Goal: Information Seeking & Learning: Find specific fact

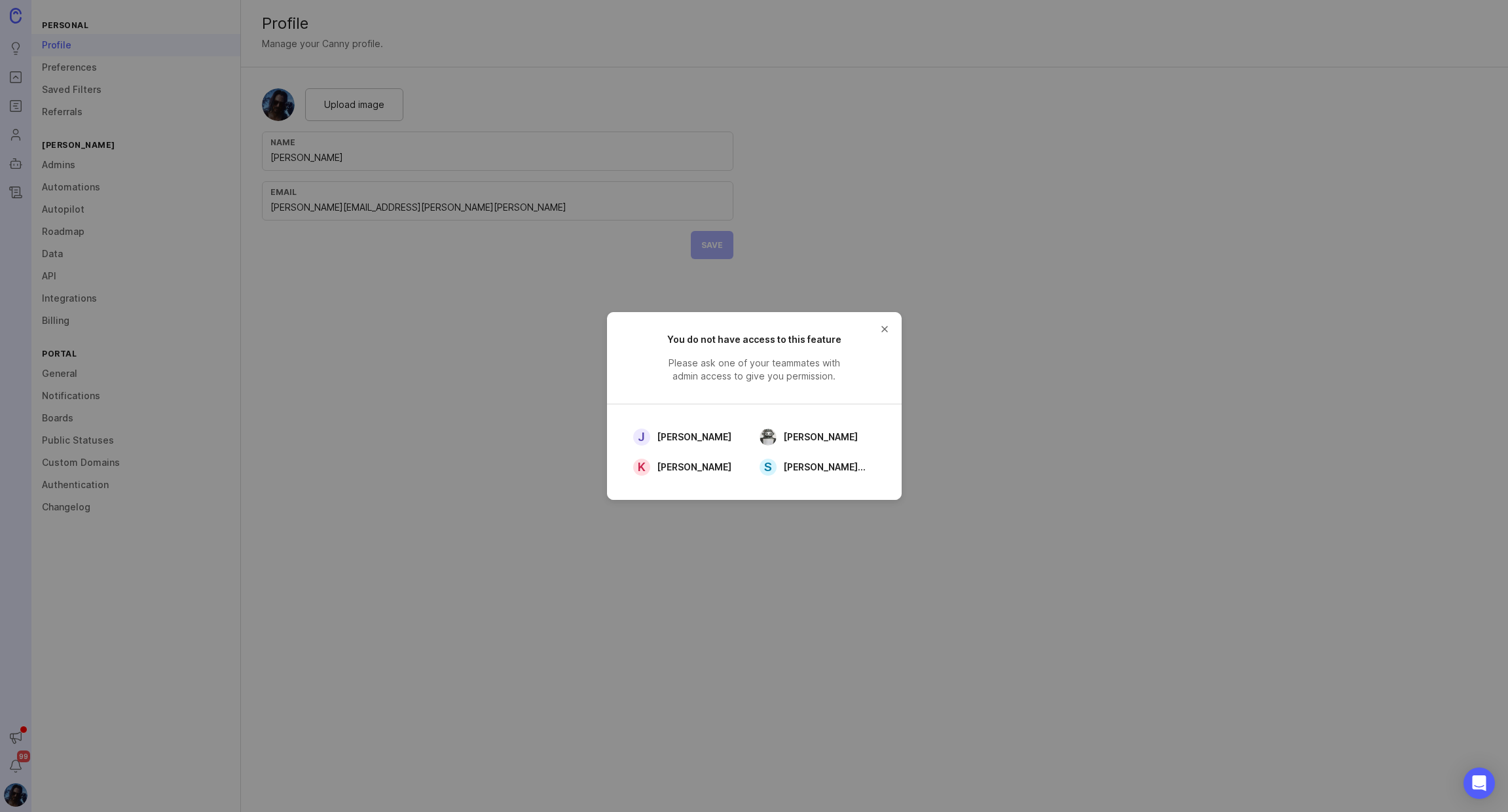
click at [887, 328] on button "close button" at bounding box center [885, 329] width 21 height 21
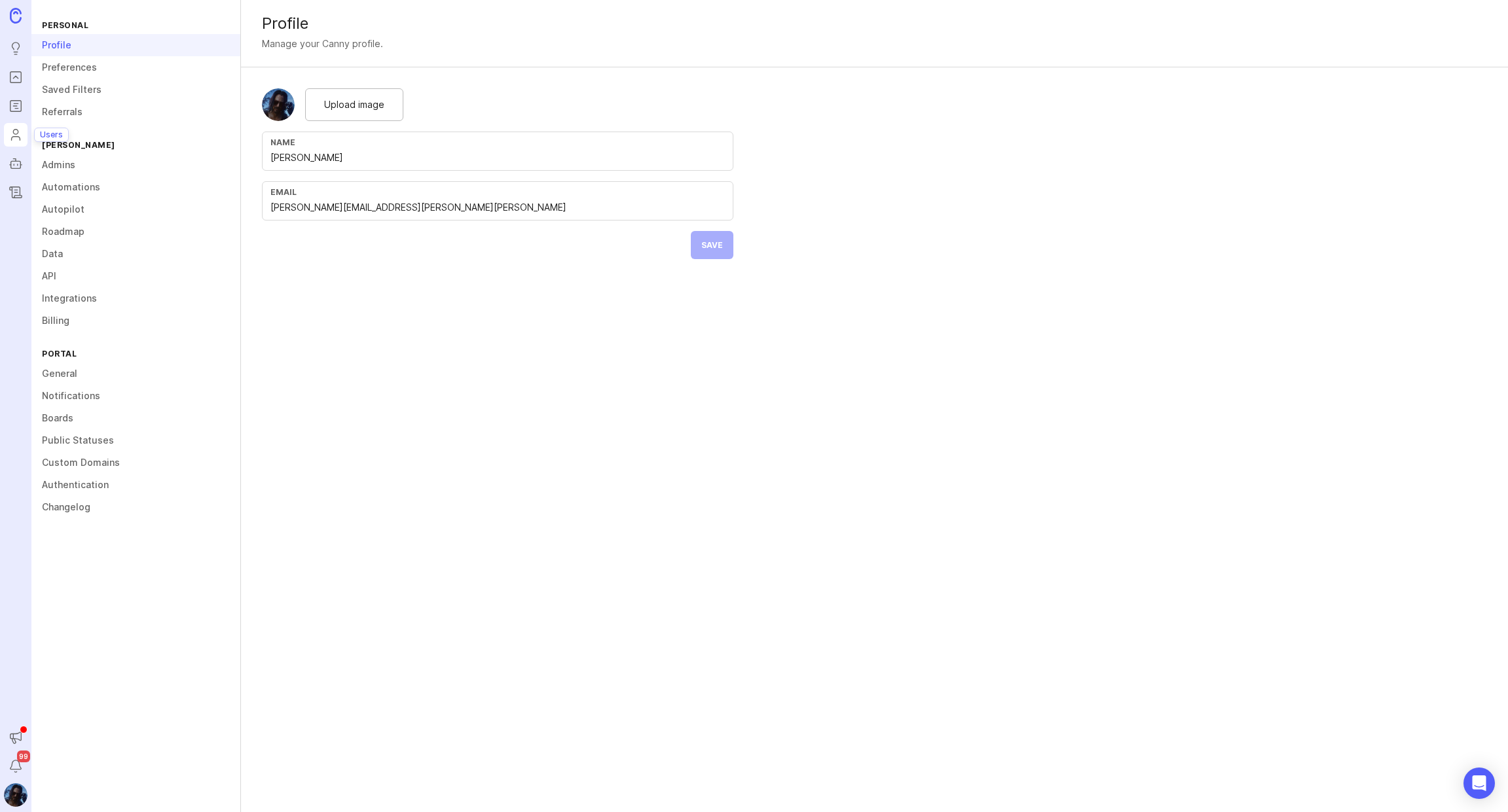
click at [15, 135] on icon "Users" at bounding box center [16, 135] width 15 height 15
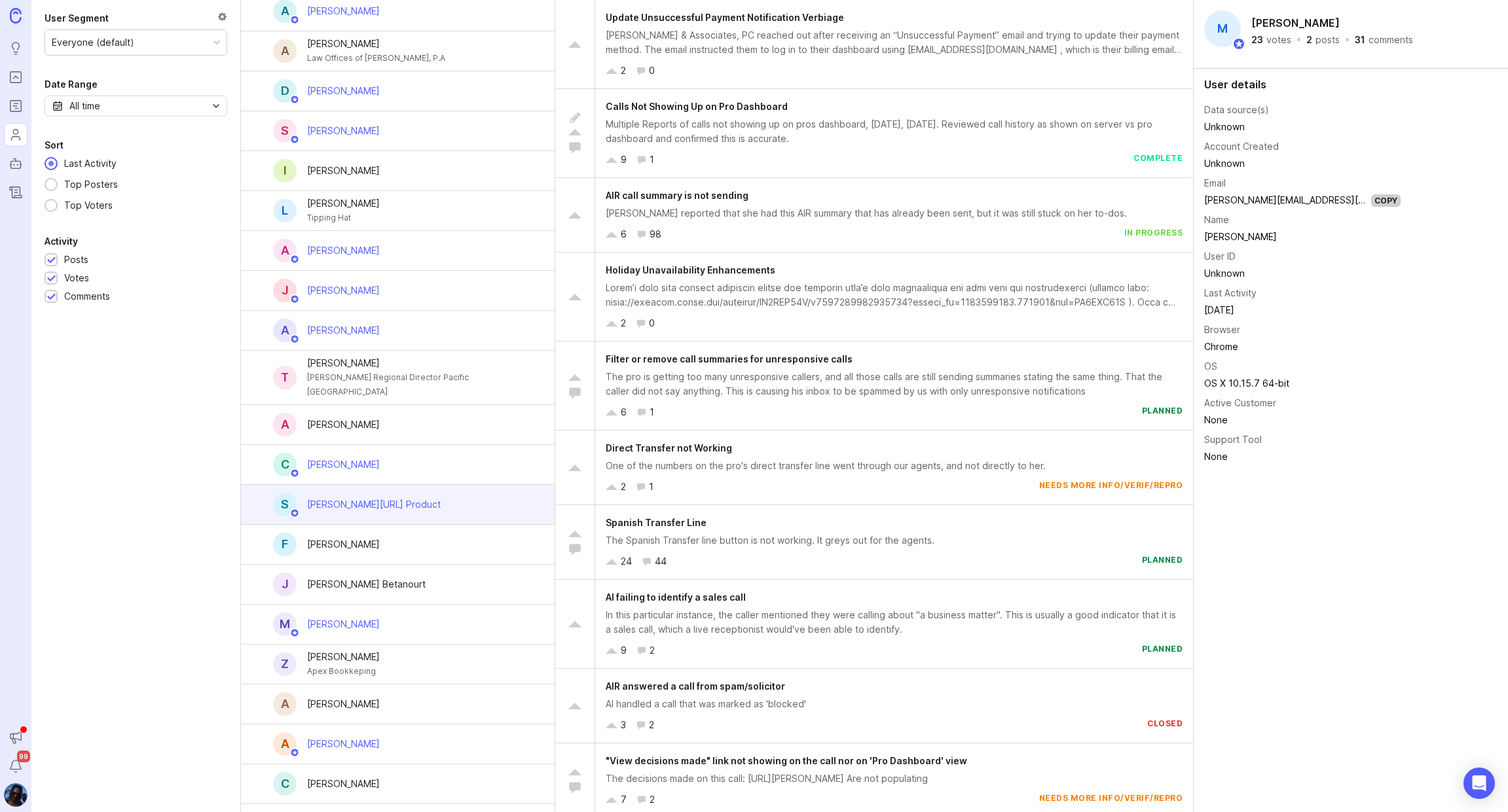
scroll to position [489, 0]
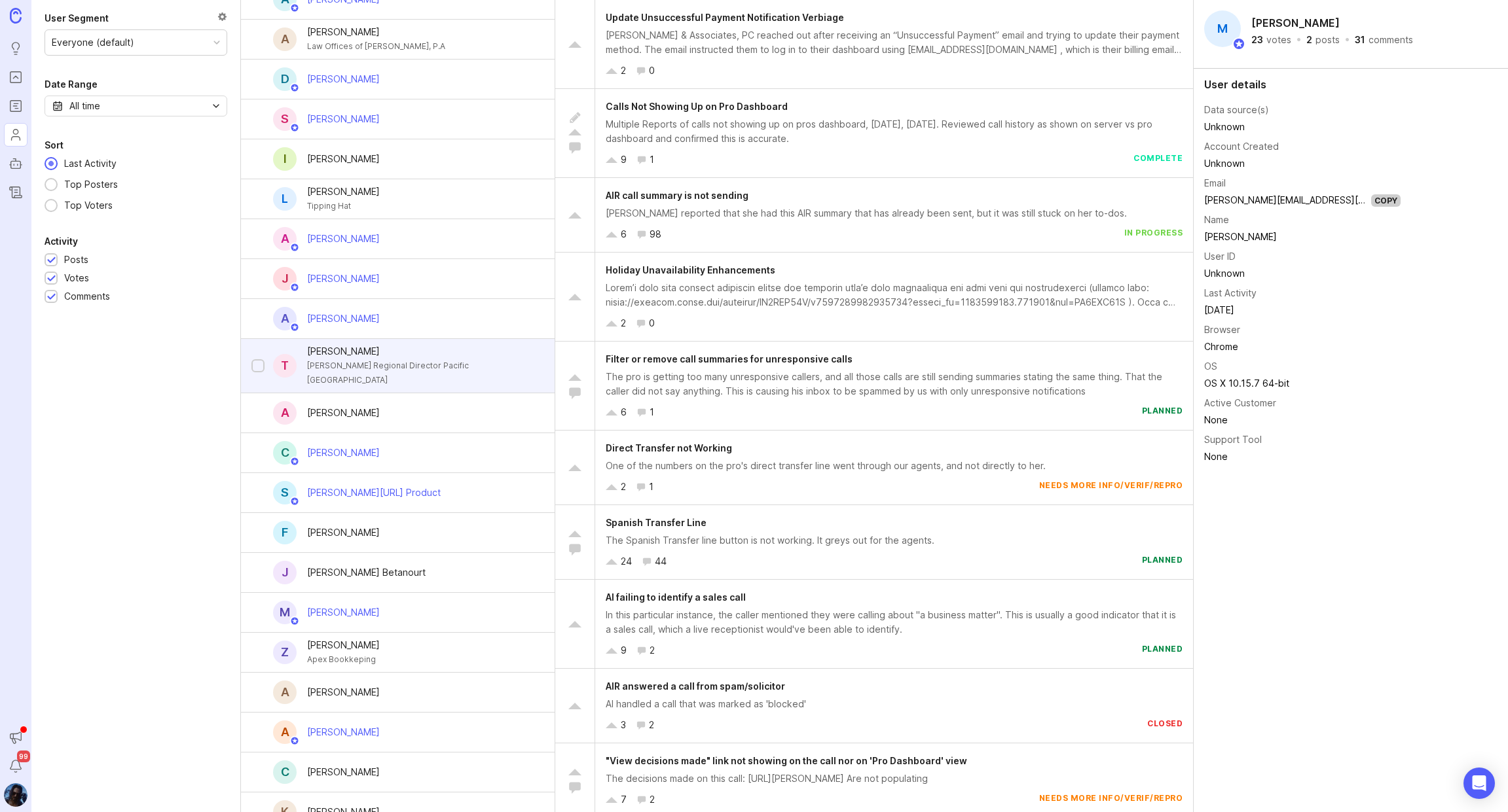
click at [375, 376] on div "T [PERSON_NAME] [PERSON_NAME] Regional Director Pacific [GEOGRAPHIC_DATA]" at bounding box center [397, 365] width 314 height 54
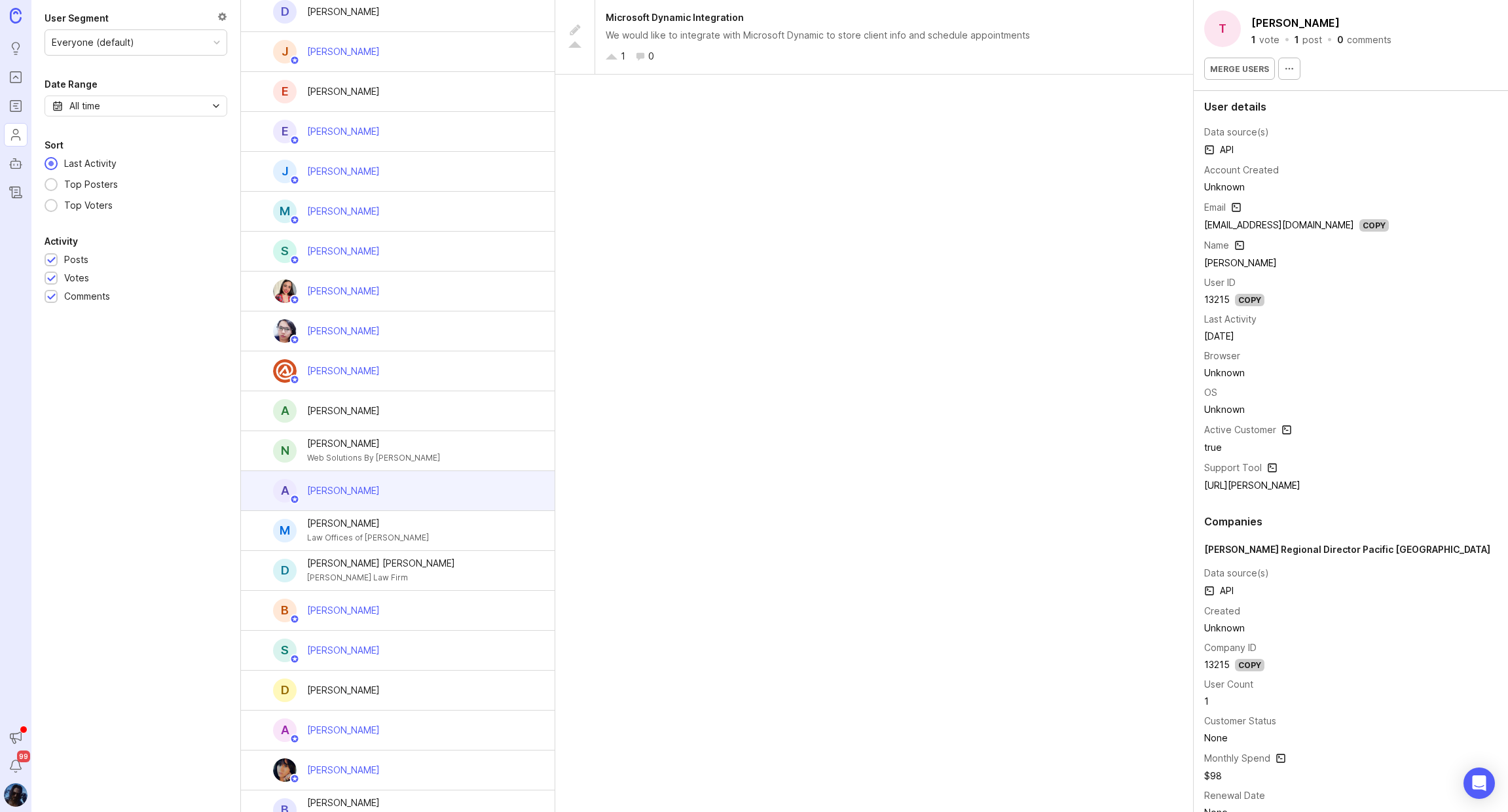
scroll to position [1615, 0]
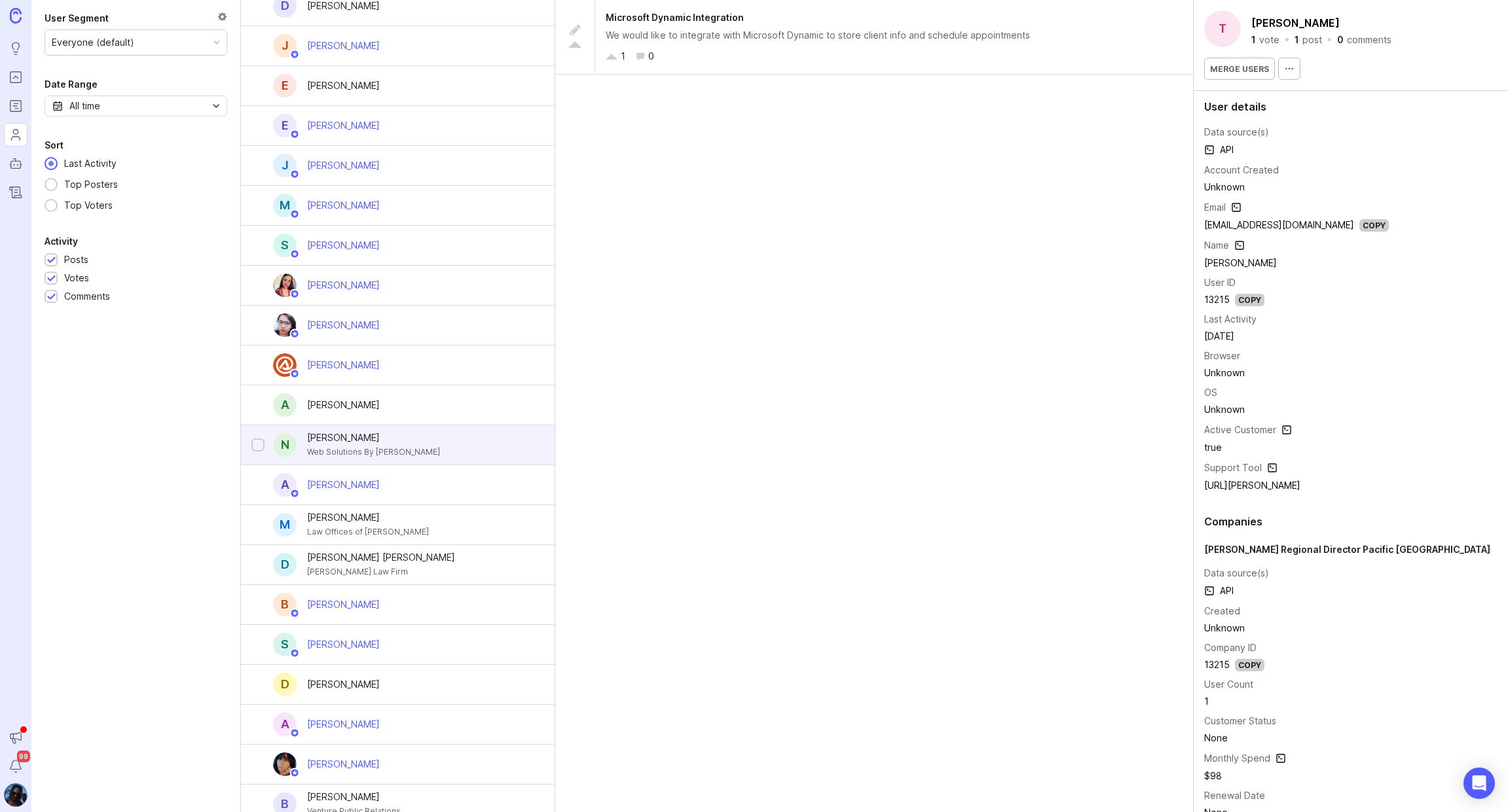
click at [362, 445] on div "Web Solutions By Mark" at bounding box center [374, 452] width 133 height 15
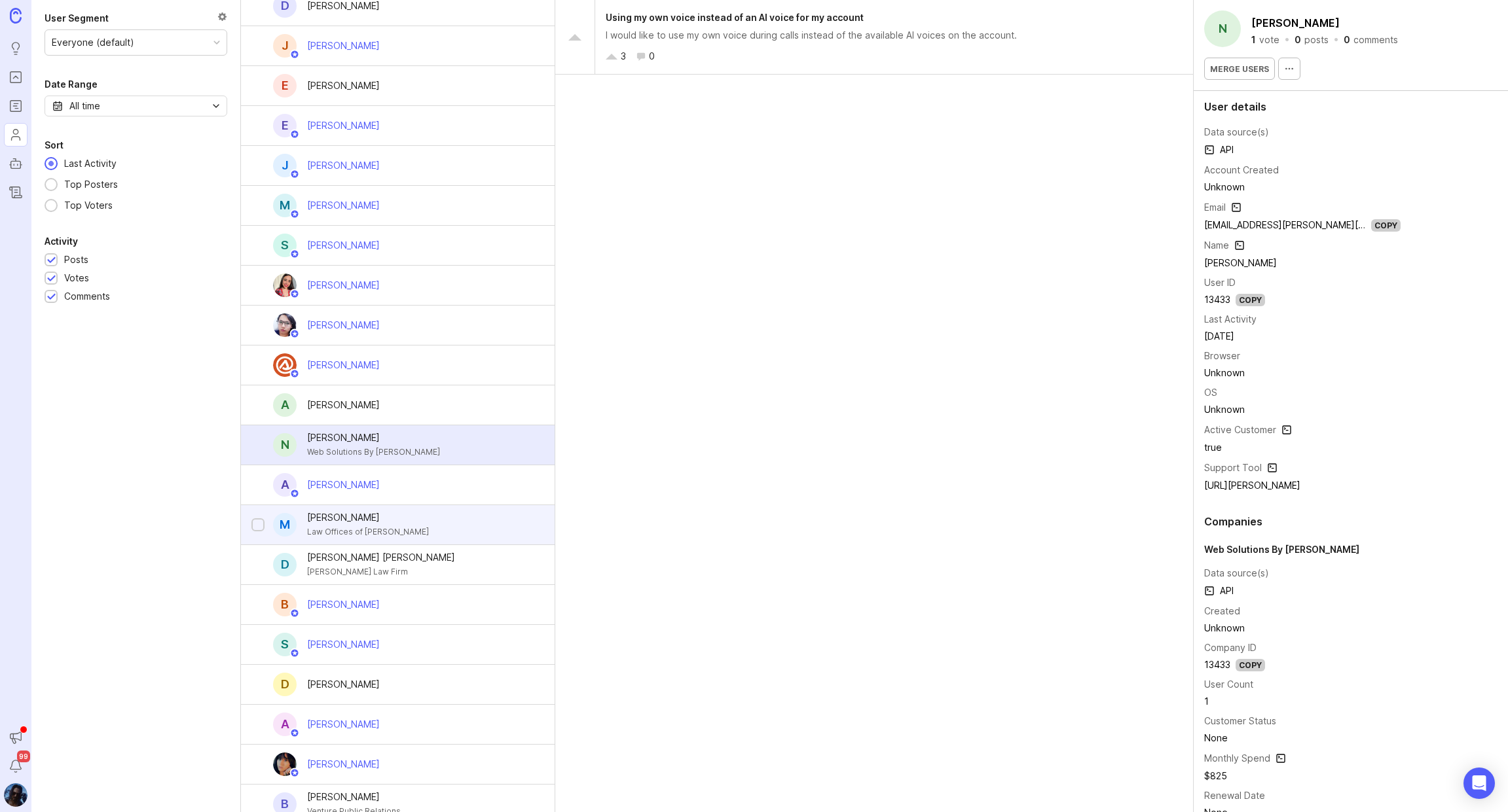
click at [385, 525] on div "Law Offices of Mark Williams" at bounding box center [368, 532] width 122 height 15
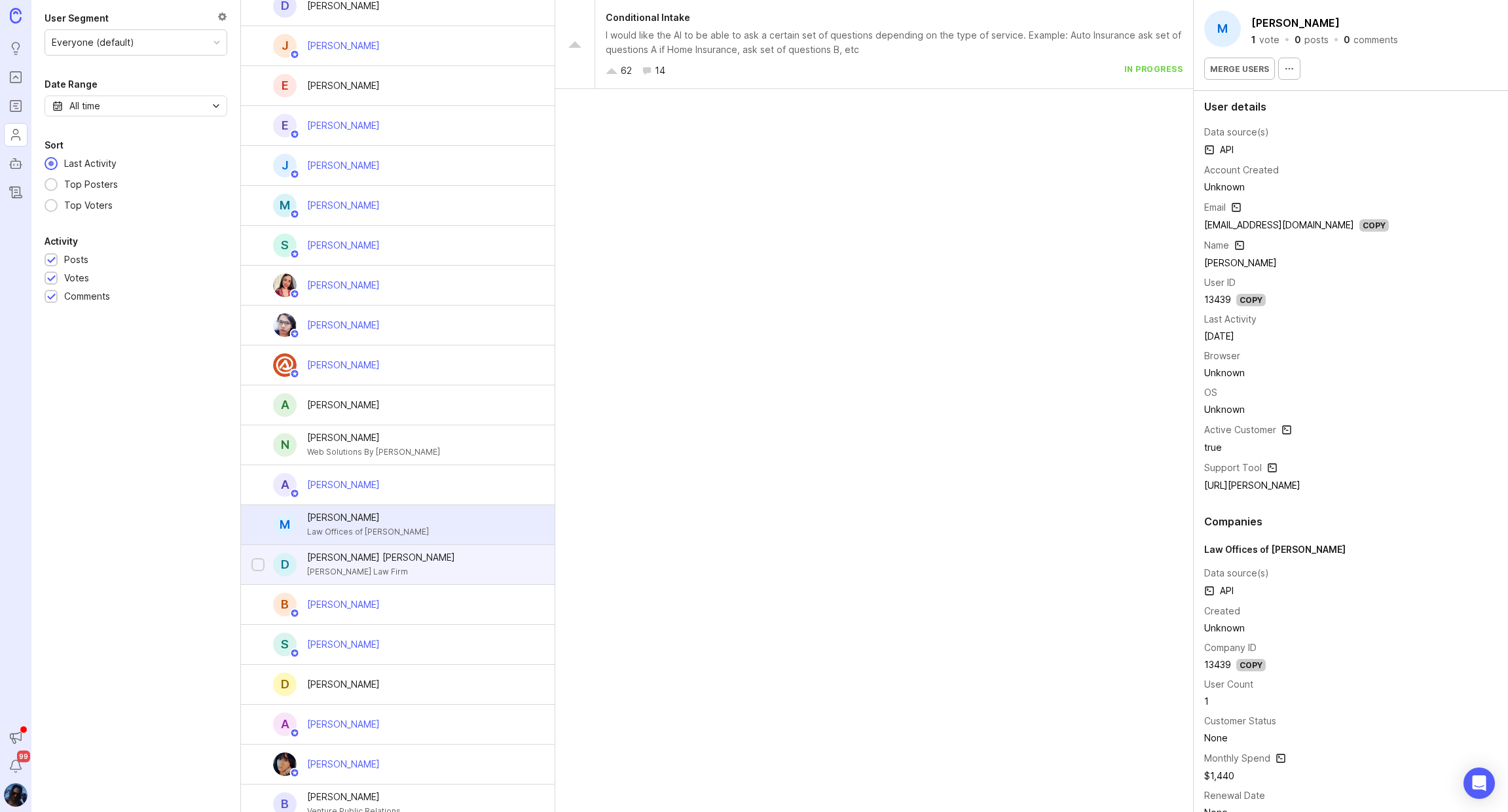
click at [383, 565] on div "[PERSON_NAME] Law Firm" at bounding box center [381, 572] width 148 height 15
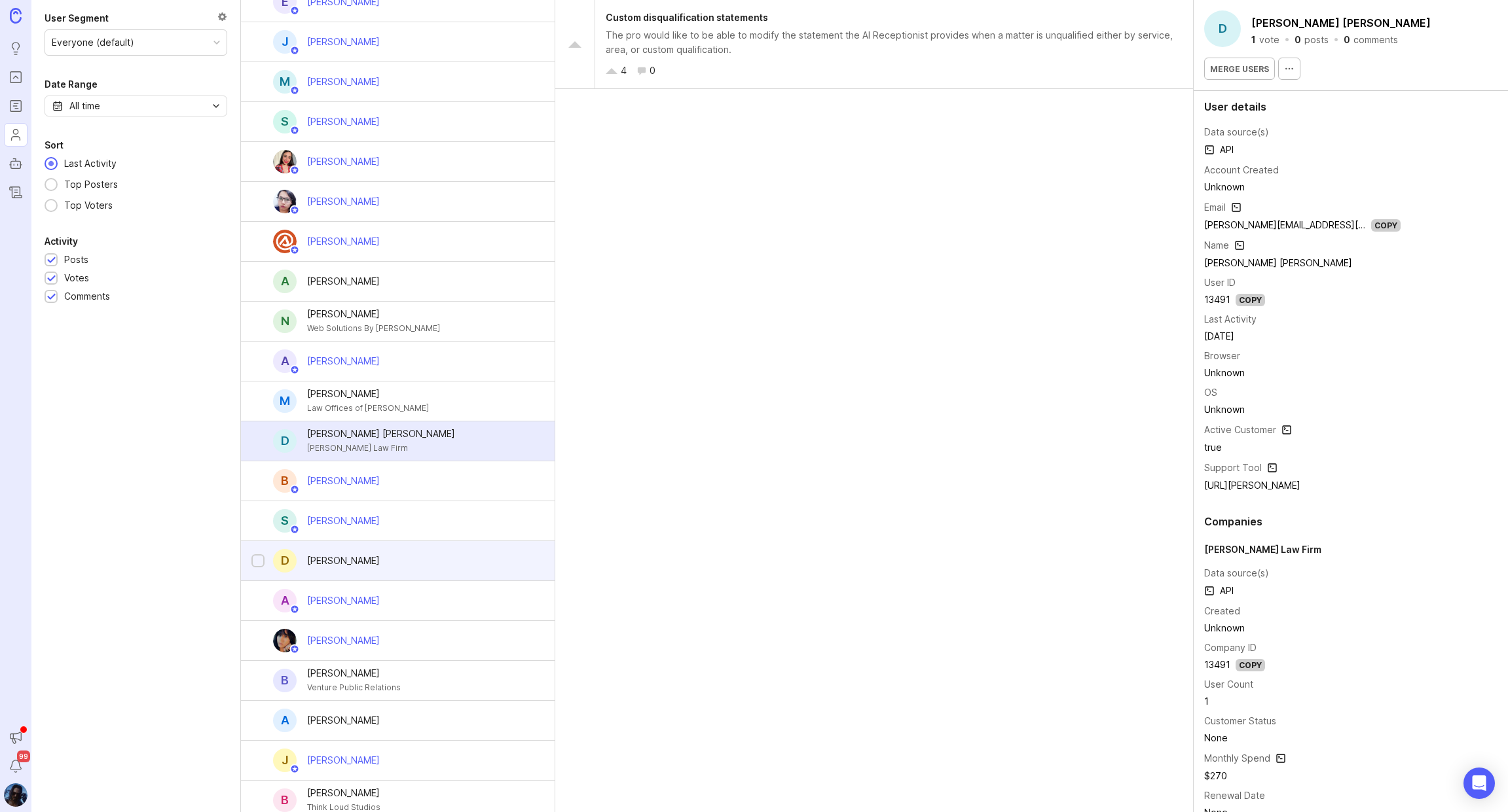
scroll to position [2086, 0]
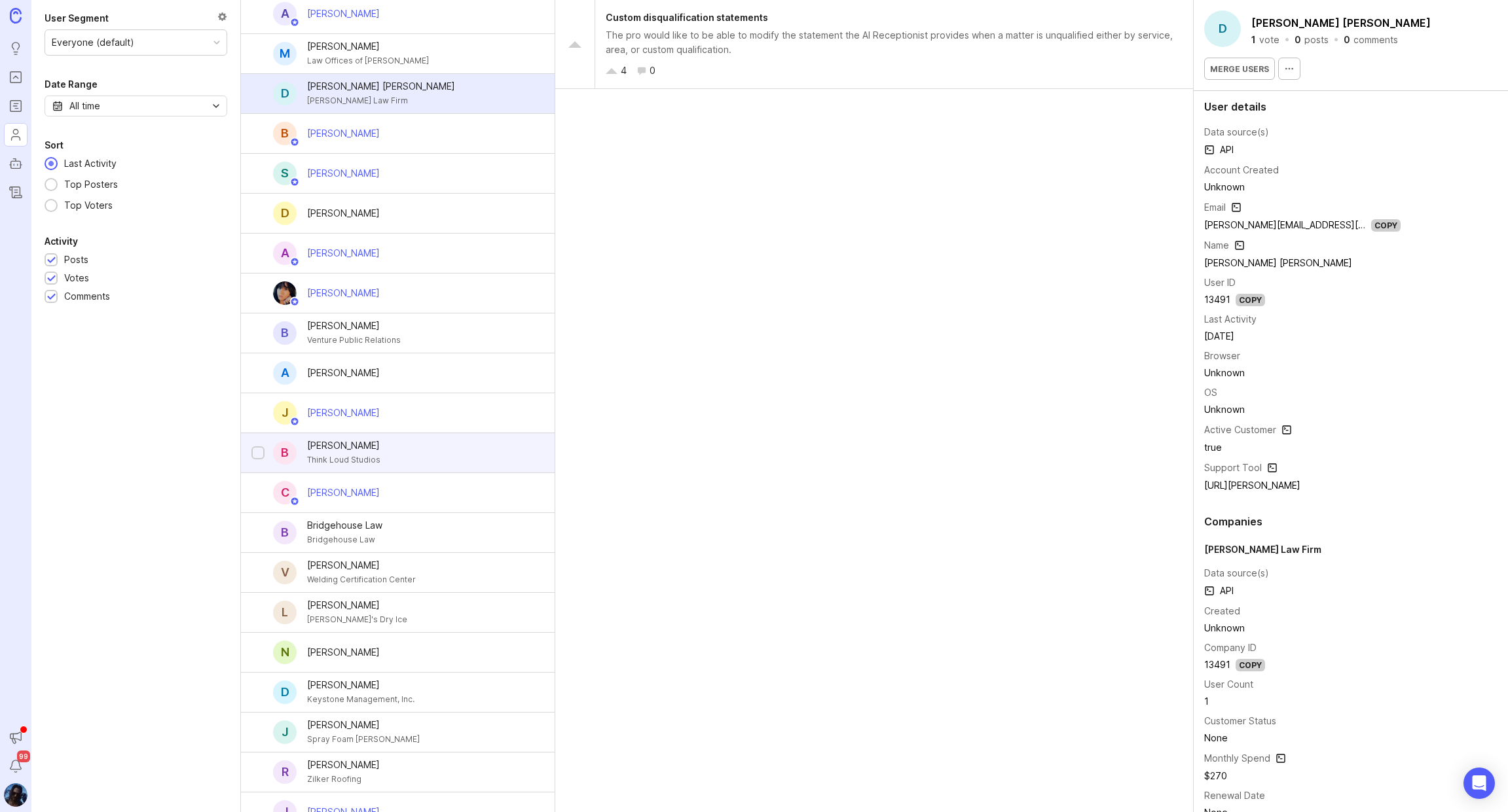
click at [356, 453] on div "Think Loud Studios" at bounding box center [344, 460] width 73 height 15
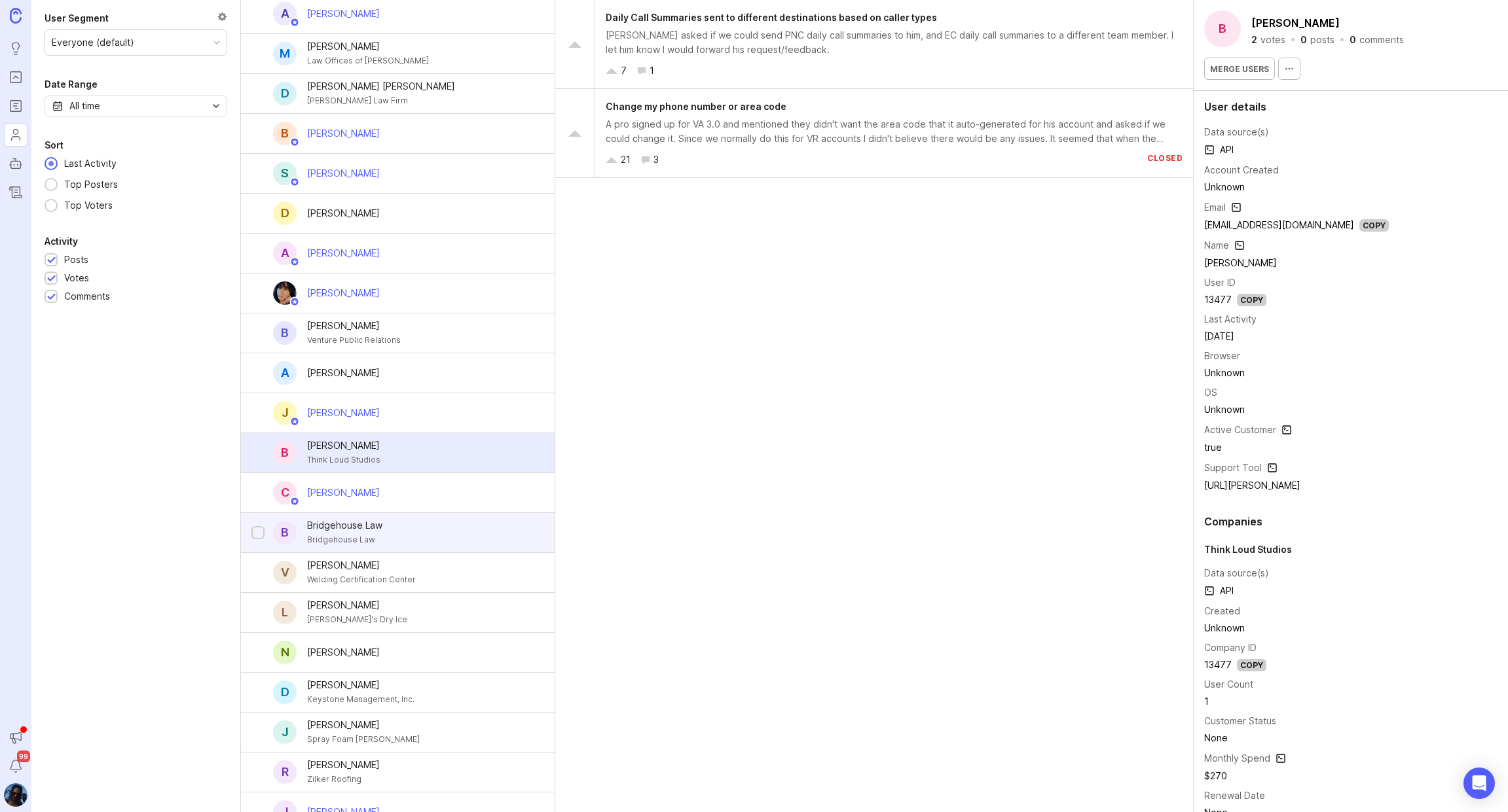
click at [356, 532] on div "Bridgehouse Law" at bounding box center [345, 540] width 75 height 15
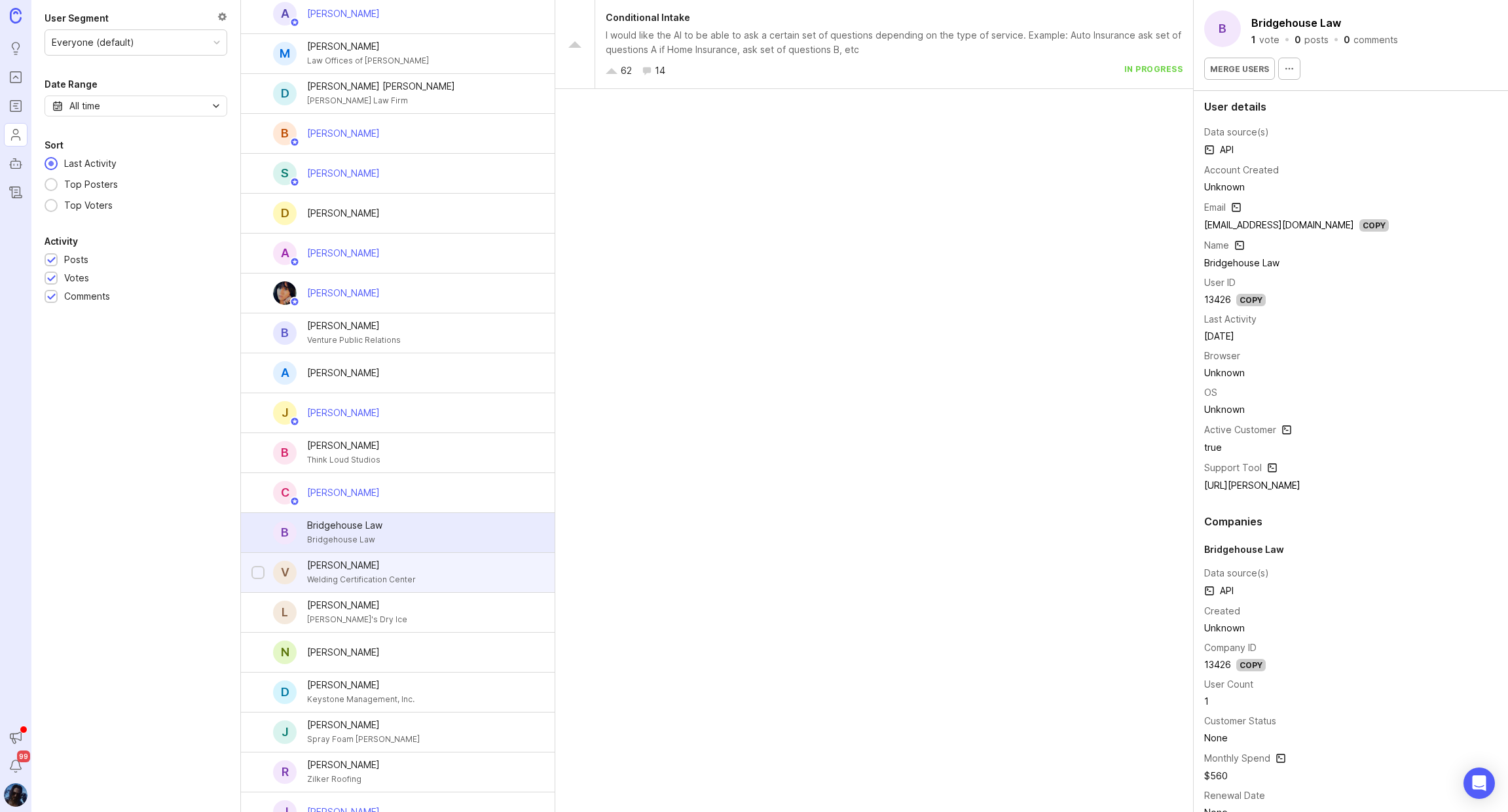
click at [370, 558] on div "[PERSON_NAME]" at bounding box center [362, 566] width 109 height 15
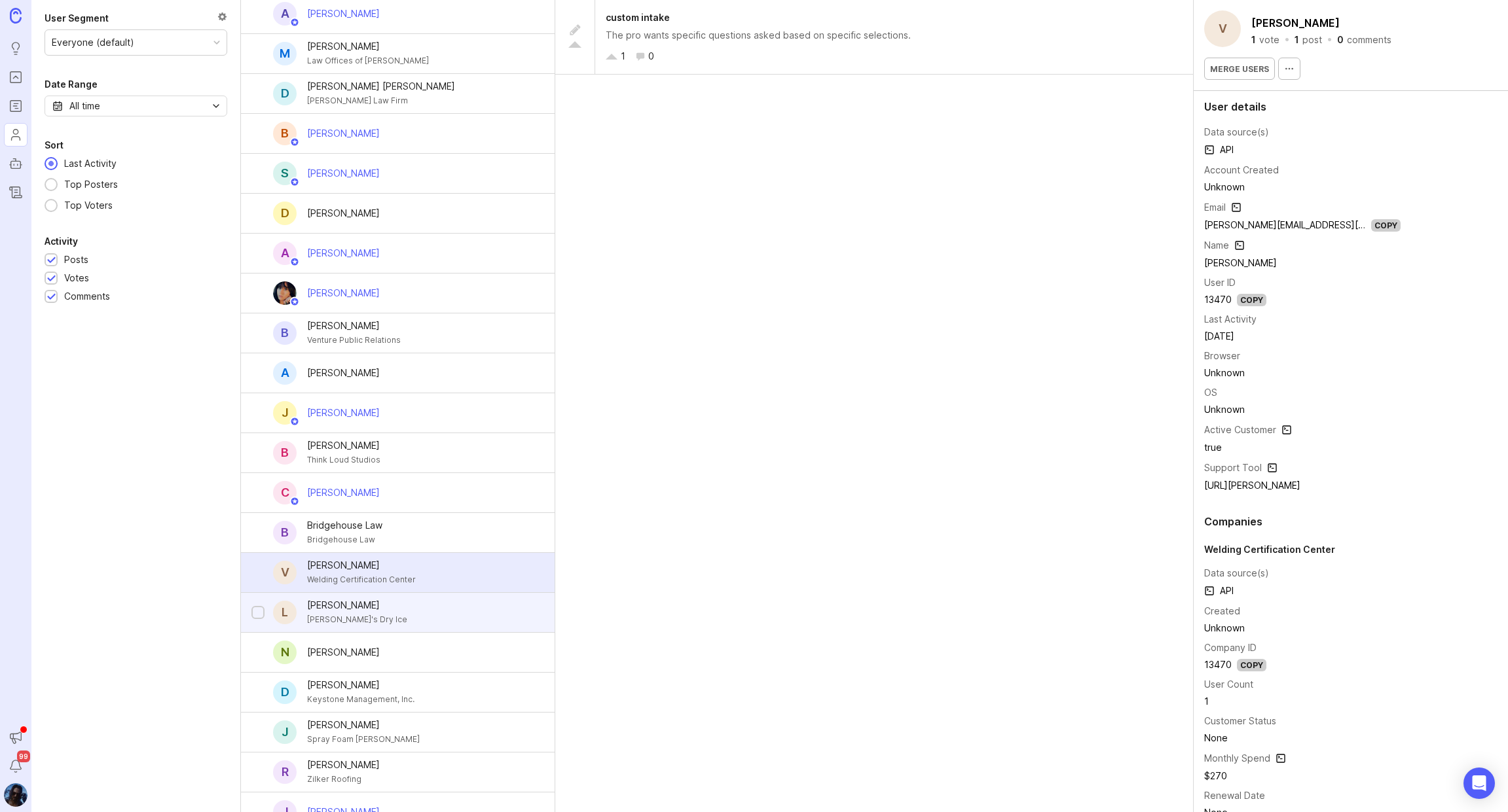
click at [359, 613] on div "[PERSON_NAME]'s Dry Ice" at bounding box center [358, 620] width 101 height 15
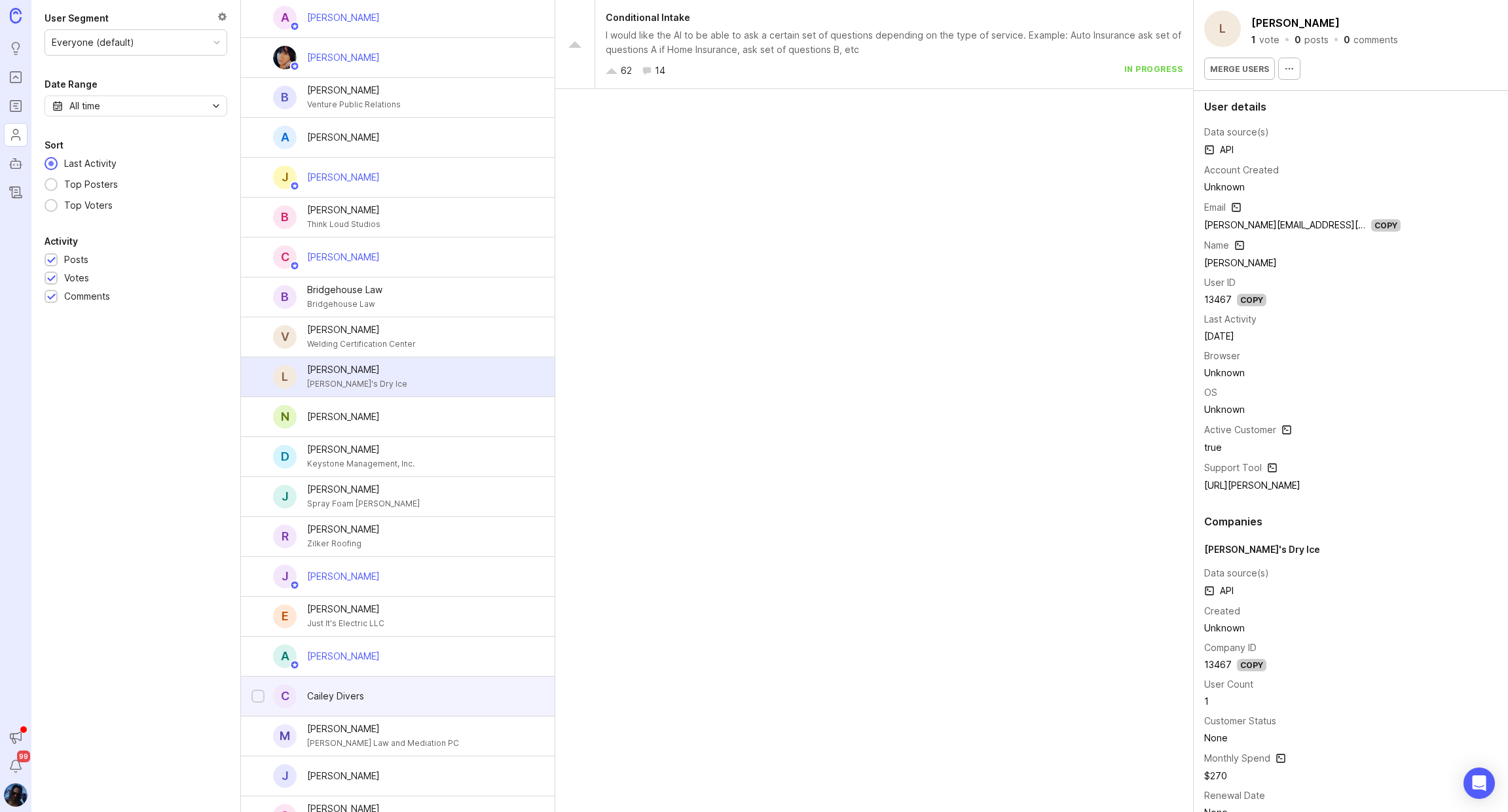
scroll to position [2485, 0]
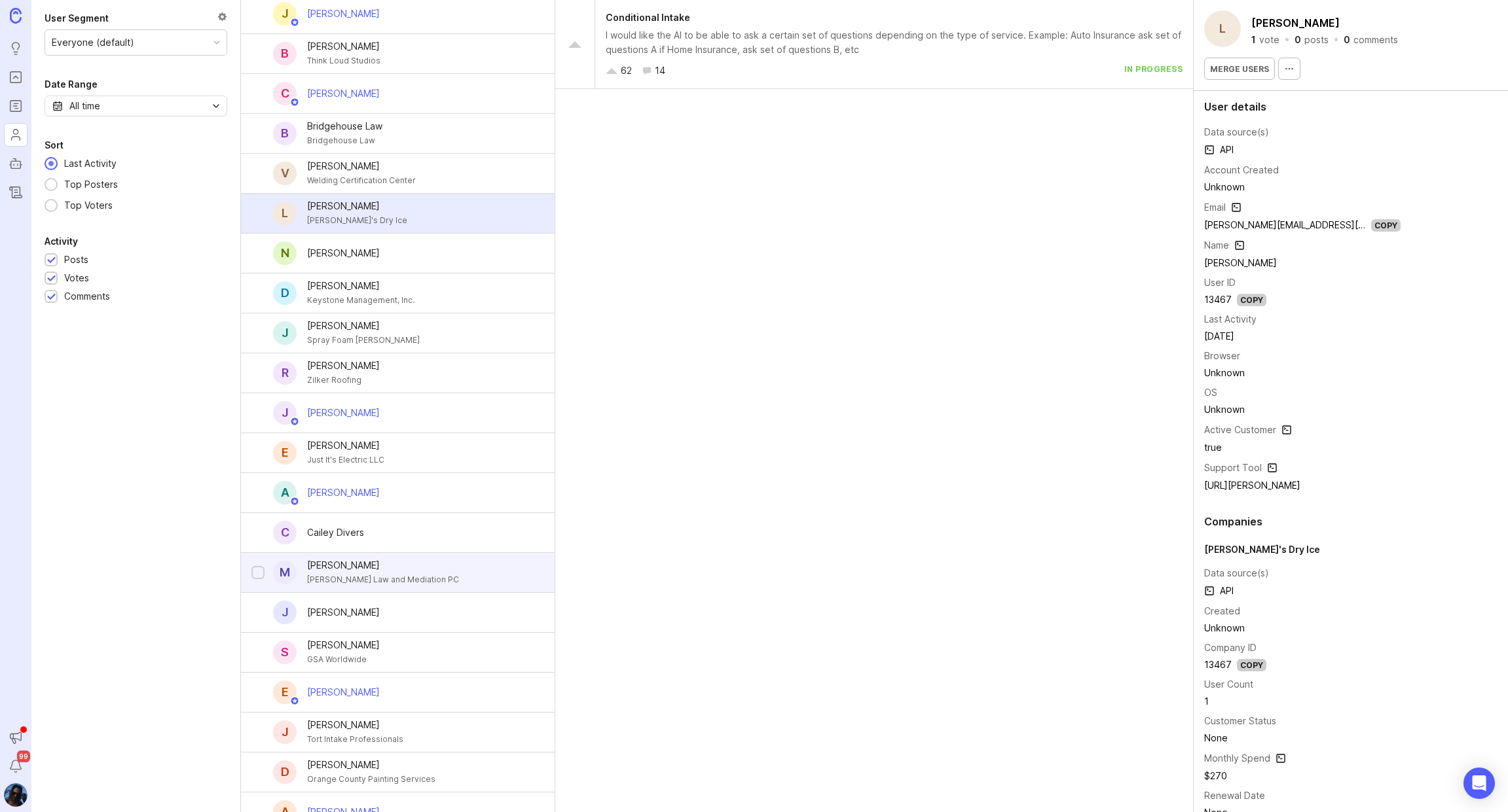
click at [362, 573] on div "Brooks Law and Mediation PC" at bounding box center [383, 580] width 152 height 15
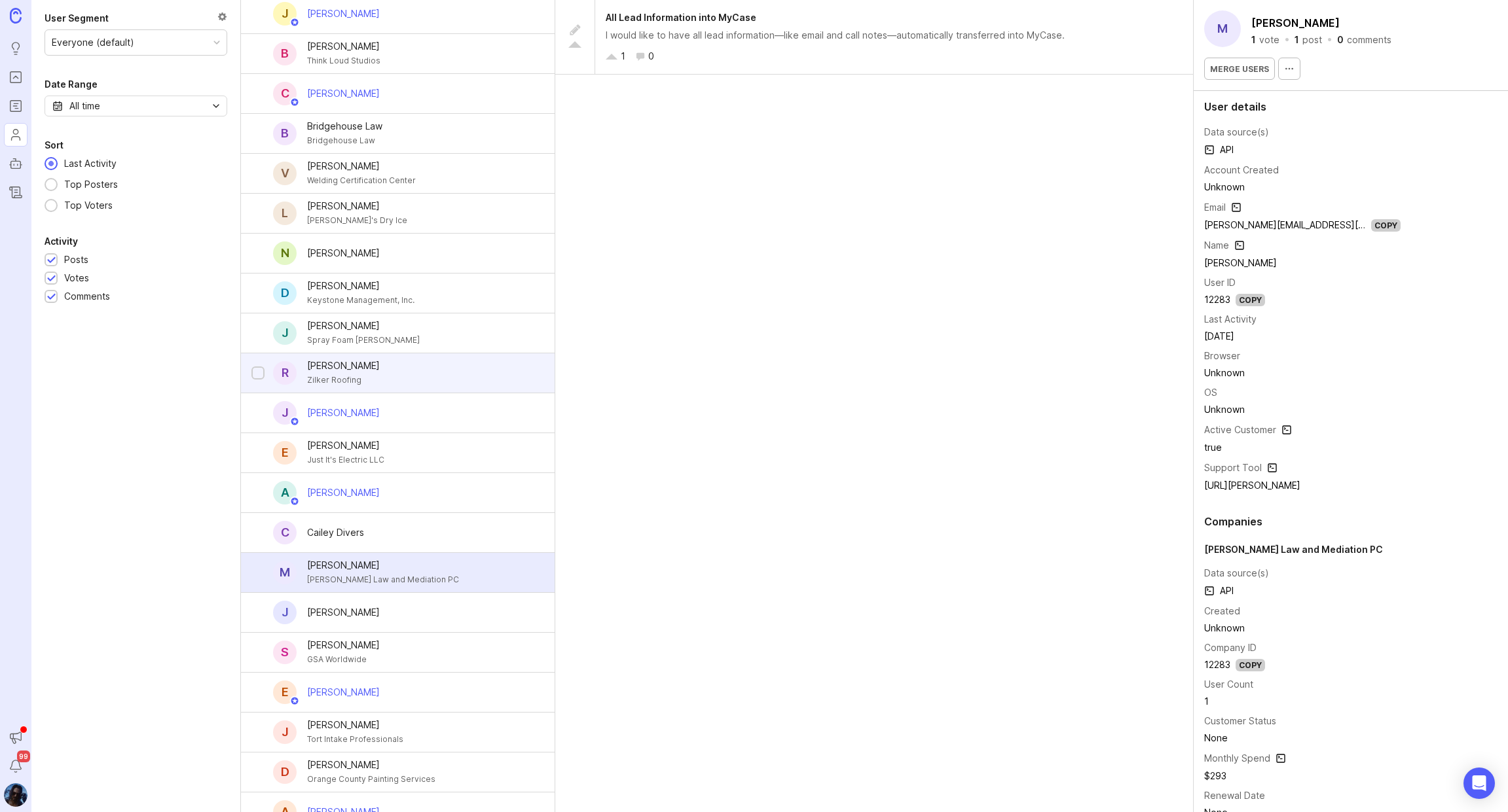
click at [387, 376] on div "R Richard Lawson Zilker Roofing" at bounding box center [397, 373] width 314 height 40
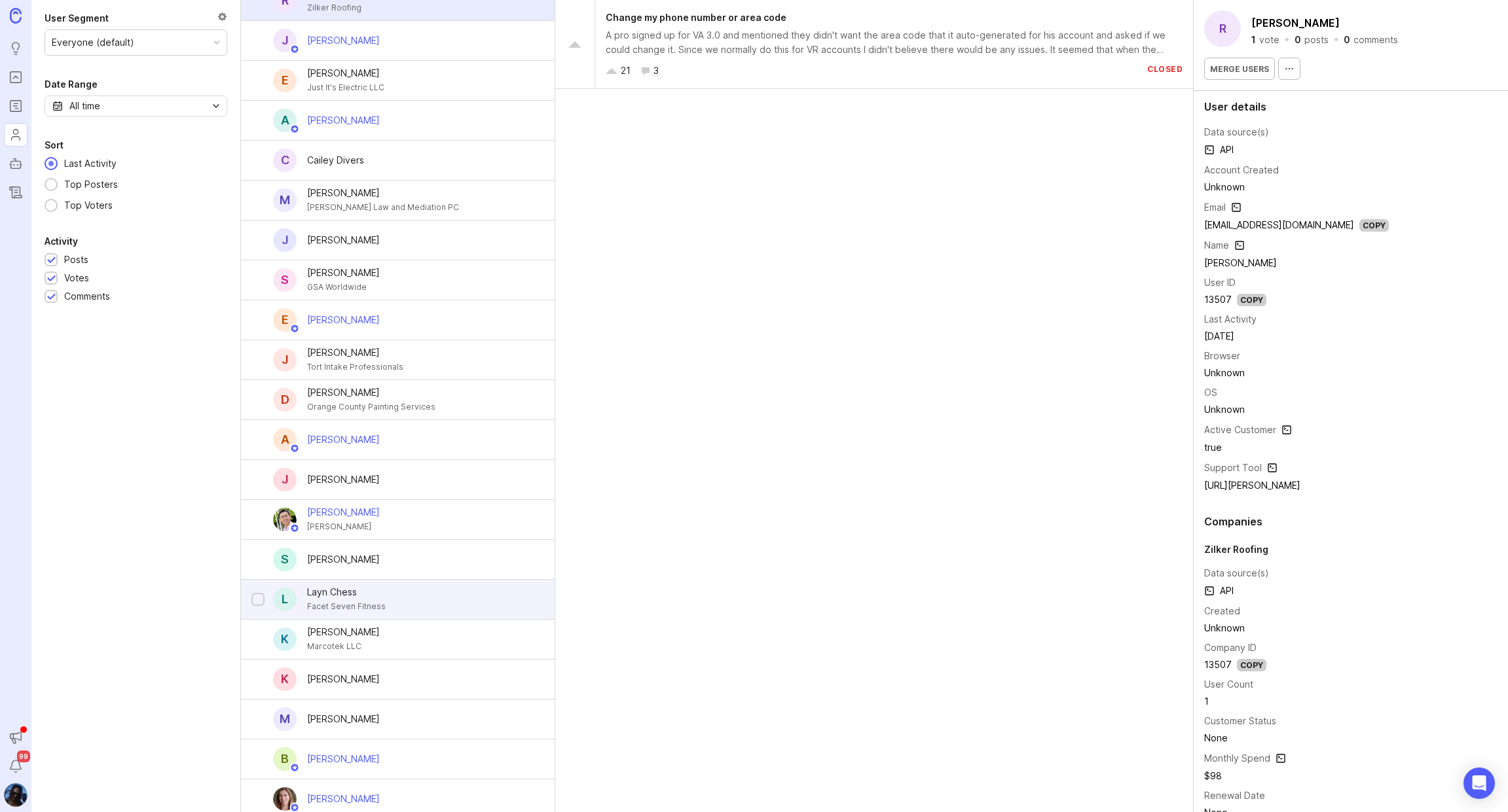
scroll to position [2885, 0]
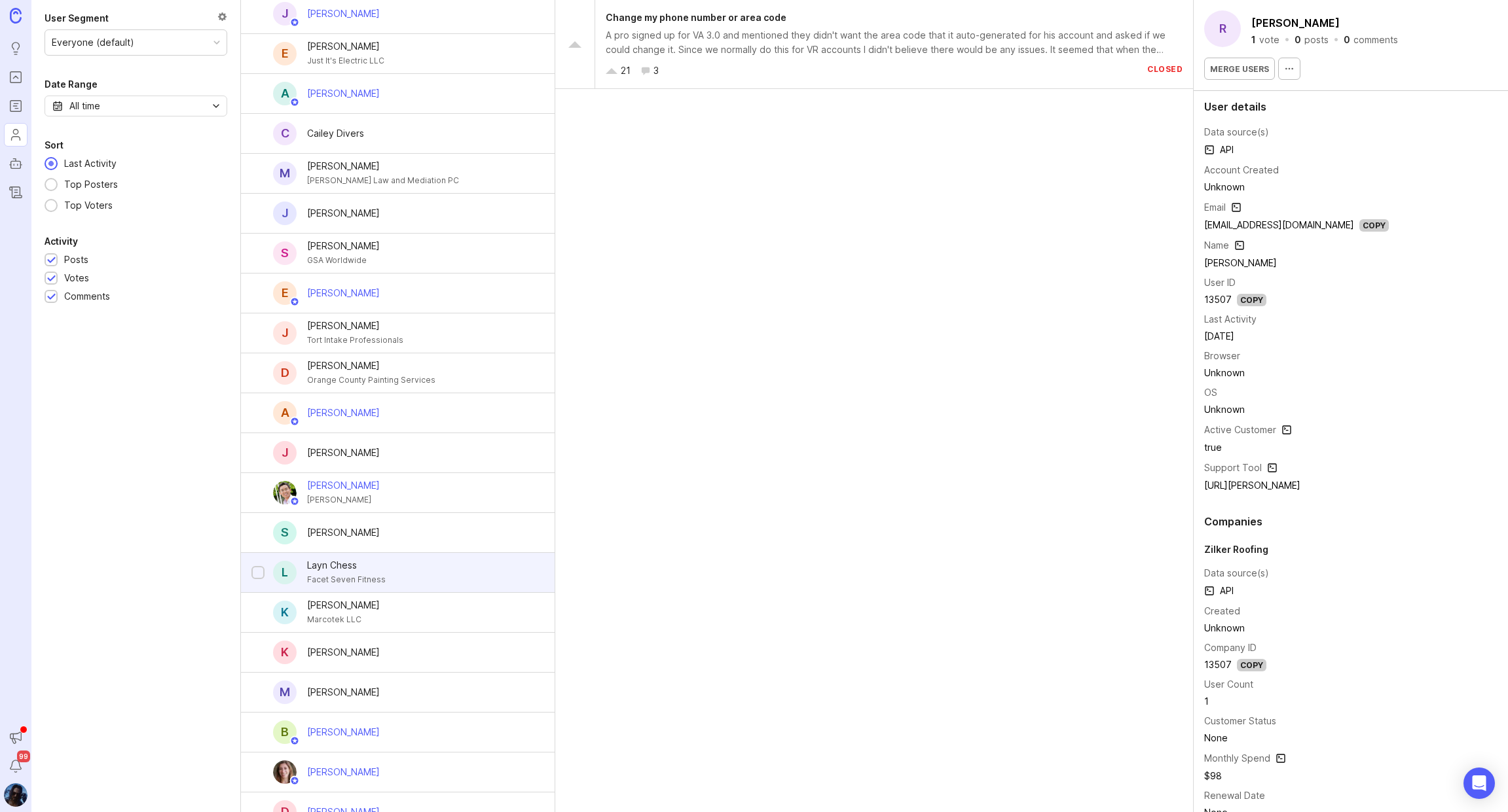
click at [354, 558] on div "Layn Chess" at bounding box center [346, 566] width 79 height 15
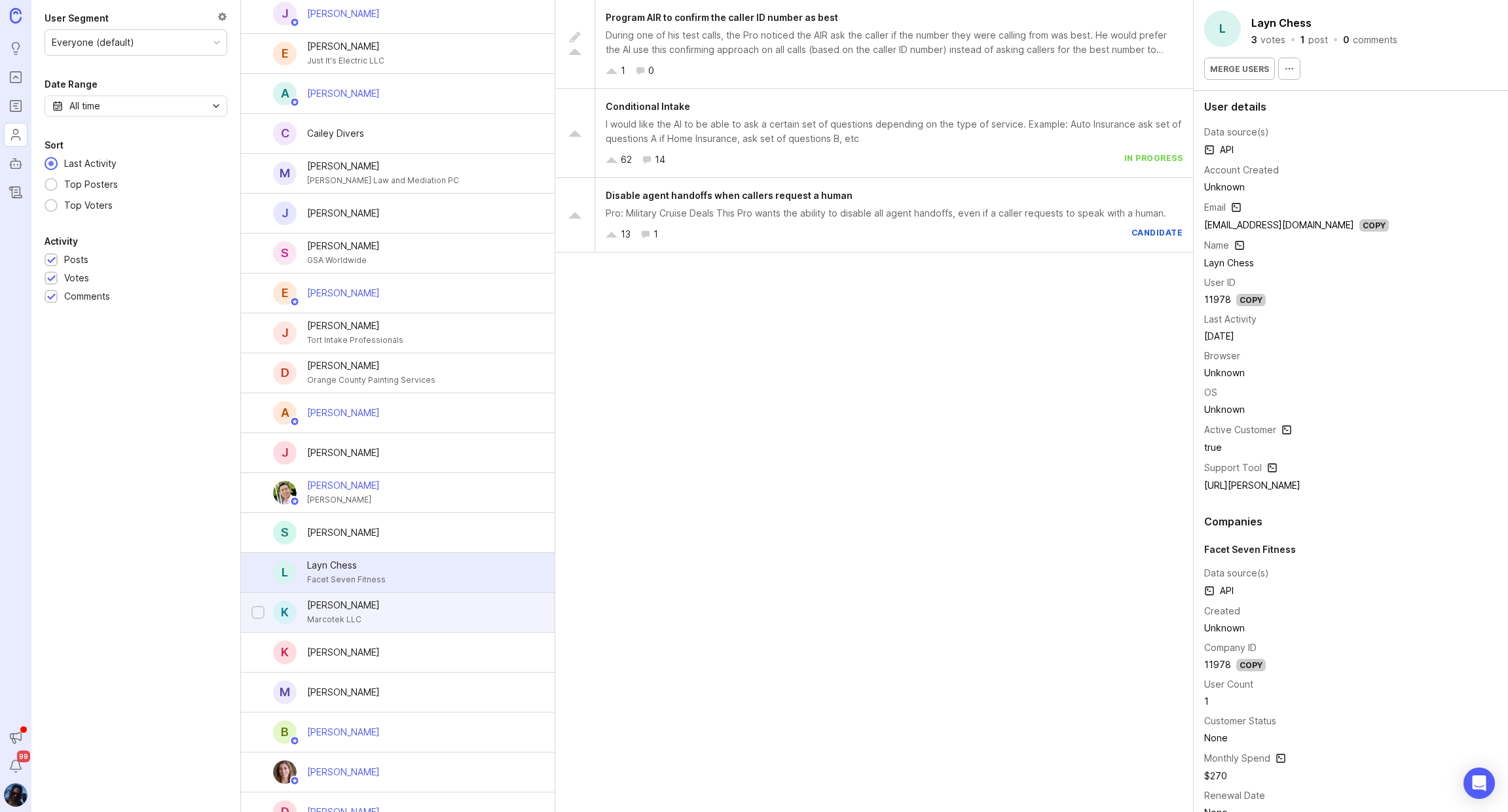
click at [362, 605] on div "Keith Norris Marcotek LLC" at bounding box center [344, 613] width 94 height 29
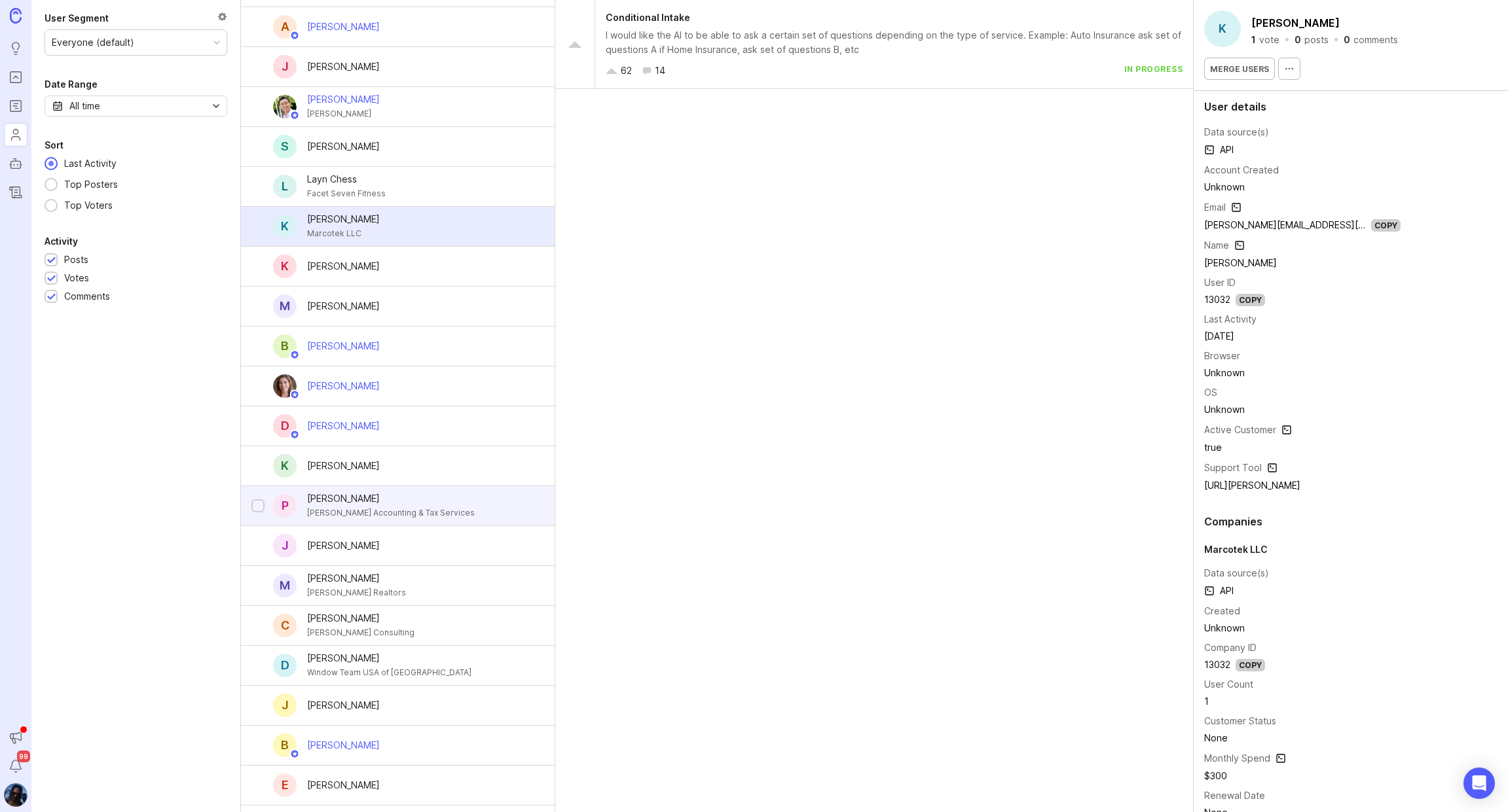
scroll to position [3277, 0]
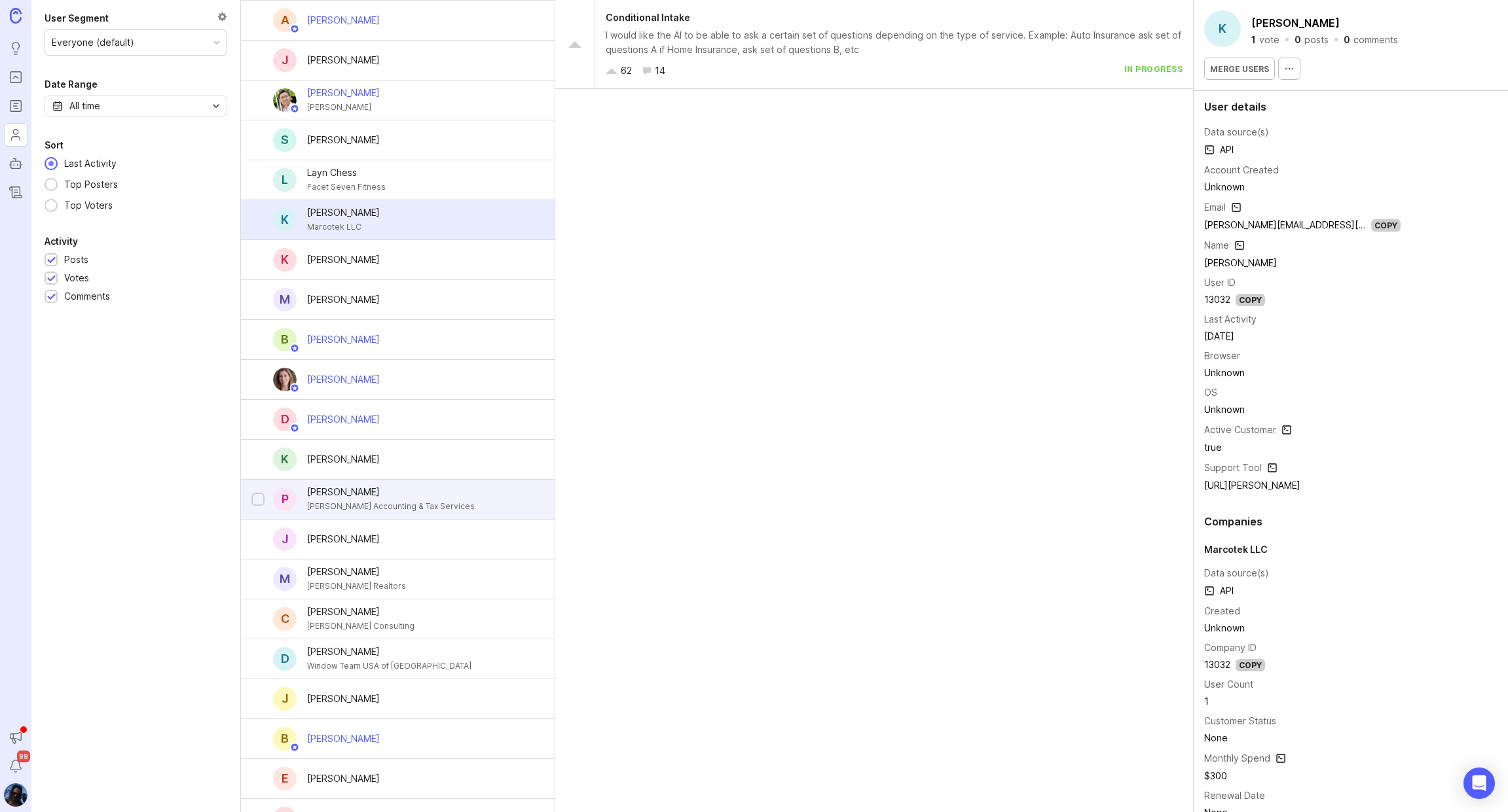
click at [368, 485] on div "Pedro Henriquez" at bounding box center [391, 493] width 168 height 15
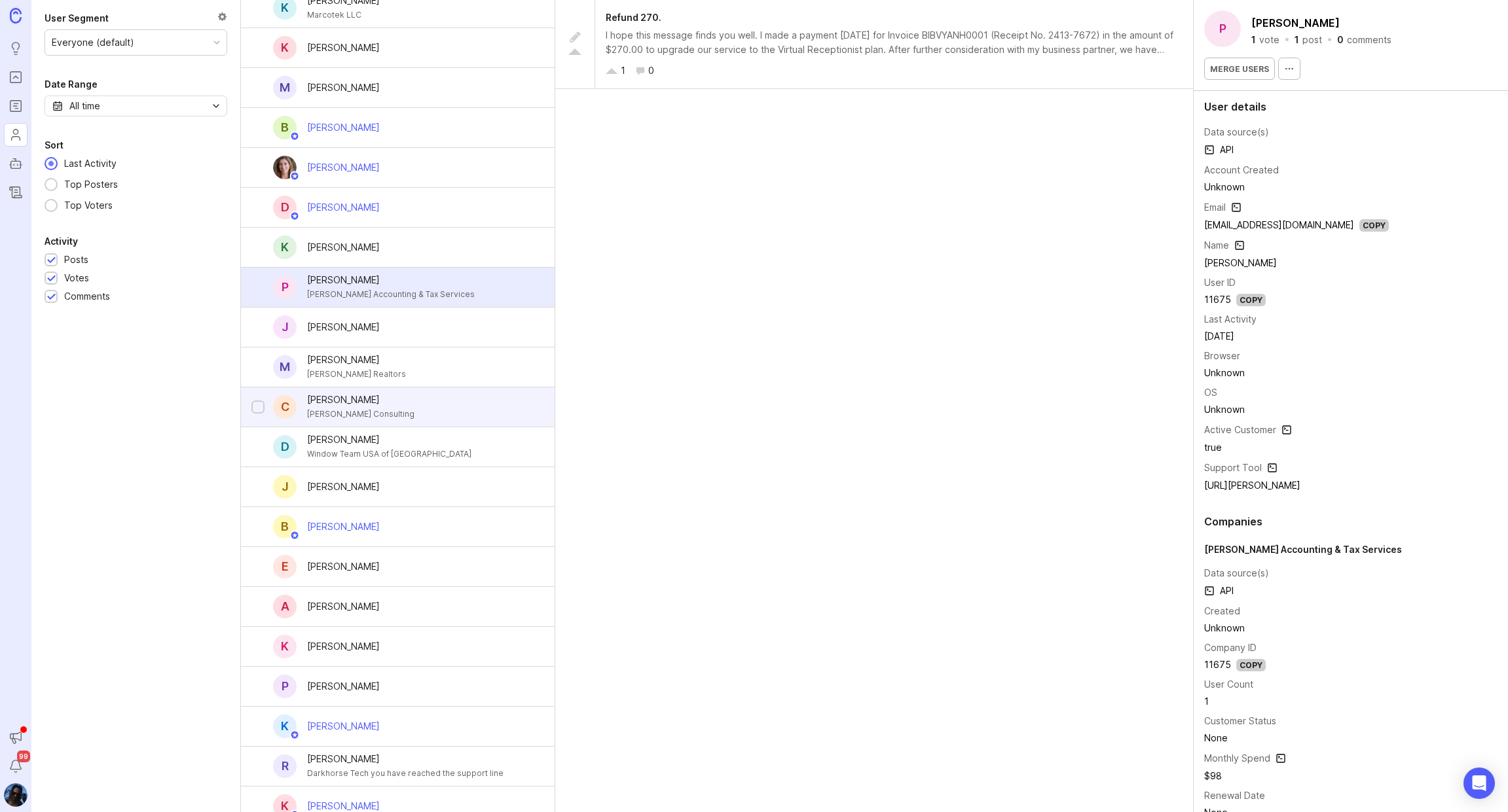
scroll to position [3683, 0]
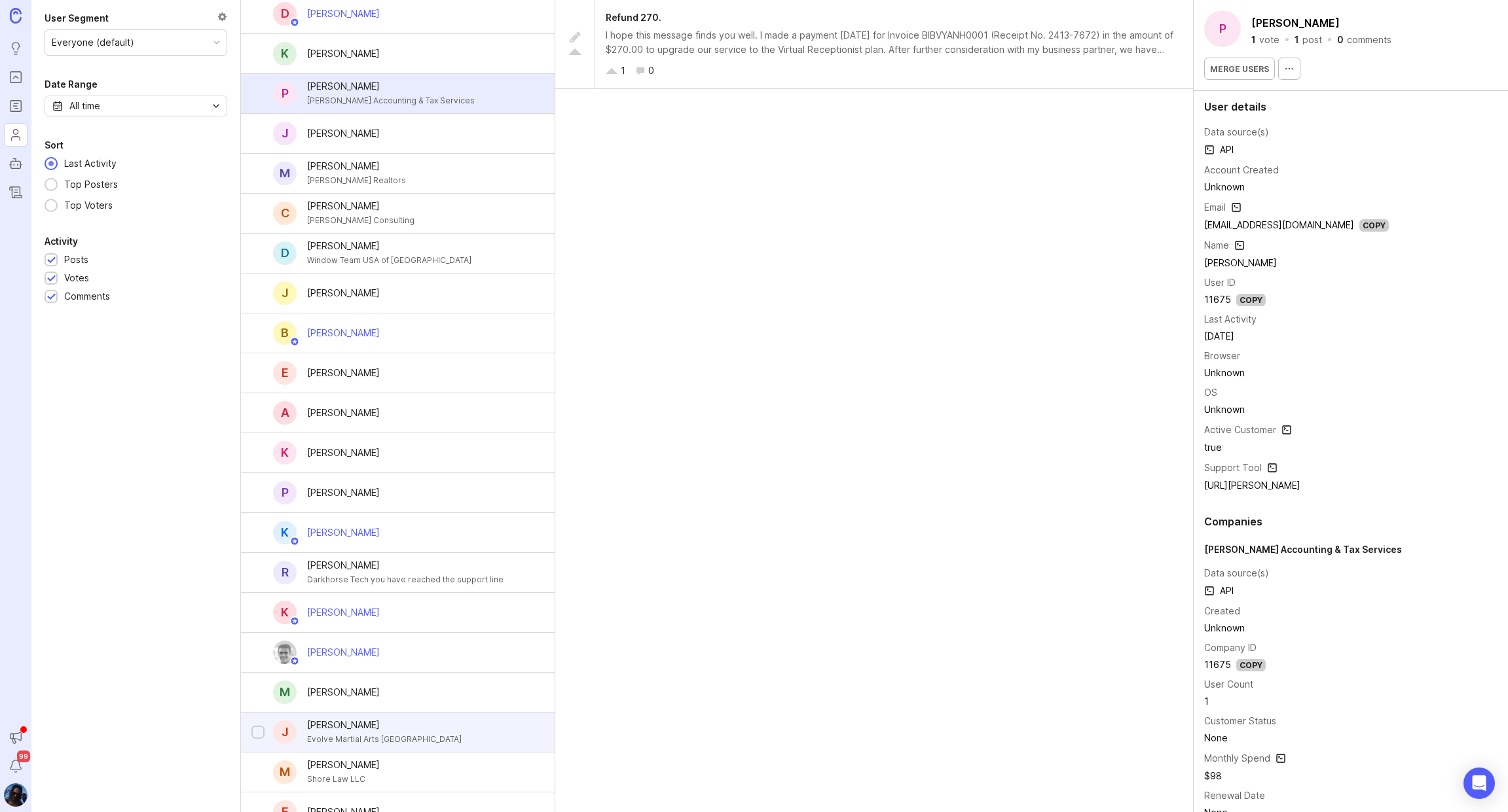
click at [353, 718] on div "Joshua Thomas" at bounding box center [384, 725] width 155 height 15
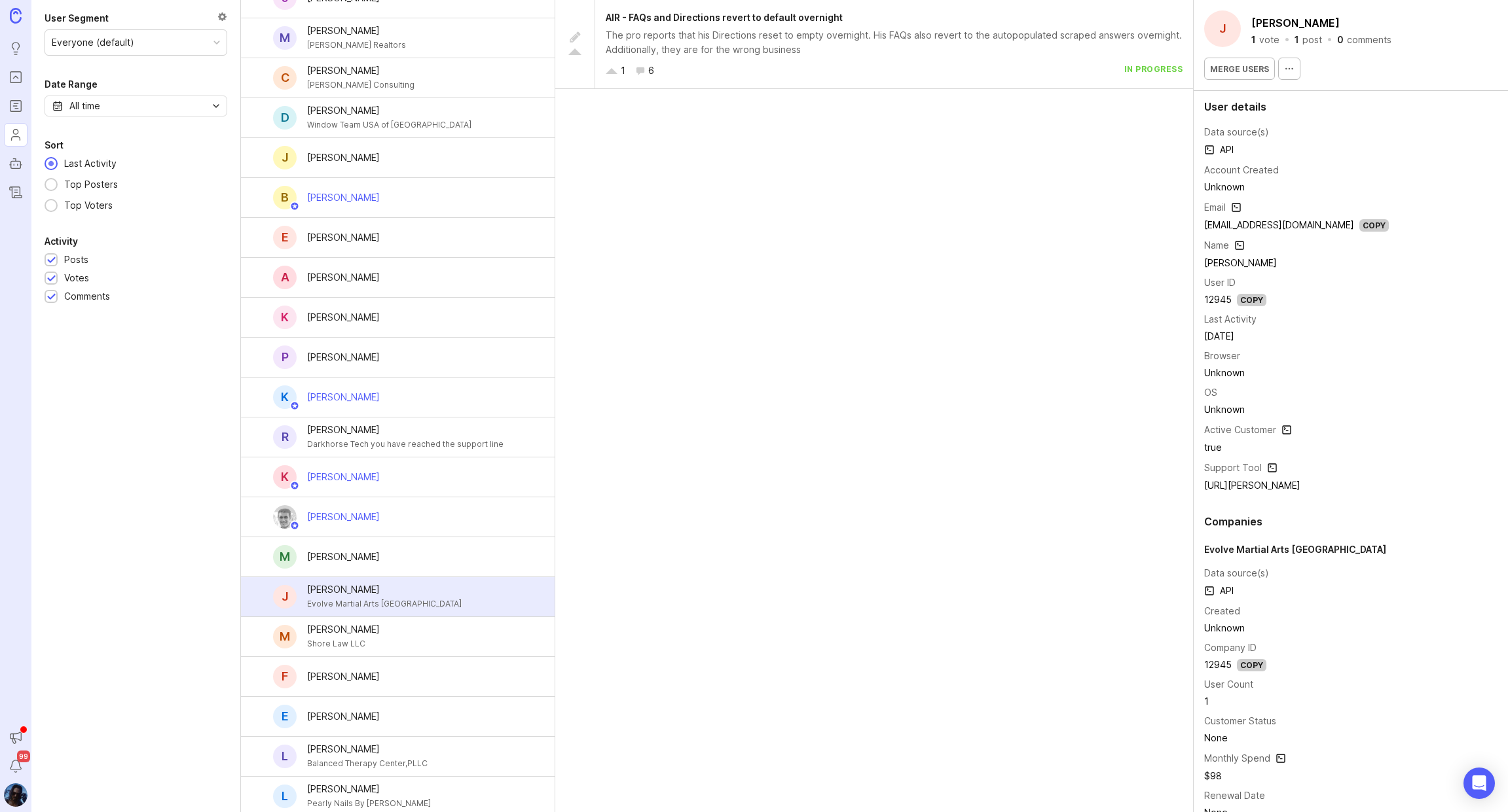
scroll to position [4083, 0]
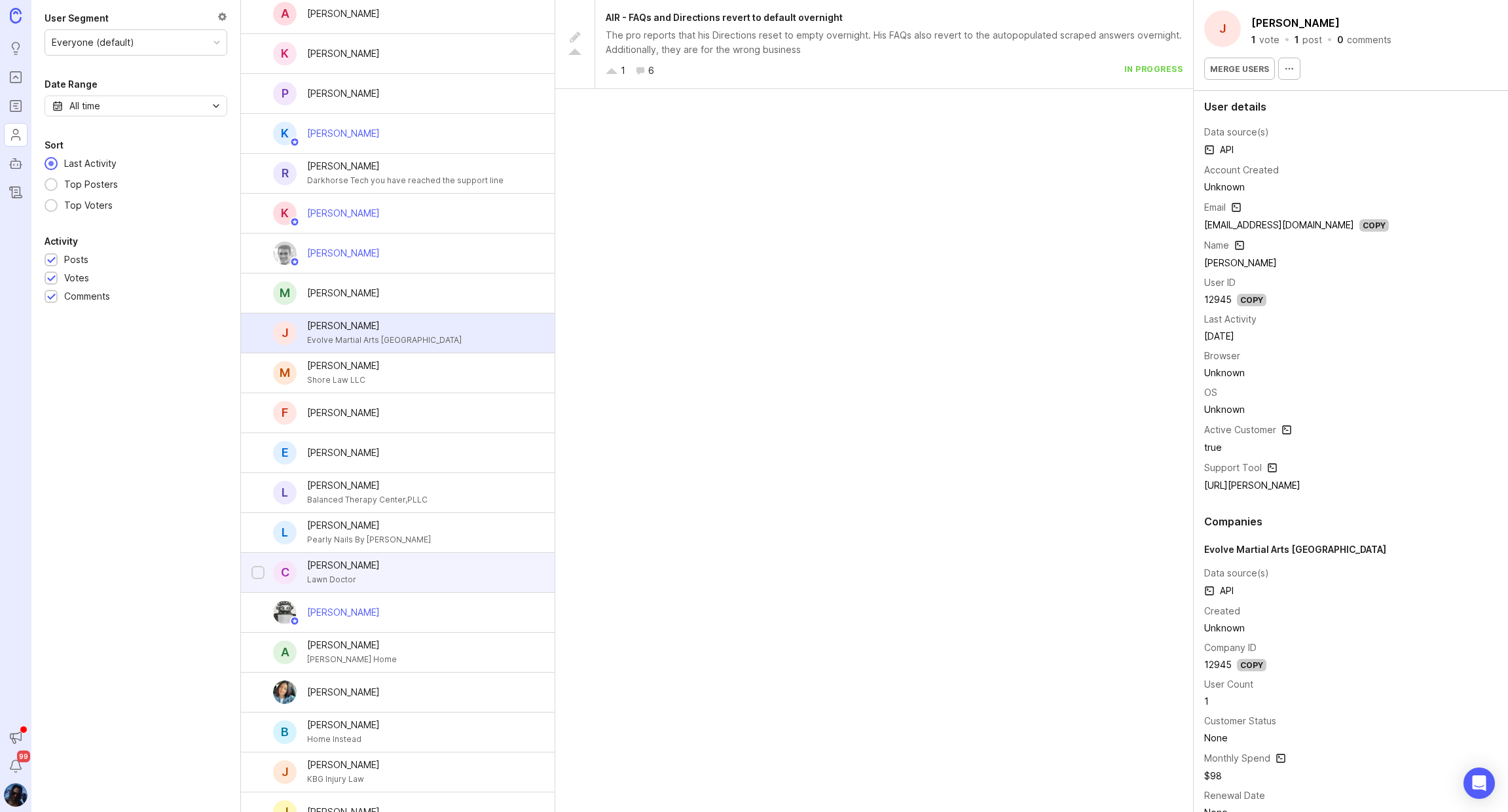
click at [356, 558] on div "Charlie Reddington" at bounding box center [344, 566] width 73 height 15
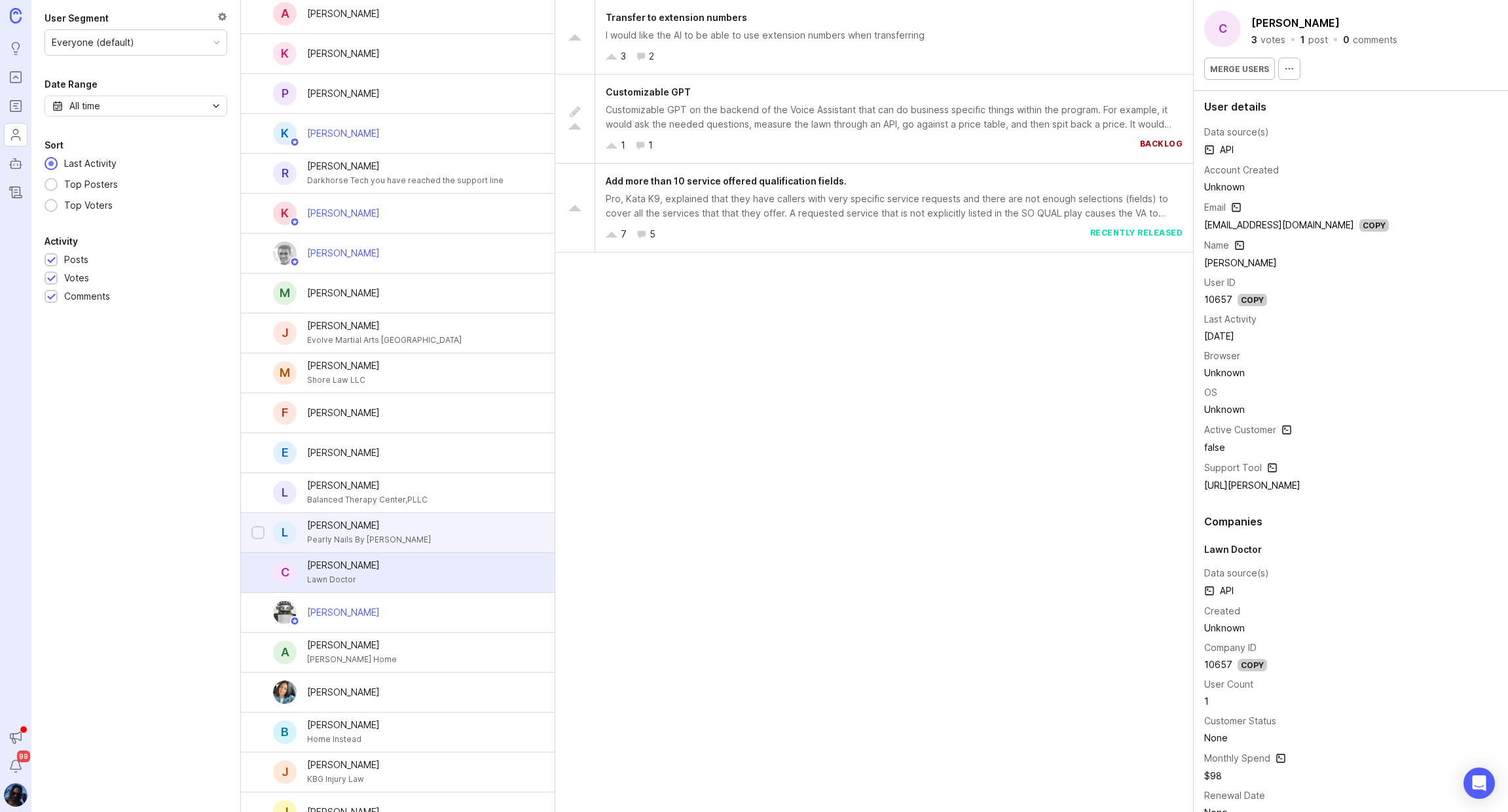
click at [367, 519] on div "Leon Matchin" at bounding box center [369, 526] width 124 height 15
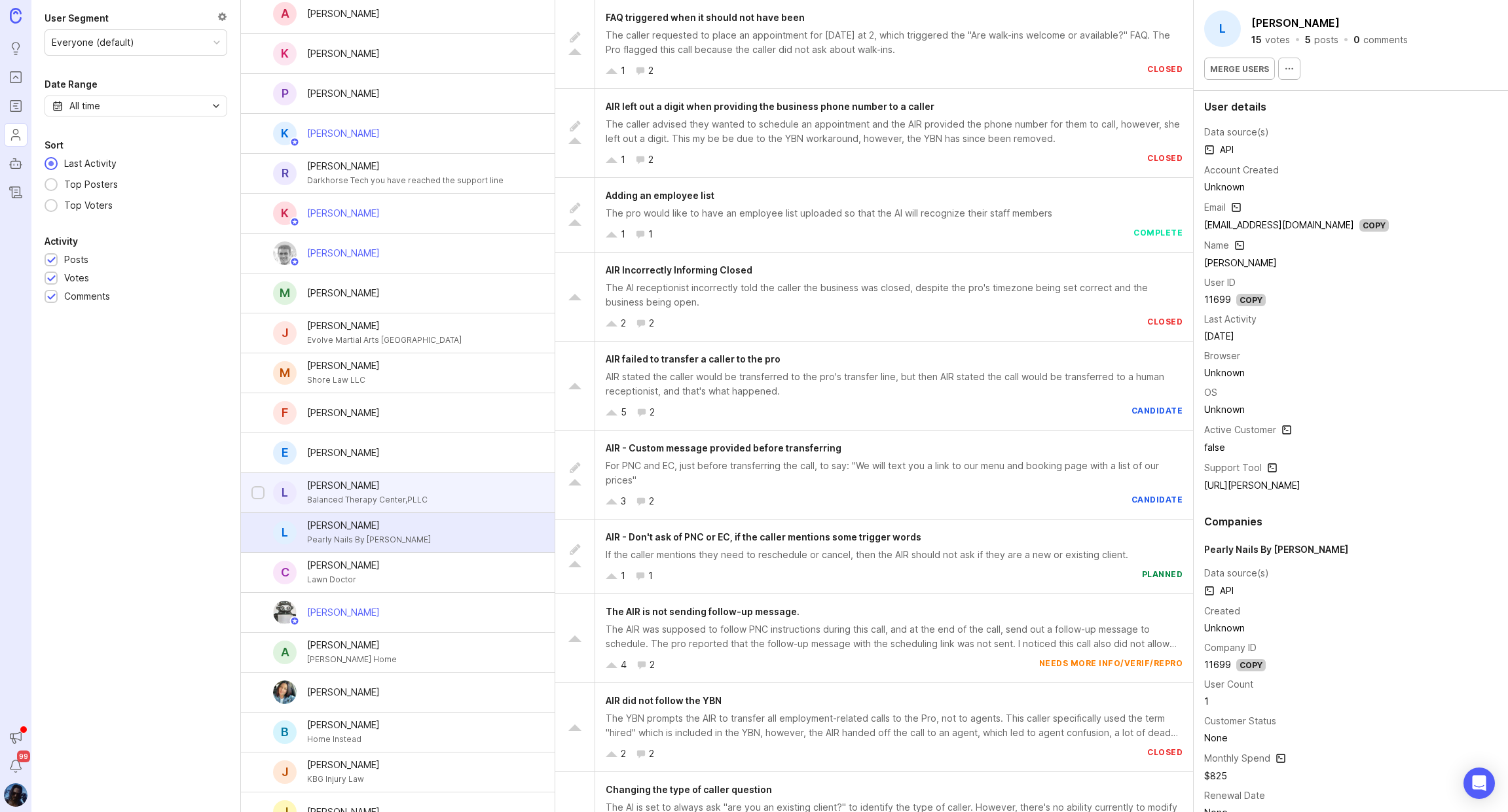
click at [379, 493] on div "Balanced Therapy Center,PLLC" at bounding box center [367, 500] width 121 height 15
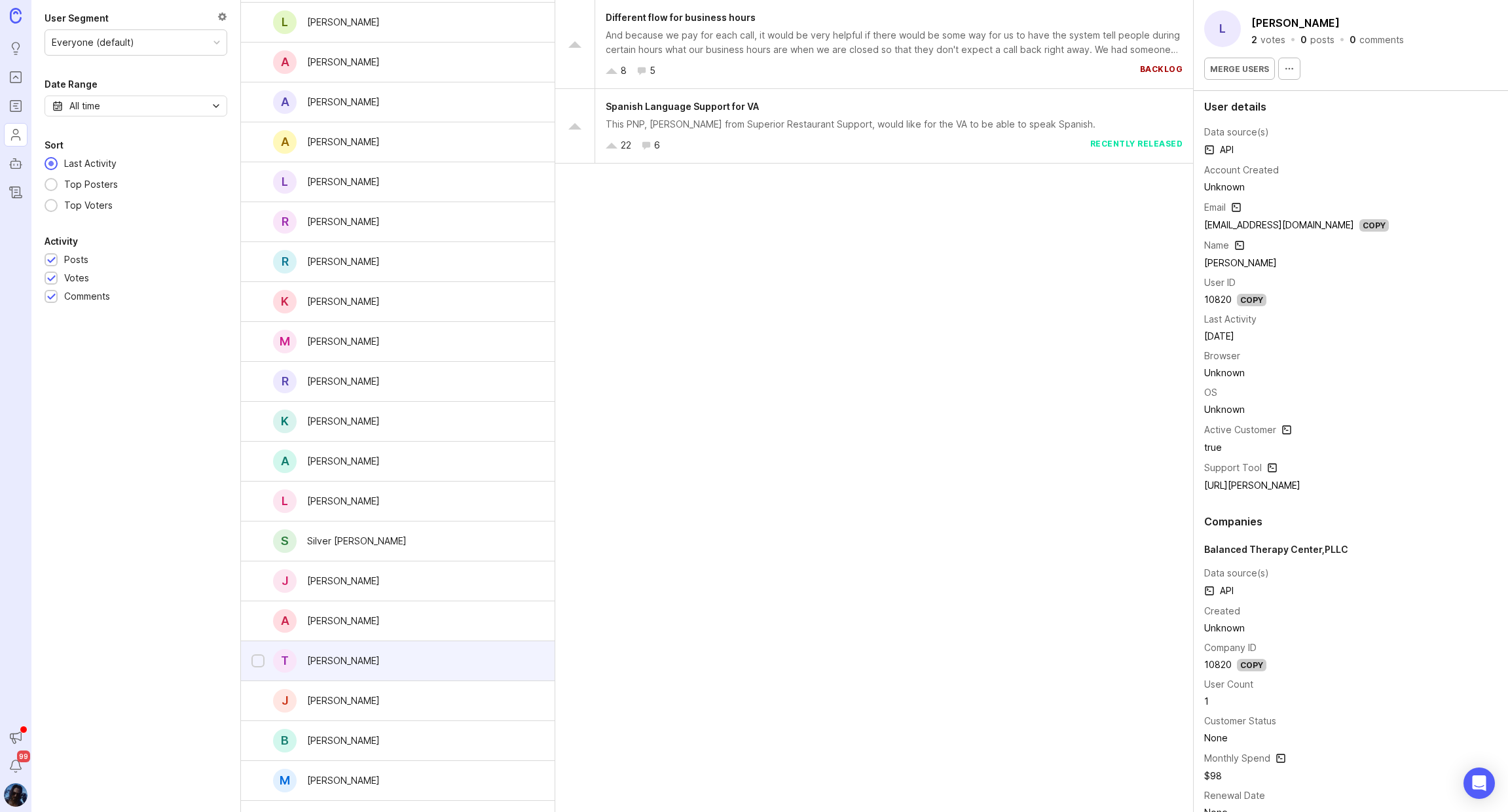
scroll to position [7676, 0]
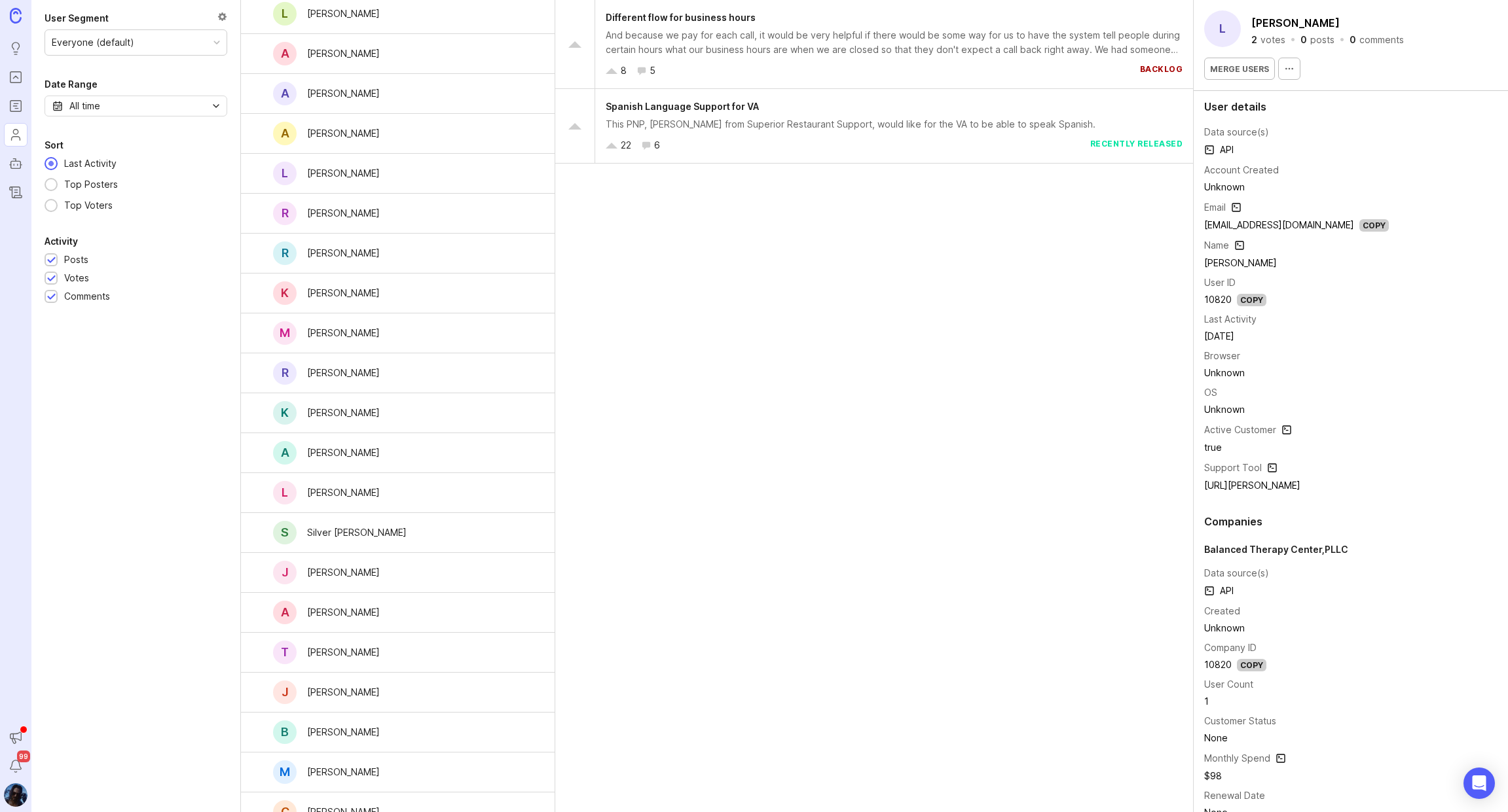
click at [125, 44] on div "Everyone (default)" at bounding box center [93, 43] width 83 height 15
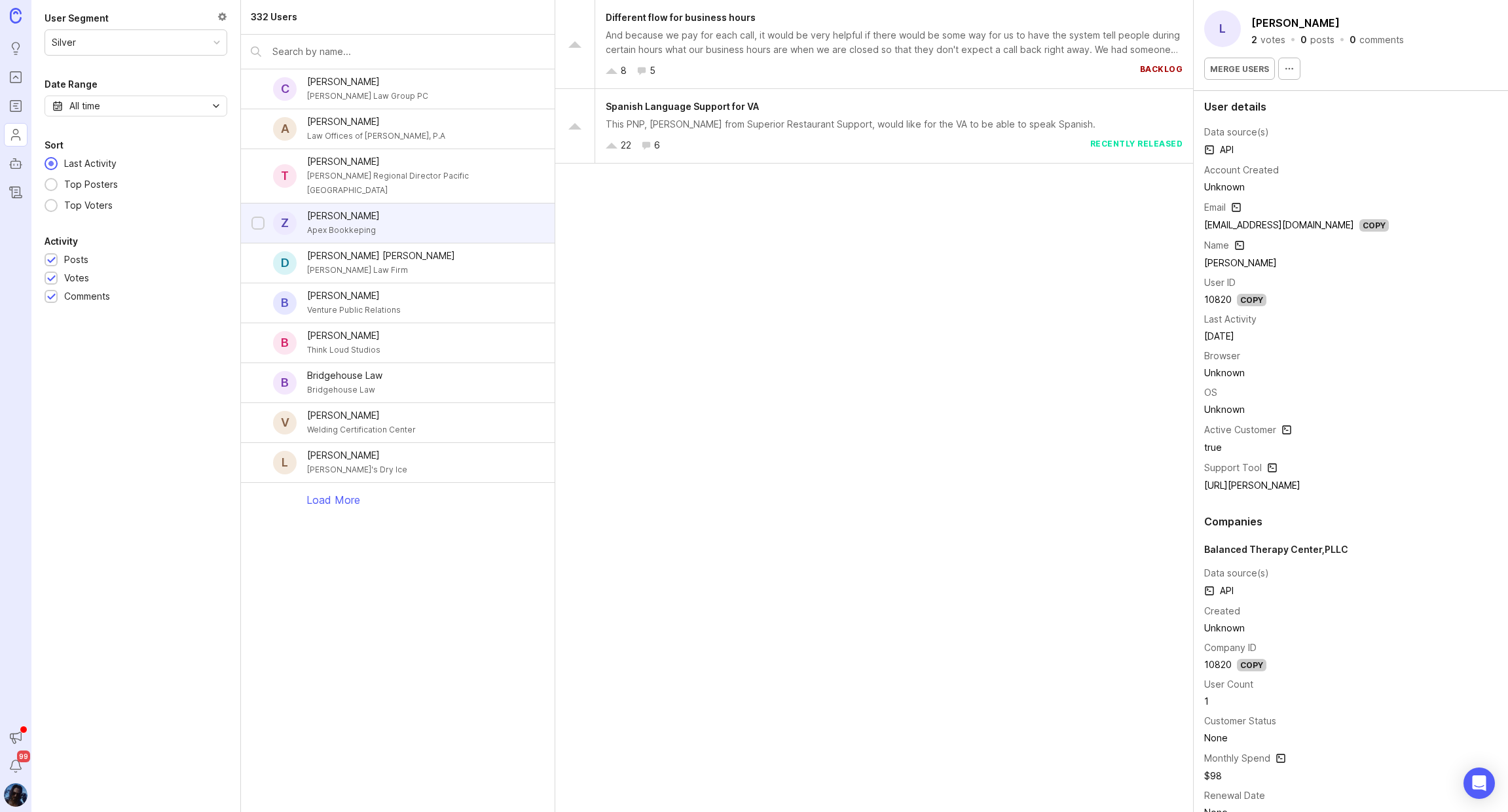
click at [389, 211] on div "Z Zan Malik Apex Bookkeping" at bounding box center [397, 223] width 314 height 40
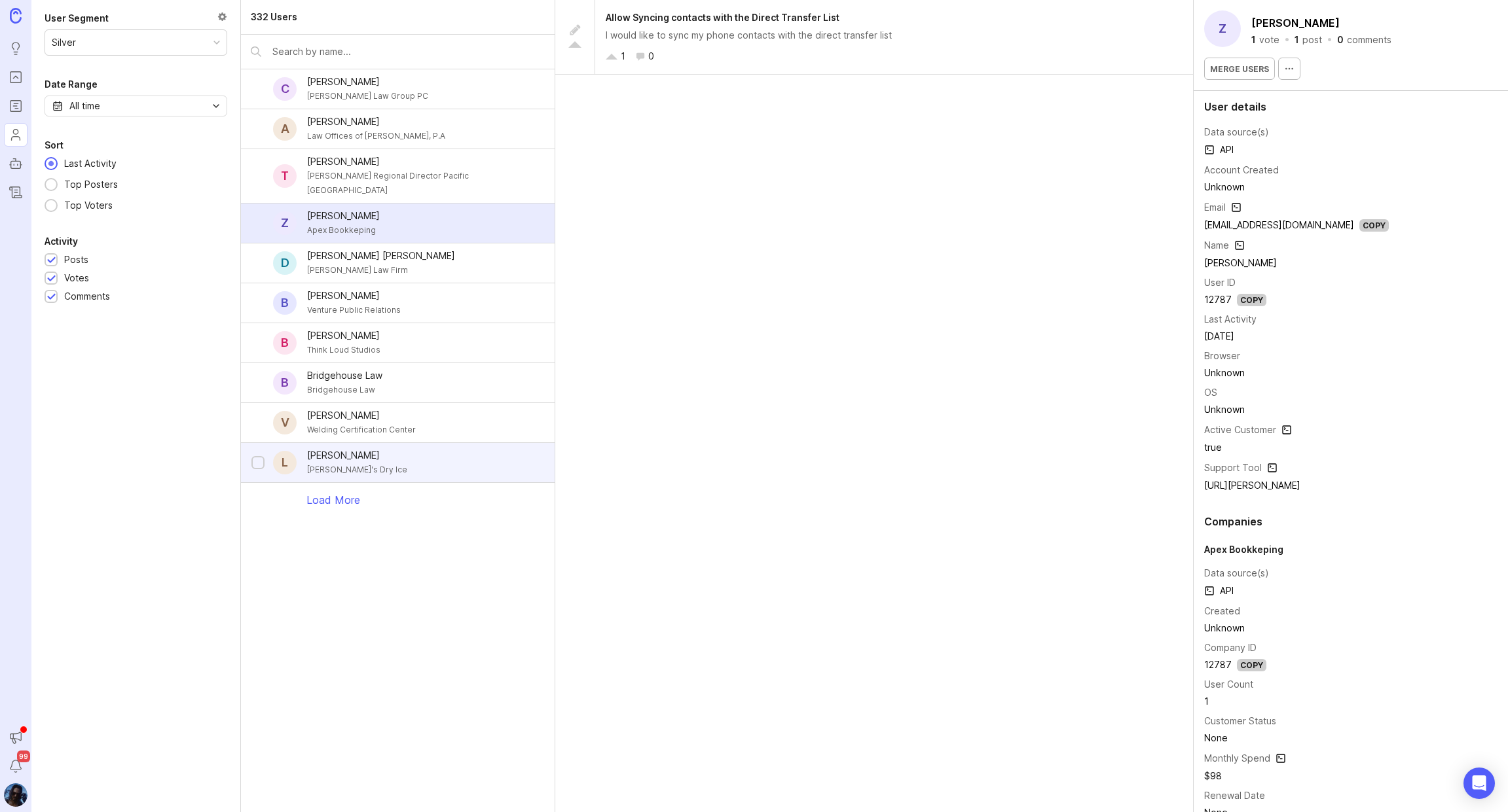
click at [354, 463] on div "[PERSON_NAME]'s Dry Ice" at bounding box center [358, 470] width 101 height 15
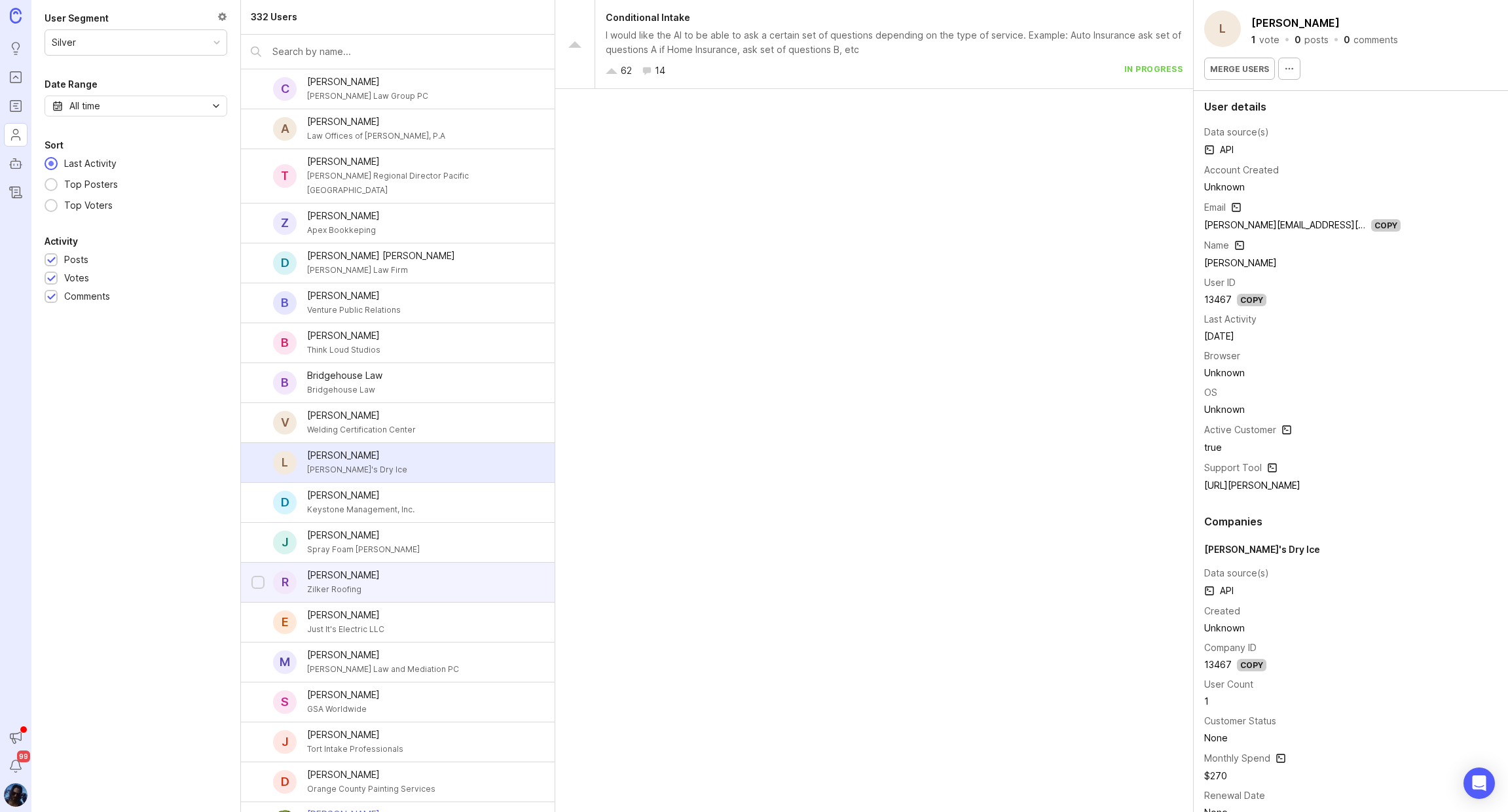
click at [360, 568] on div "Richard Lawson" at bounding box center [344, 575] width 73 height 15
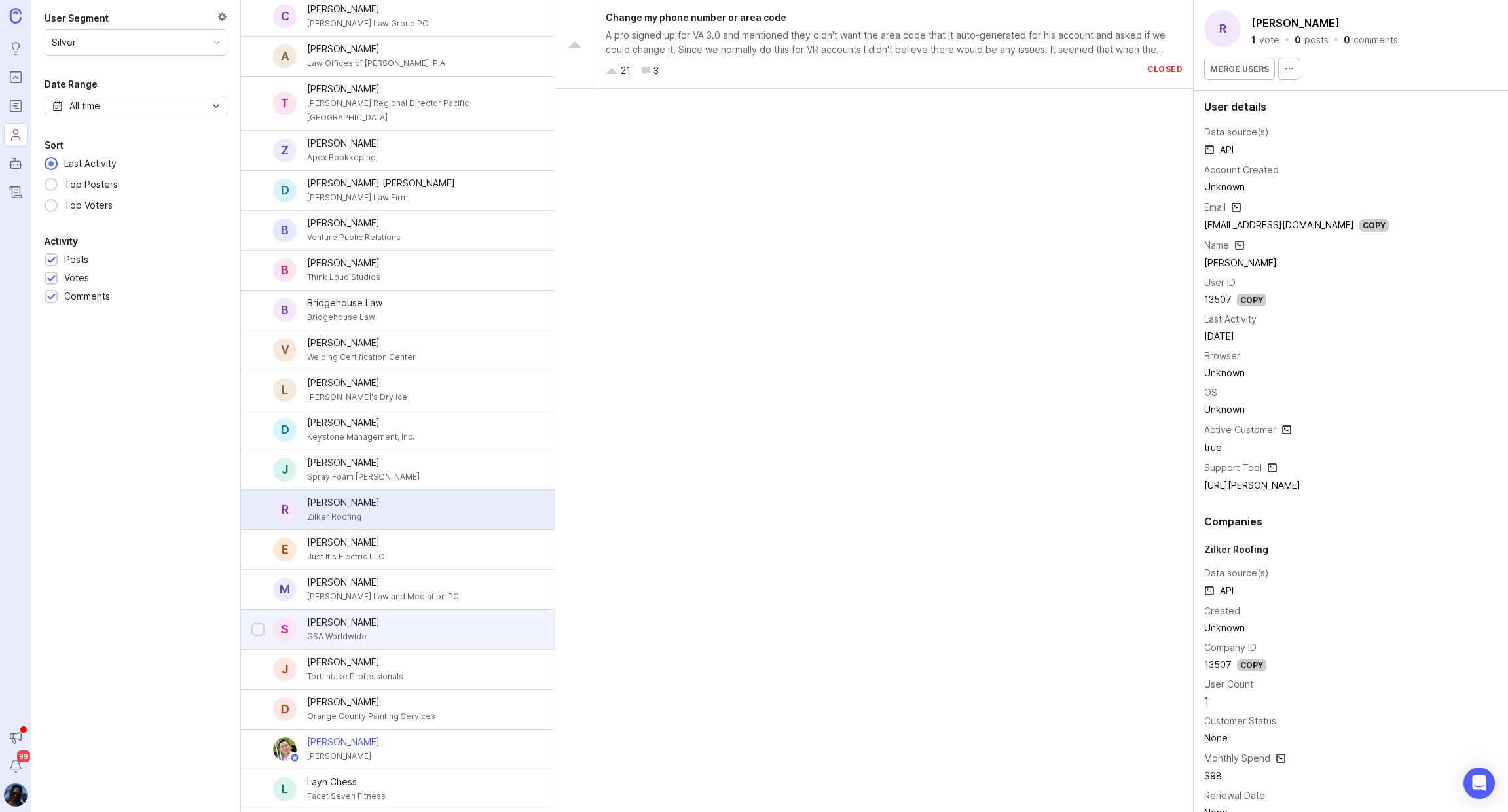
scroll to position [90, 0]
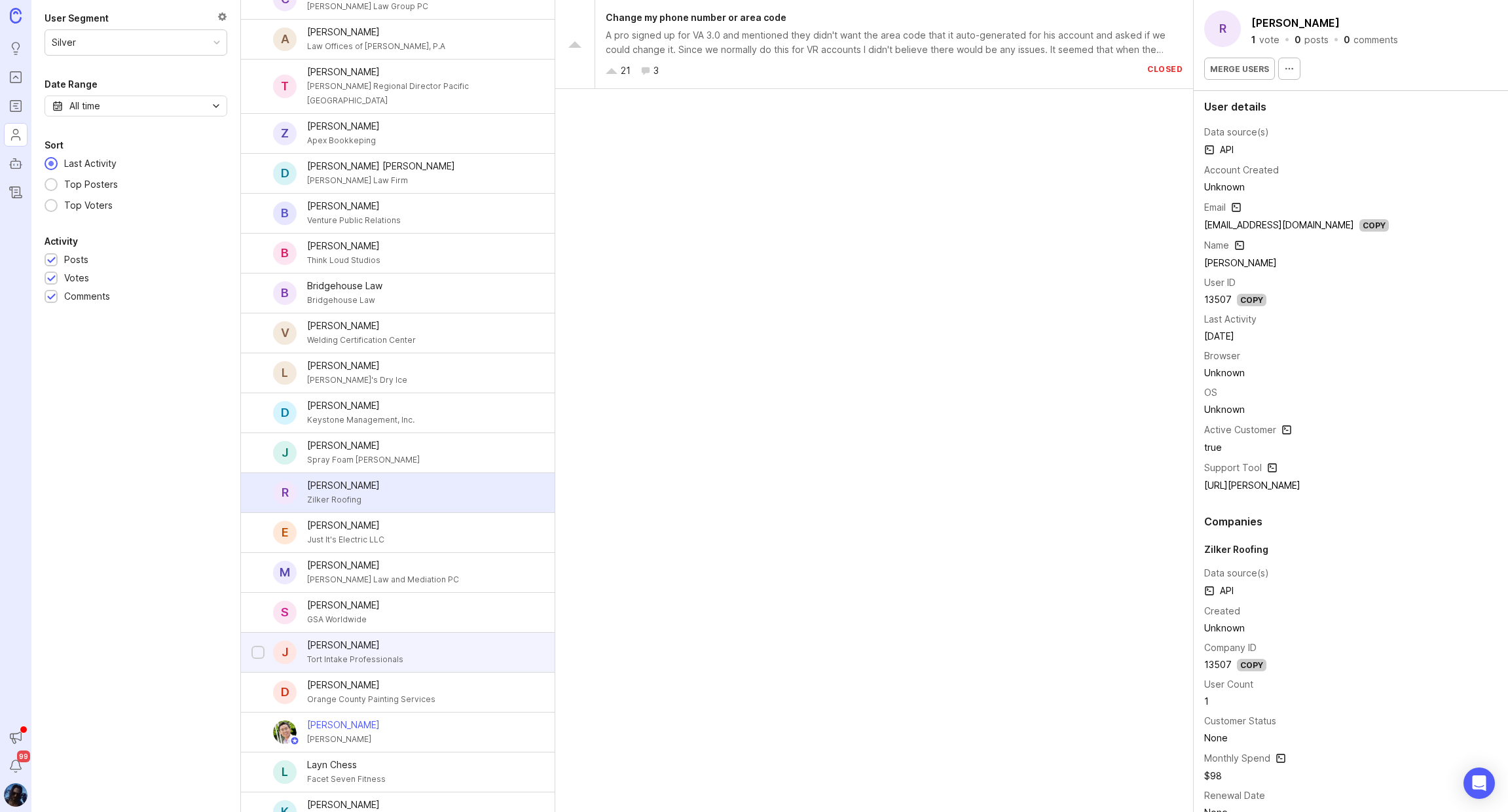
click at [379, 652] on div "Tort Intake Professionals" at bounding box center [355, 660] width 96 height 15
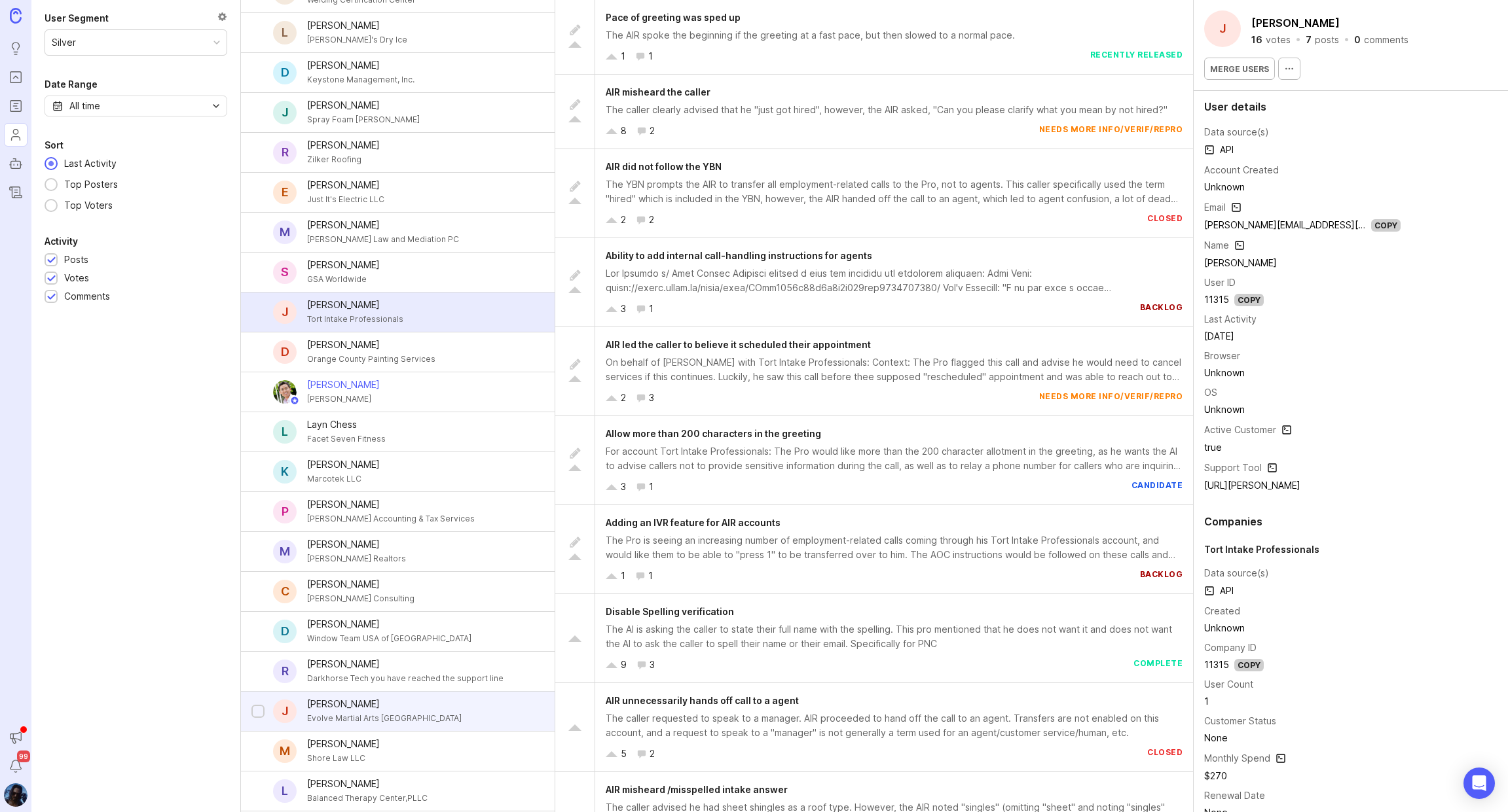
scroll to position [489, 0]
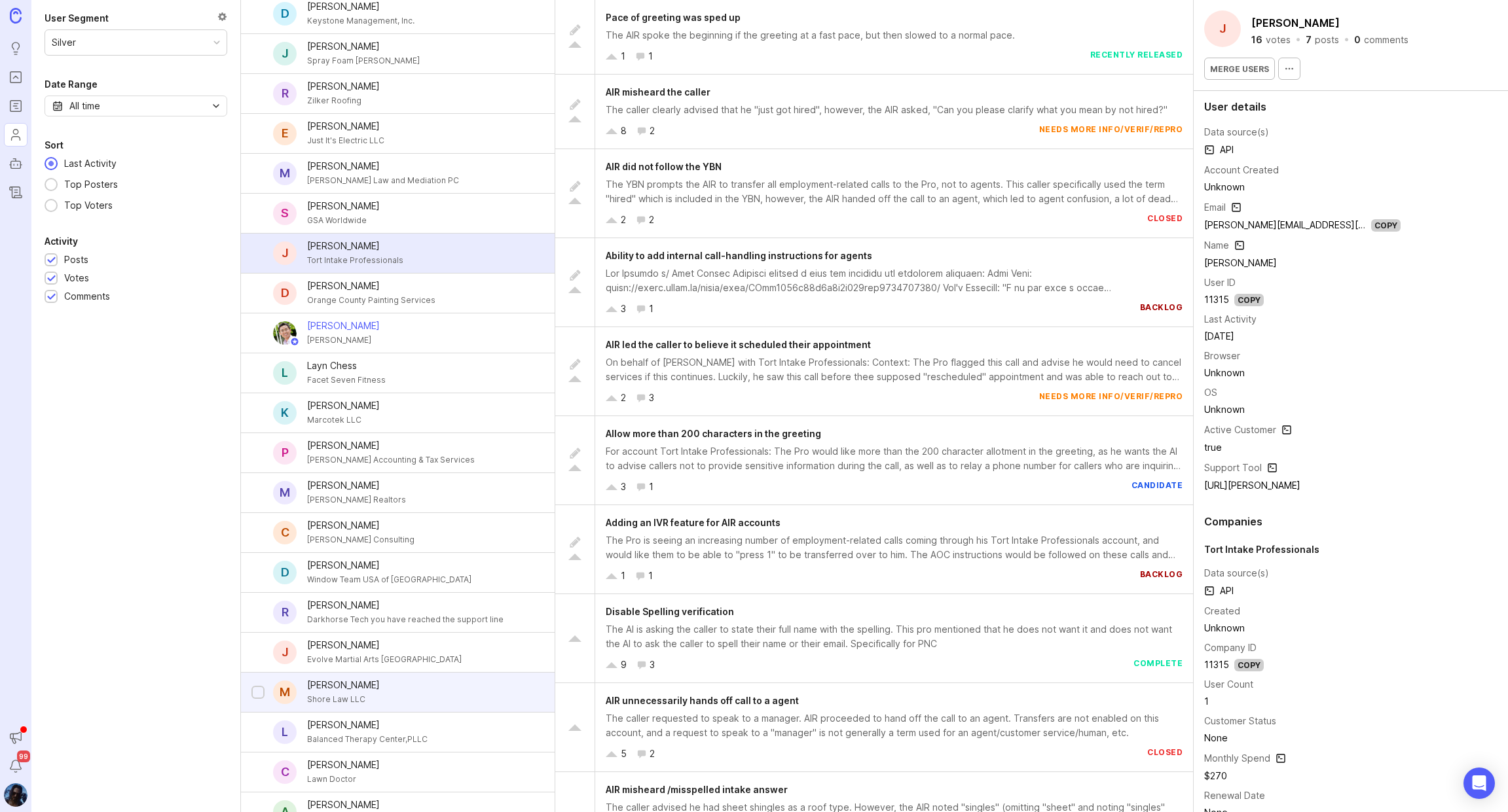
click at [357, 693] on div "Shore Law LLC" at bounding box center [344, 700] width 73 height 15
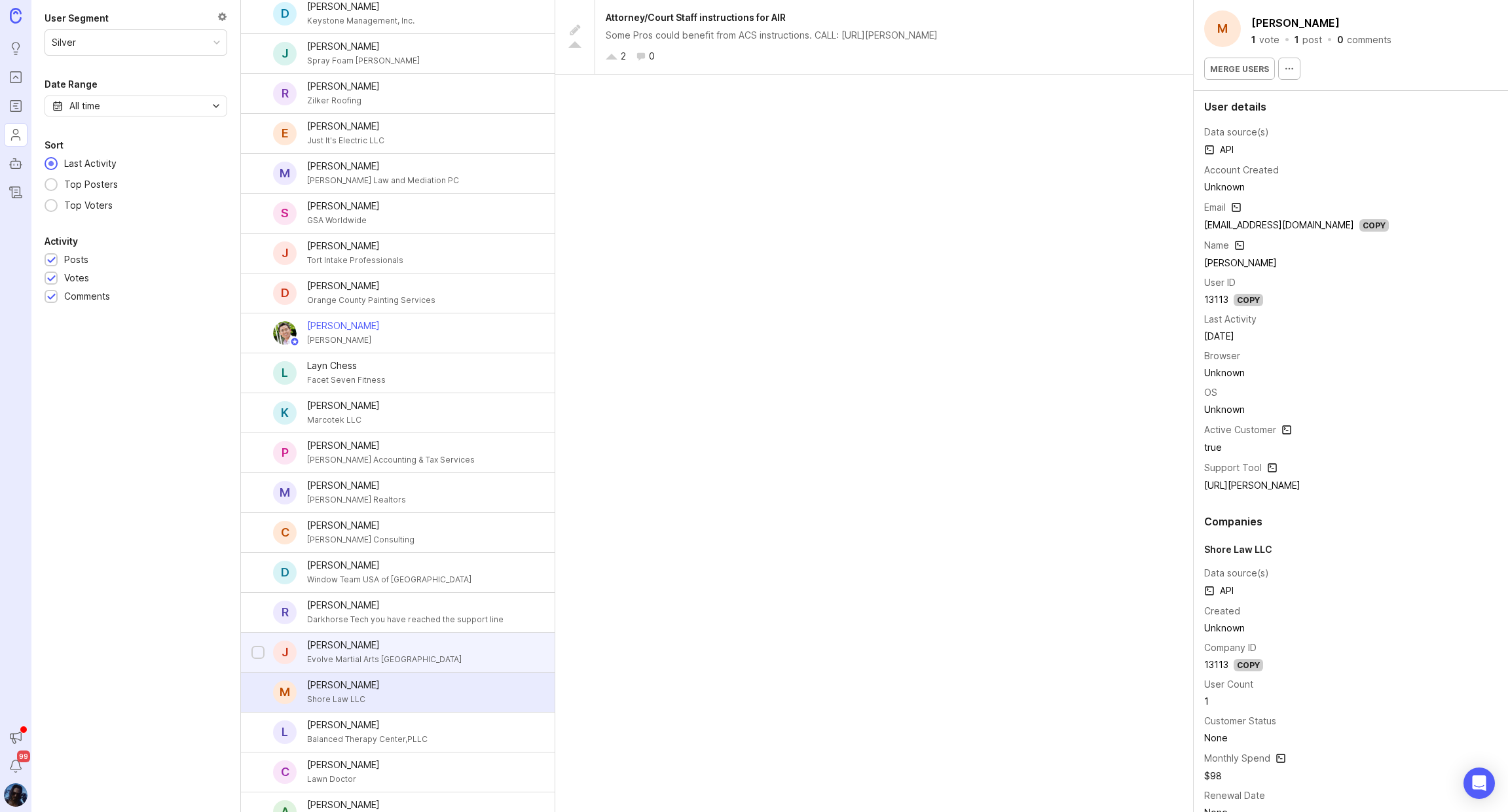
click at [382, 639] on div "Joshua Thomas" at bounding box center [384, 646] width 155 height 15
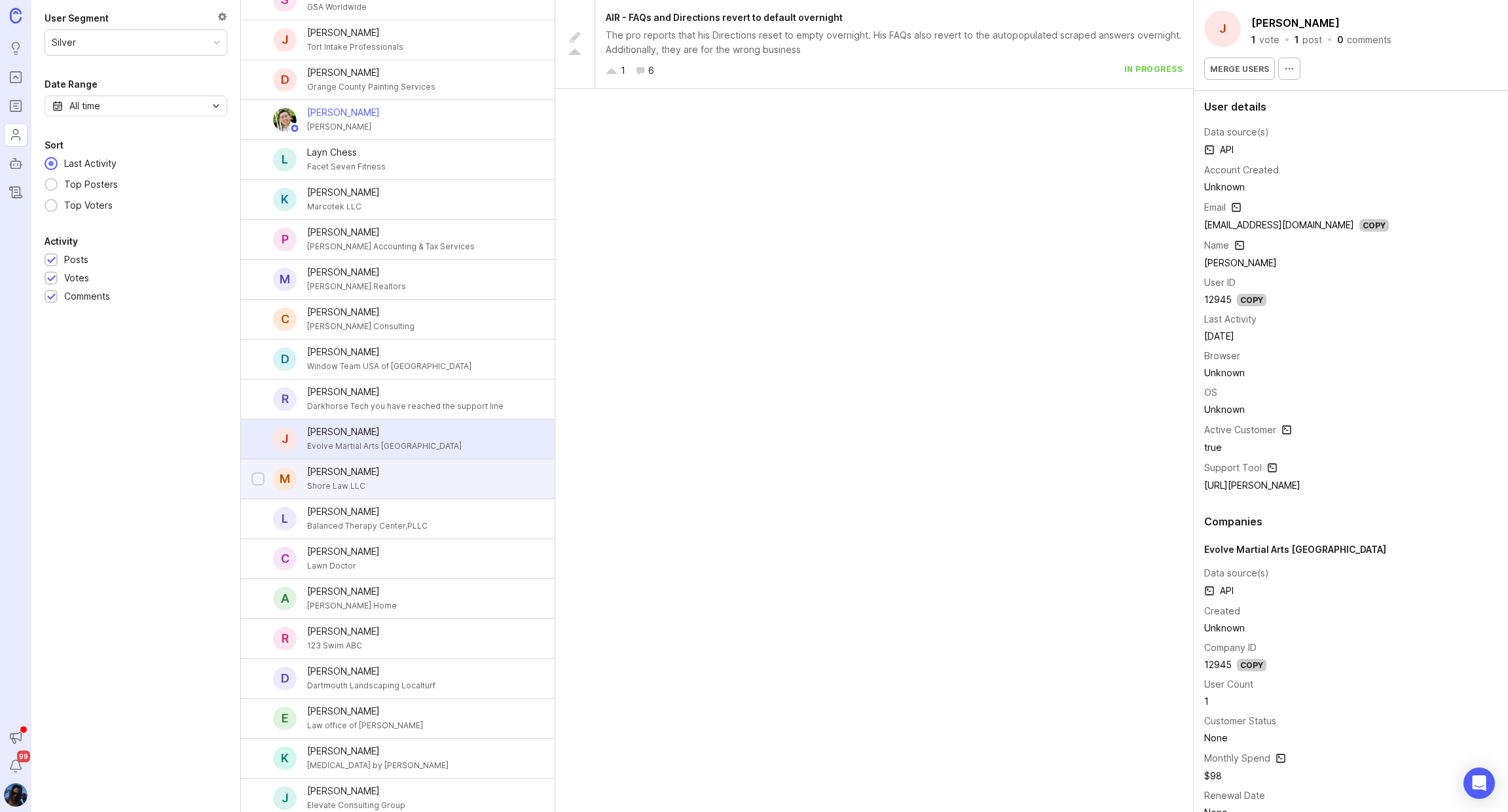
scroll to position [888, 0]
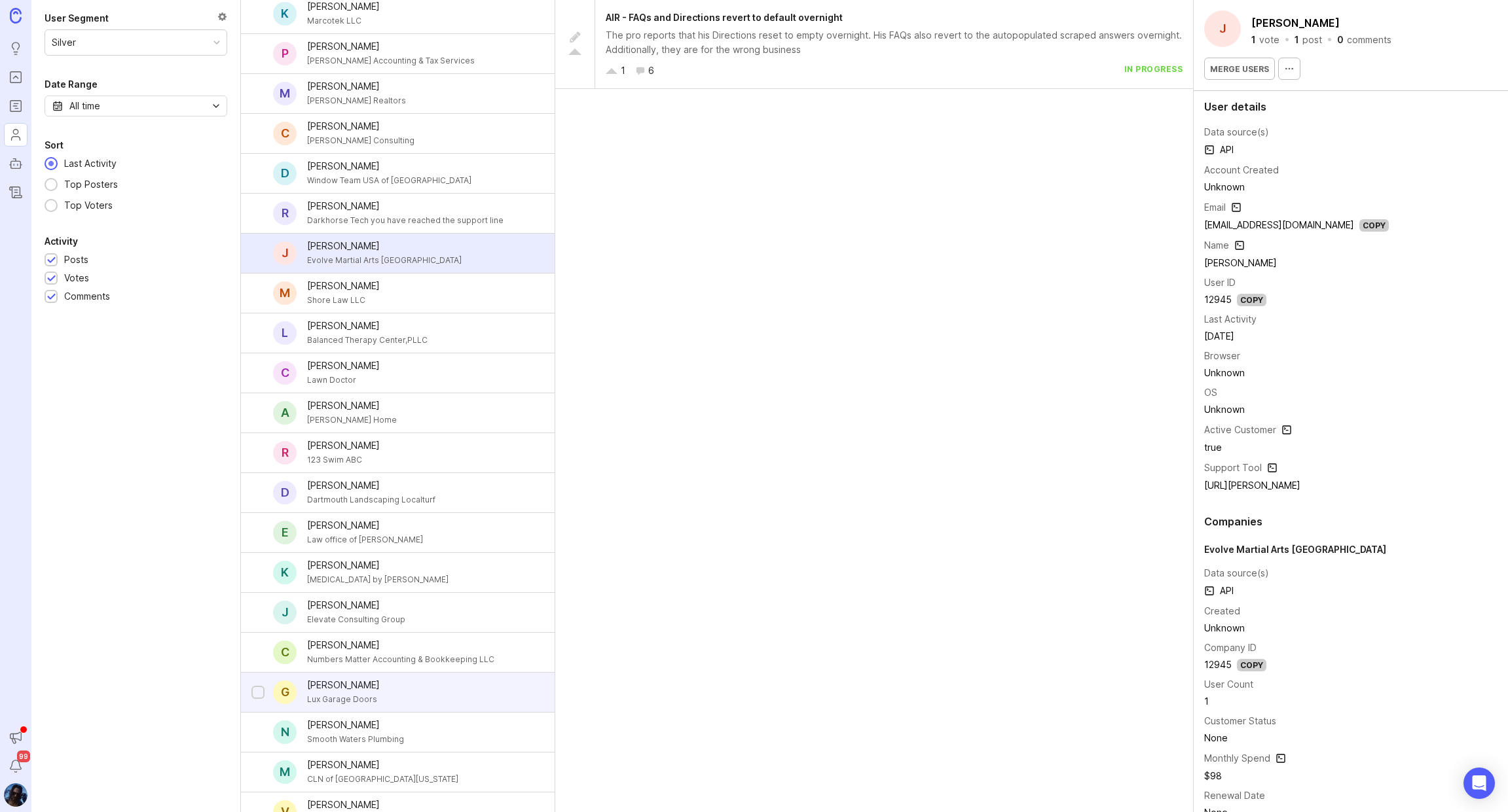
click at [370, 693] on div "Lux Garage Doors" at bounding box center [344, 700] width 73 height 15
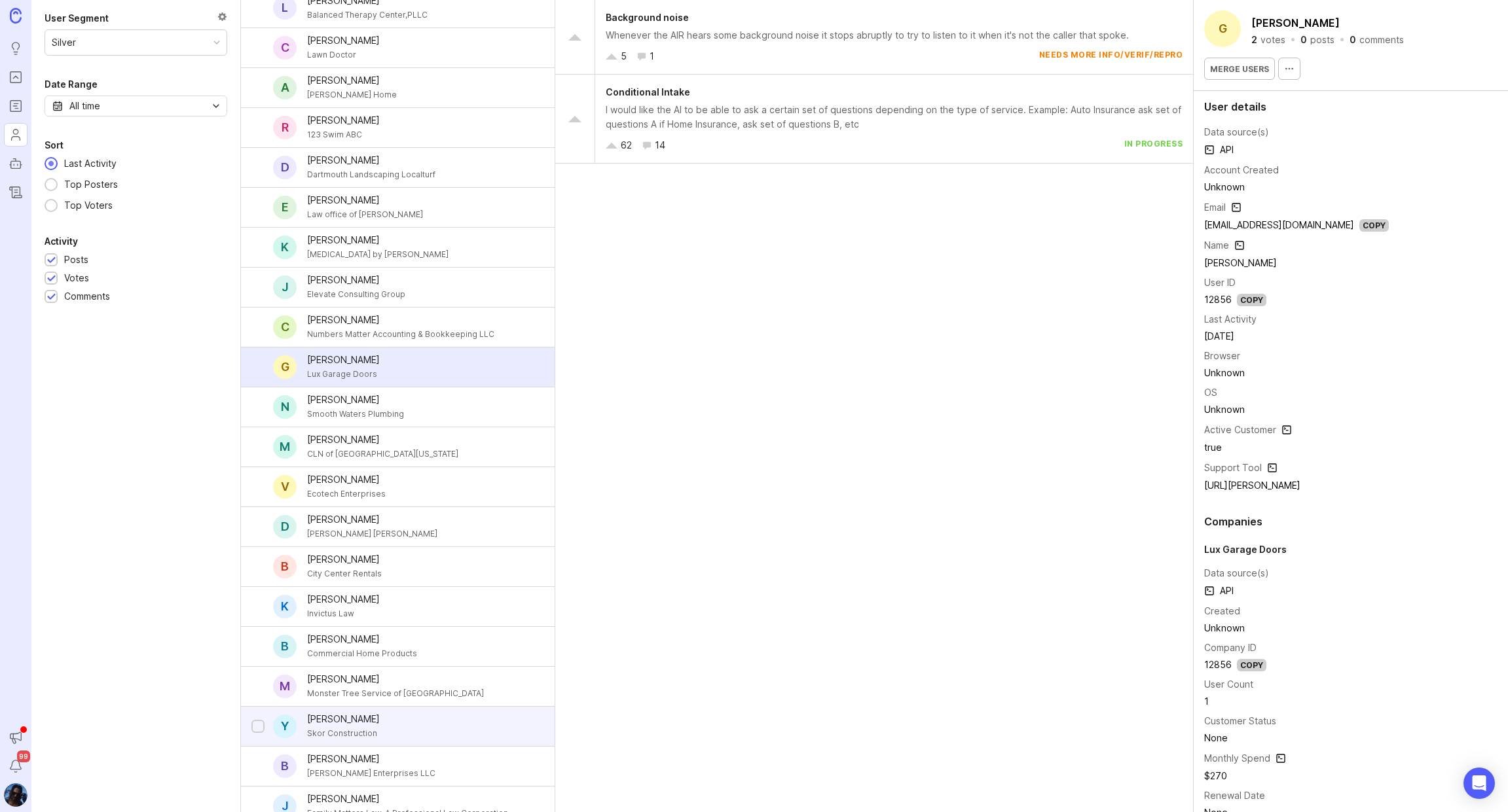
scroll to position [1216, 0]
click at [366, 705] on div "Y Yuliya P Skor Construction" at bounding box center [397, 724] width 314 height 40
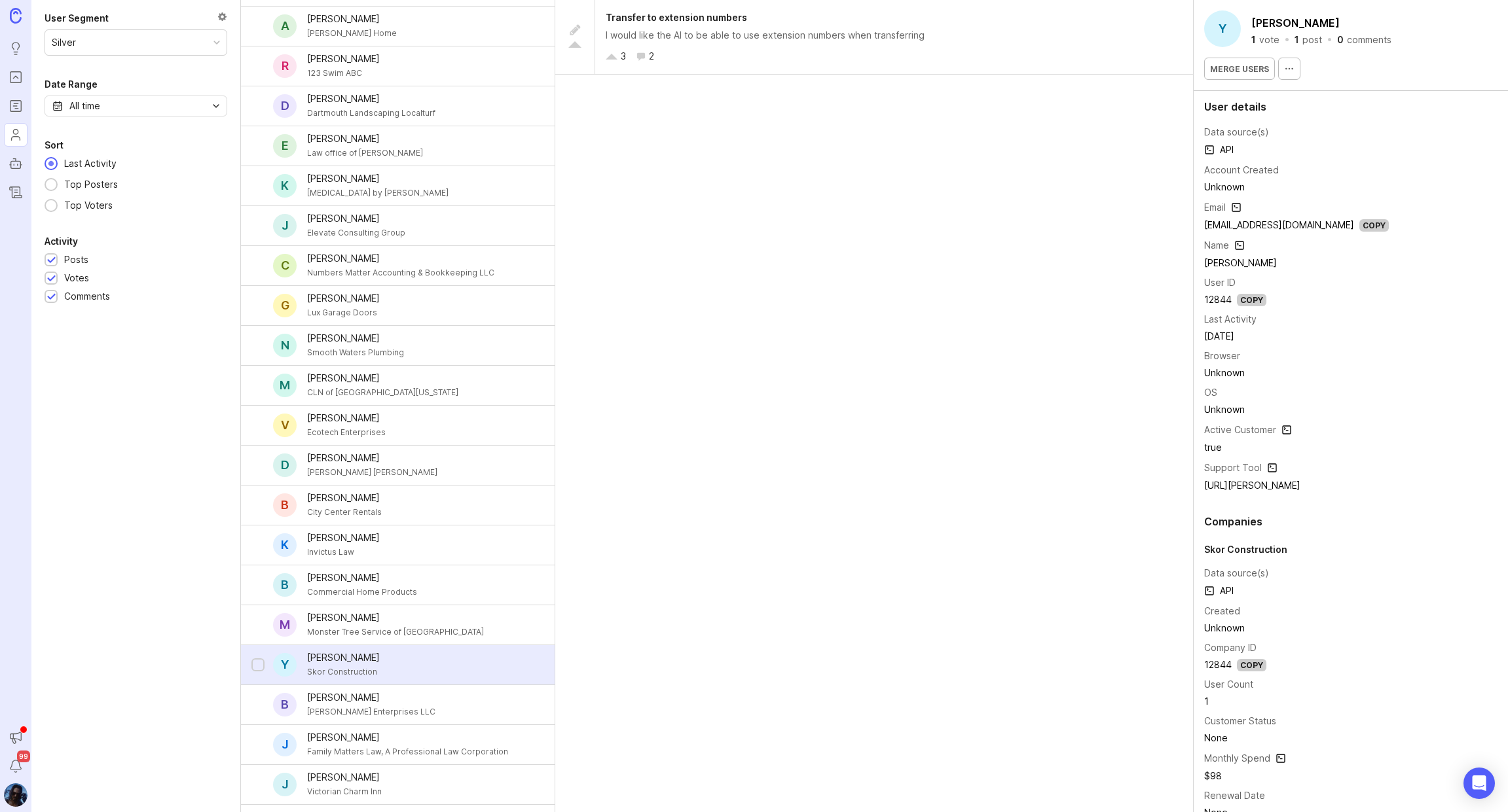
scroll to position [1288, 0]
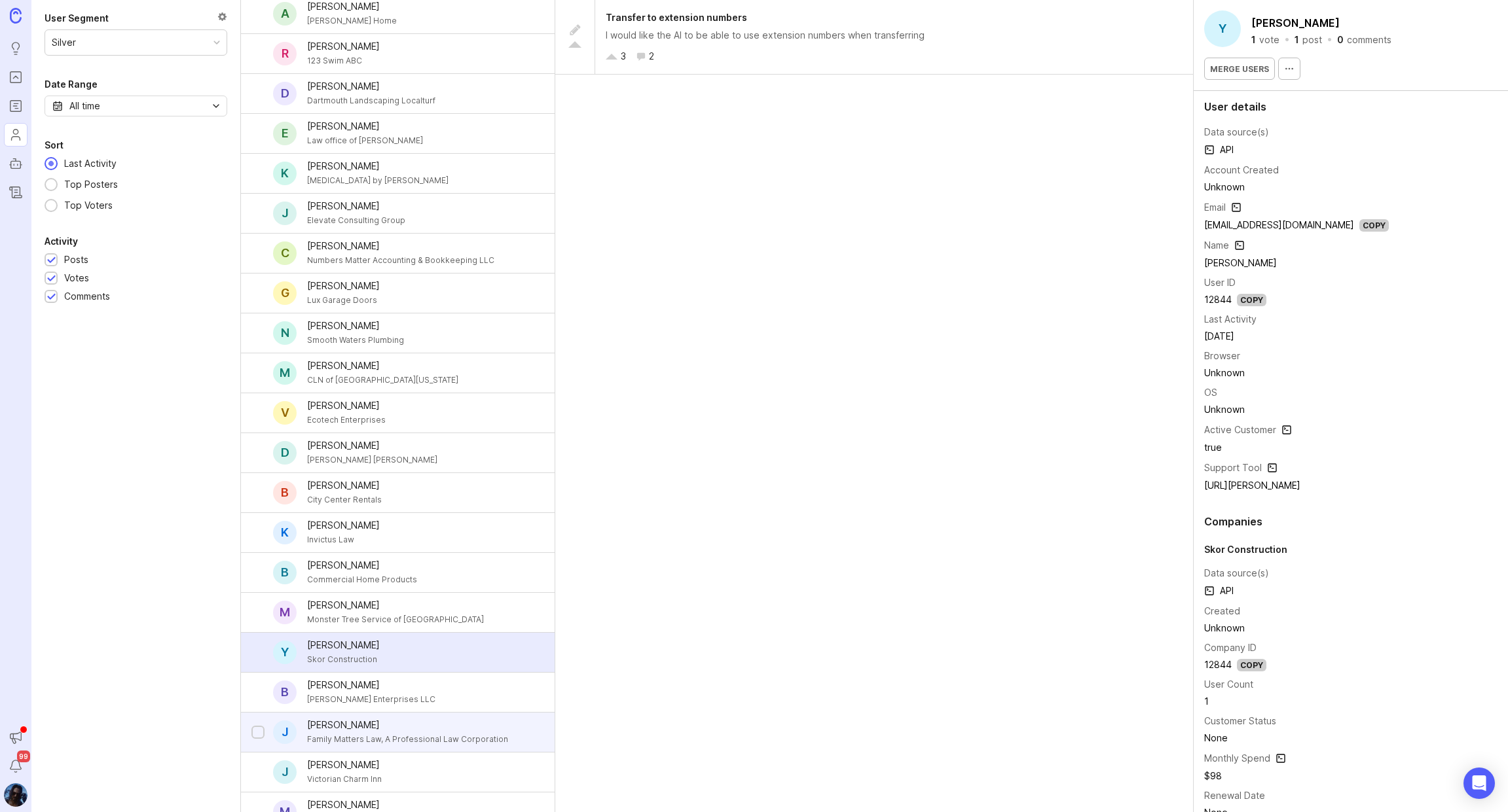
click at [375, 733] on div "Family Matters Law, A Professional Law Corporation" at bounding box center [408, 740] width 201 height 15
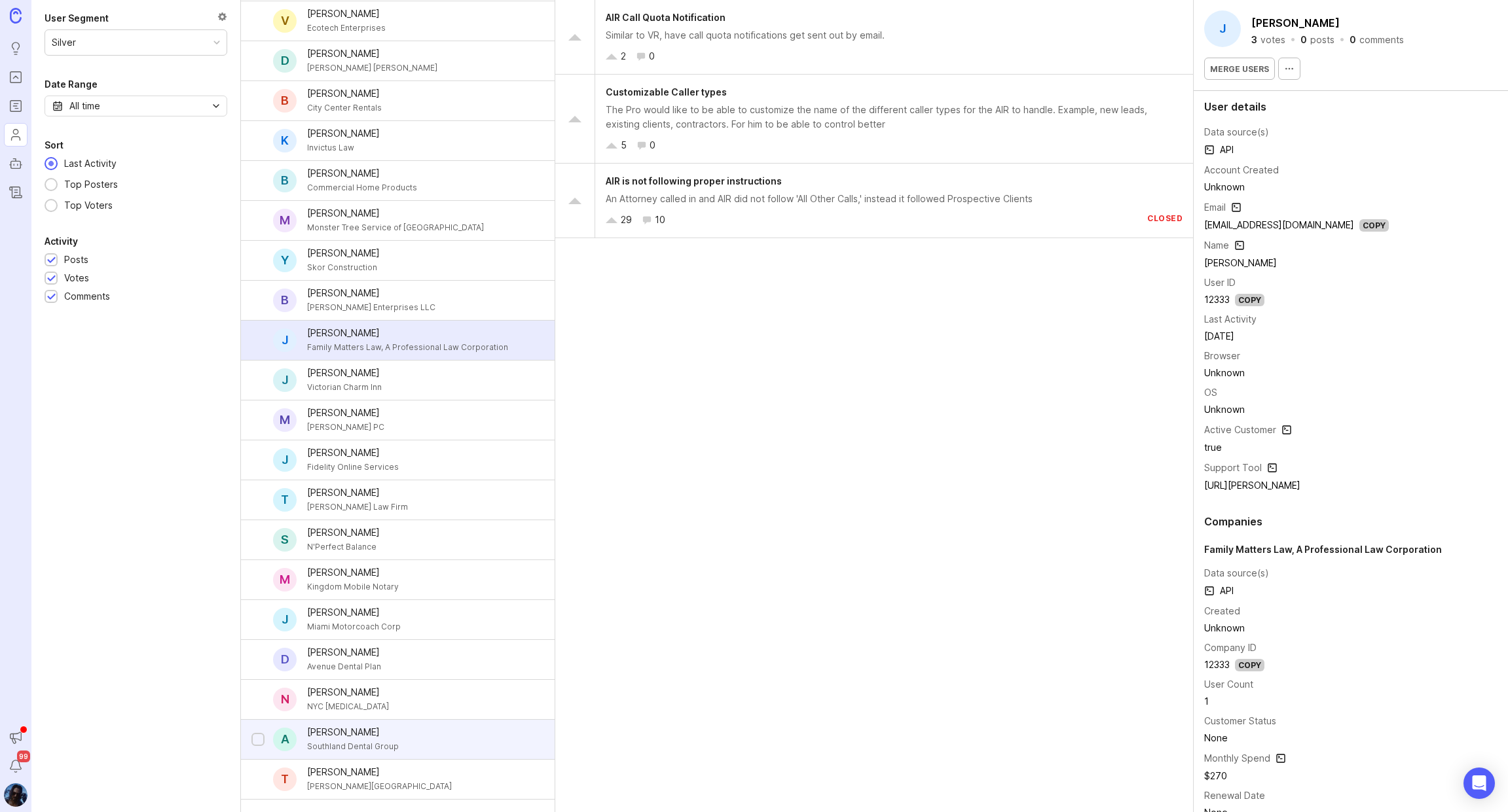
scroll to position [1680, 0]
click at [370, 699] on div "NYC Cognitive Therapy" at bounding box center [348, 707] width 82 height 15
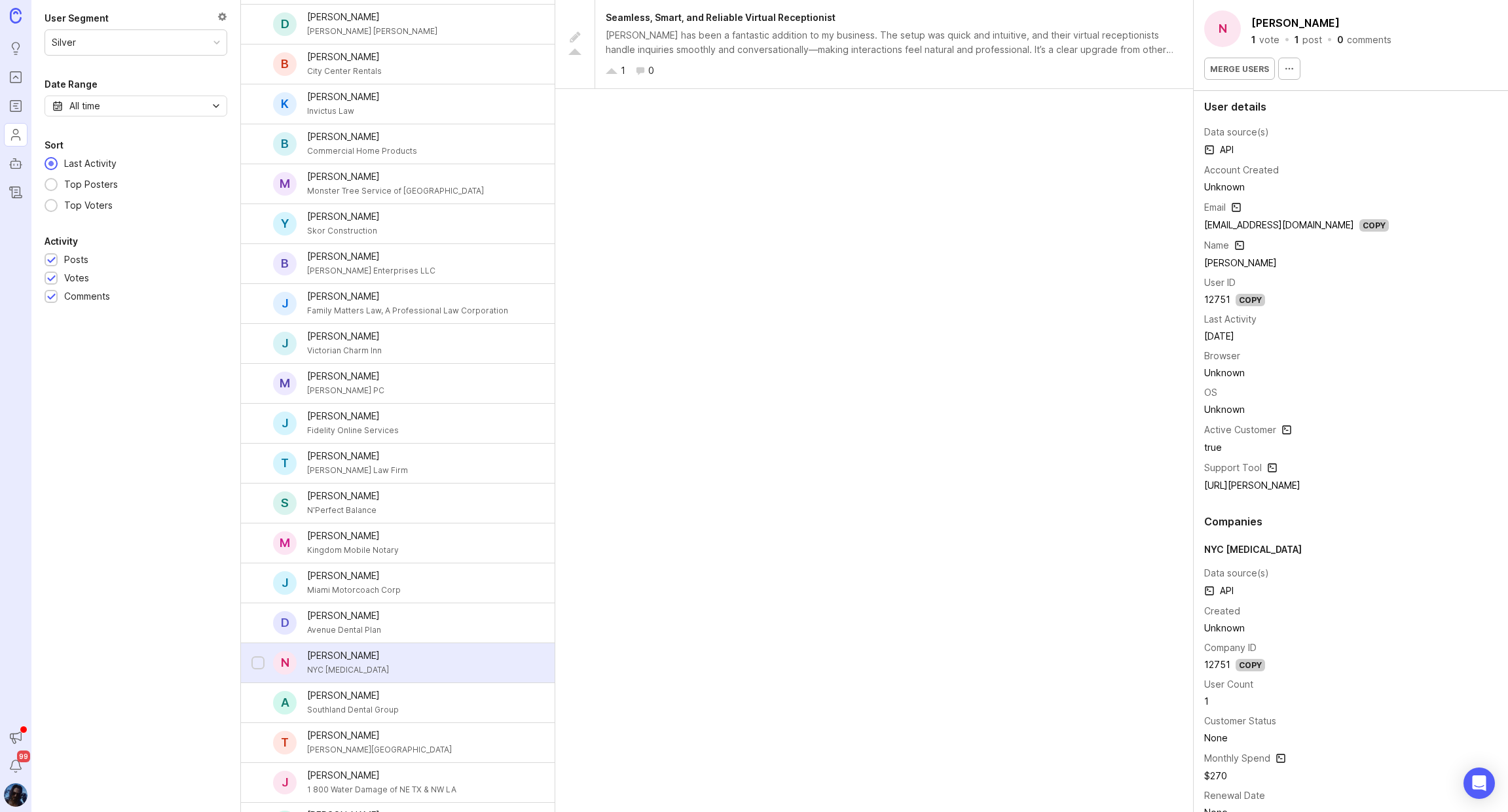
scroll to position [1877, 0]
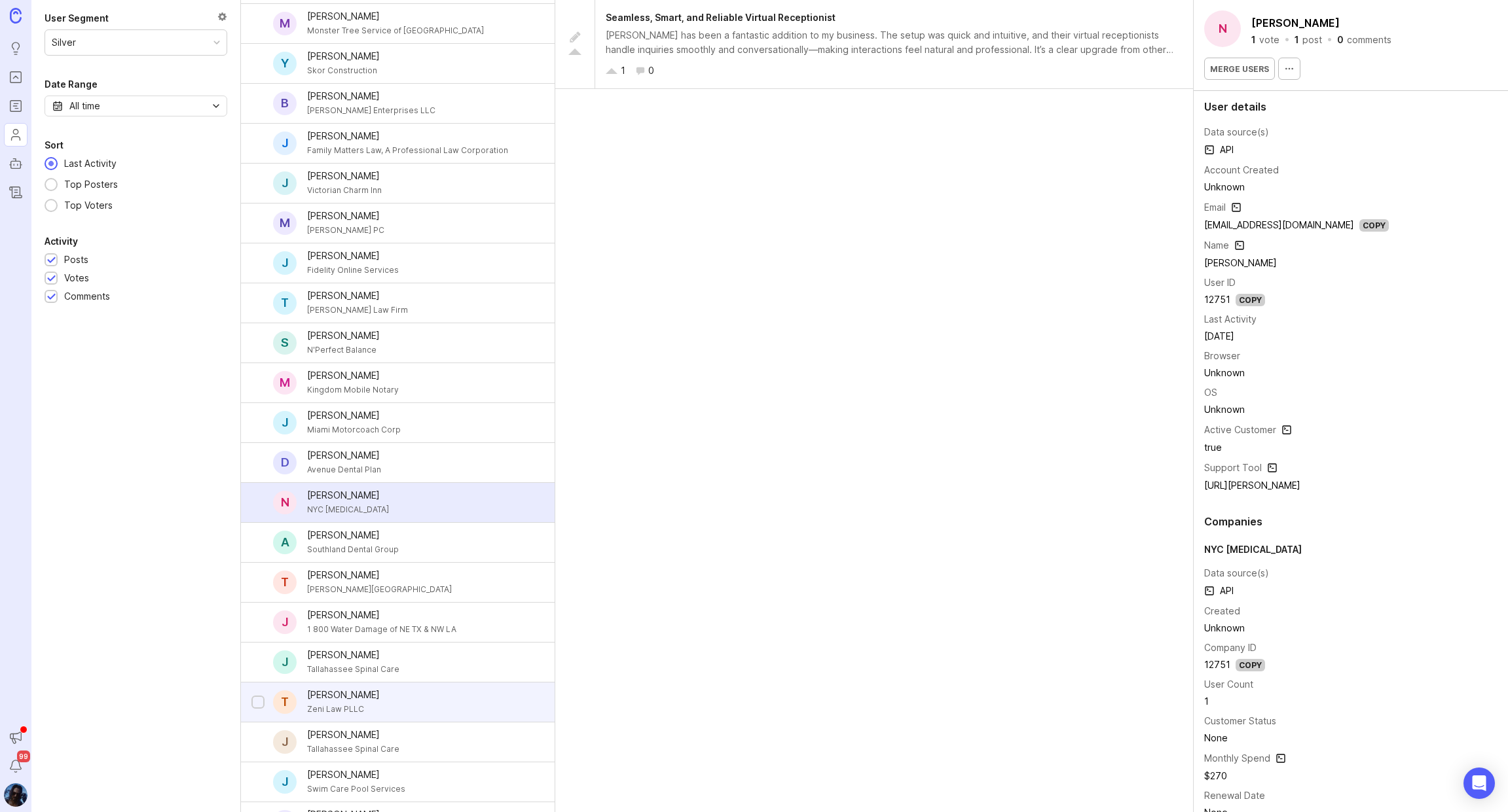
click at [369, 693] on div "Tom Zeni Zeni Law PLLC" at bounding box center [344, 703] width 94 height 29
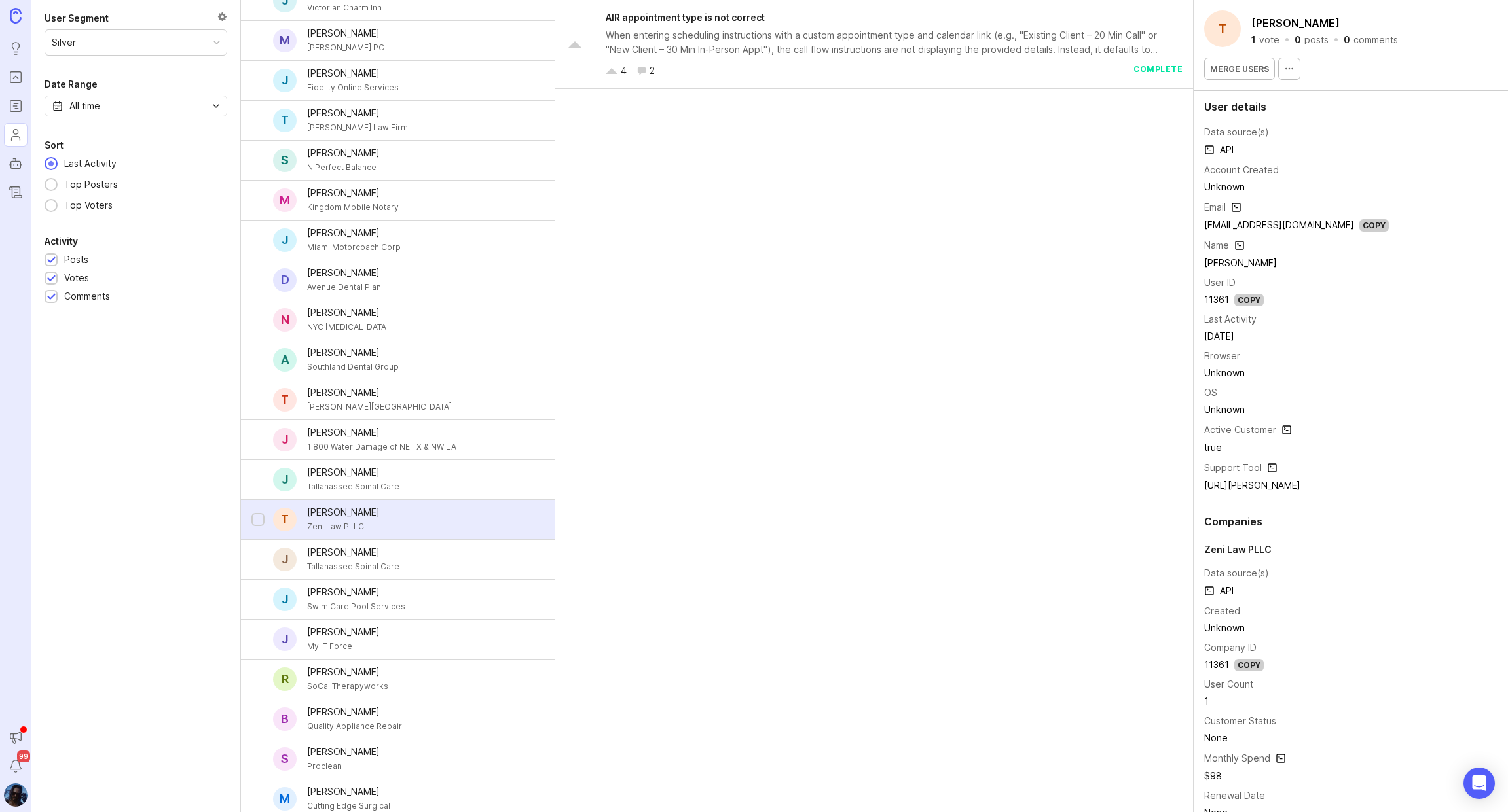
scroll to position [2086, 0]
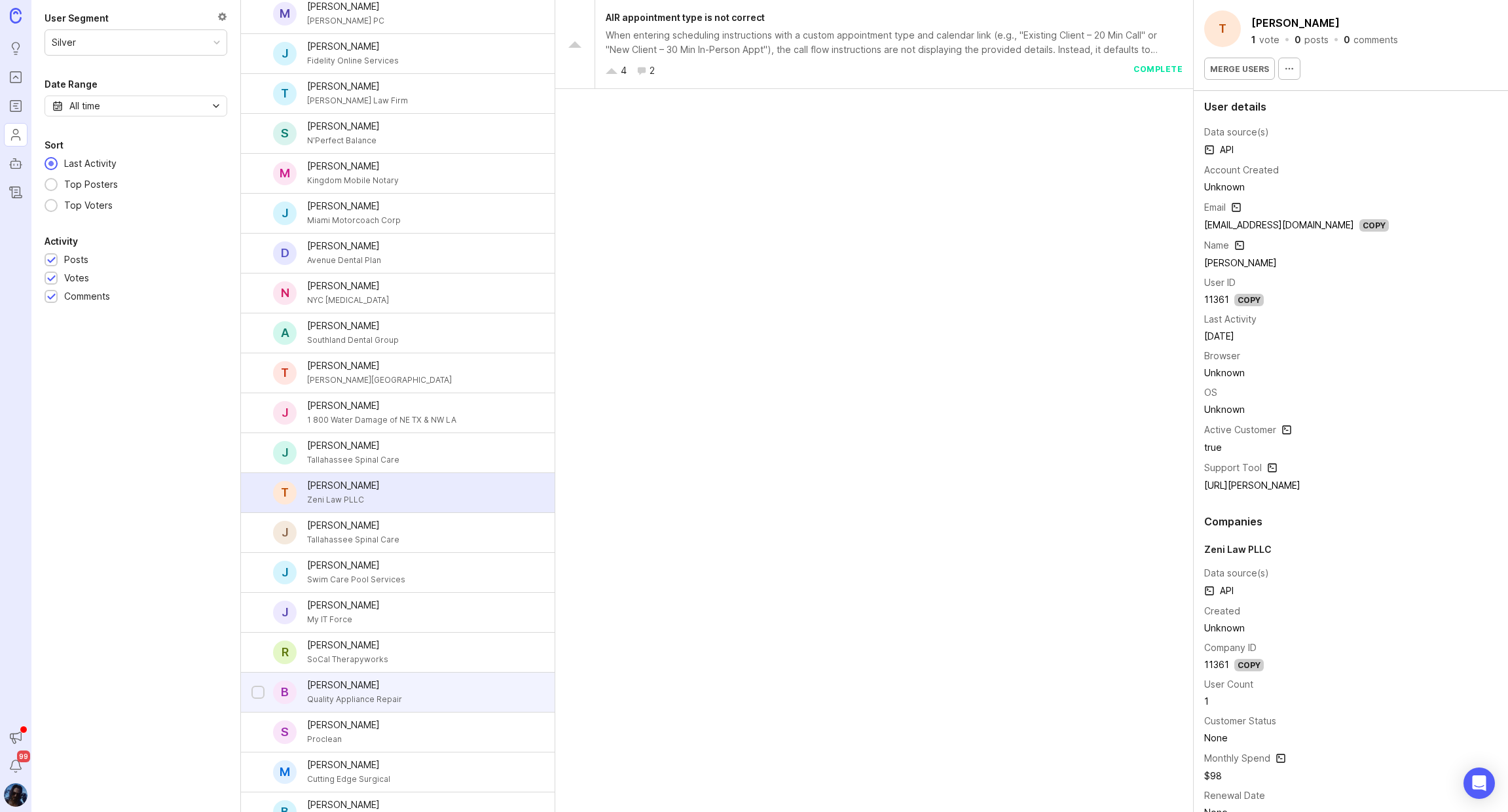
click at [370, 693] on div "Quality Appliance Repair" at bounding box center [354, 700] width 95 height 15
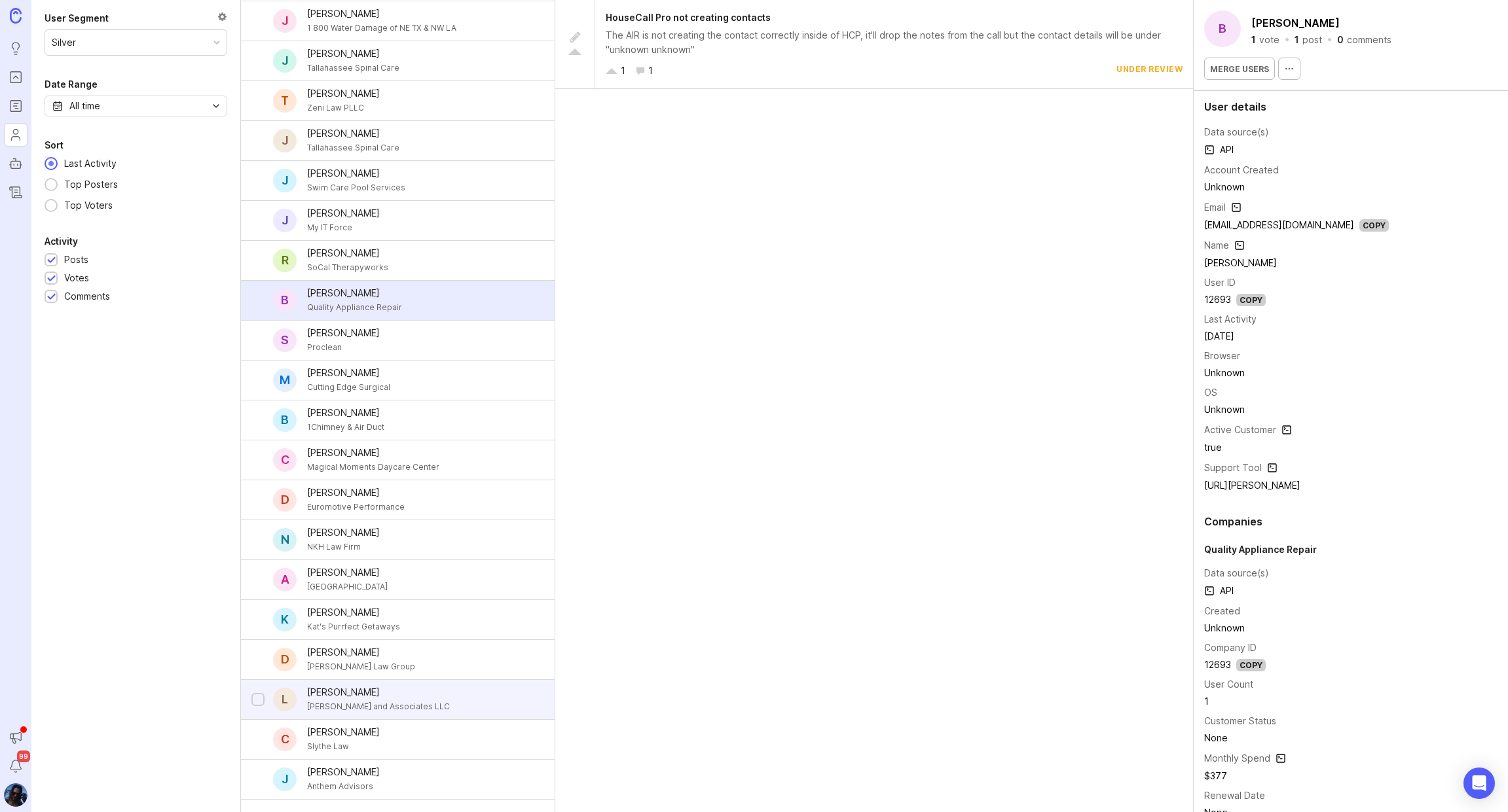
scroll to position [2479, 0]
click at [370, 699] on div "LD Williams and Associates LLC" at bounding box center [379, 707] width 143 height 15
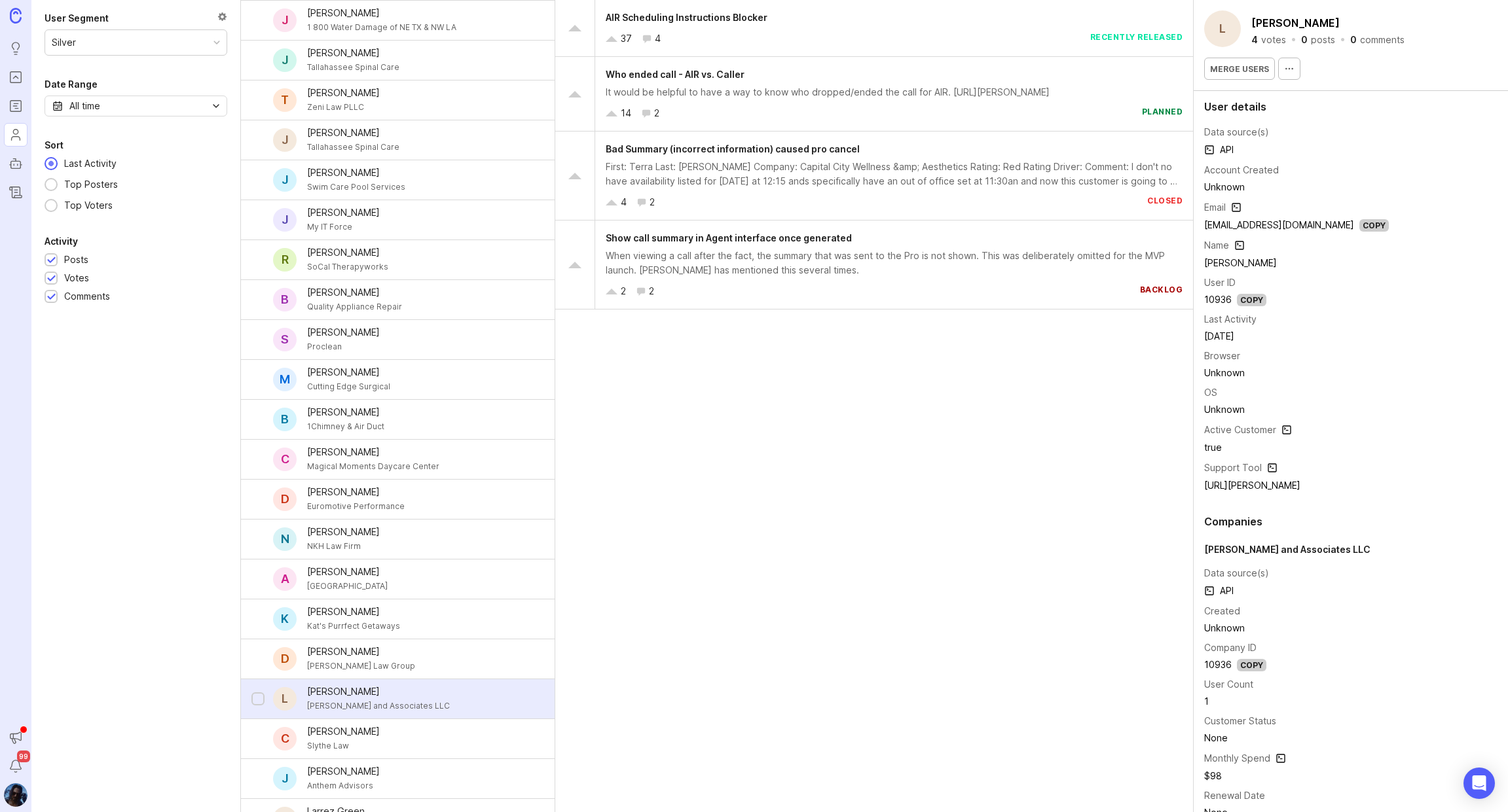
click at [370, 699] on div "LD Williams and Associates LLC" at bounding box center [379, 707] width 143 height 15
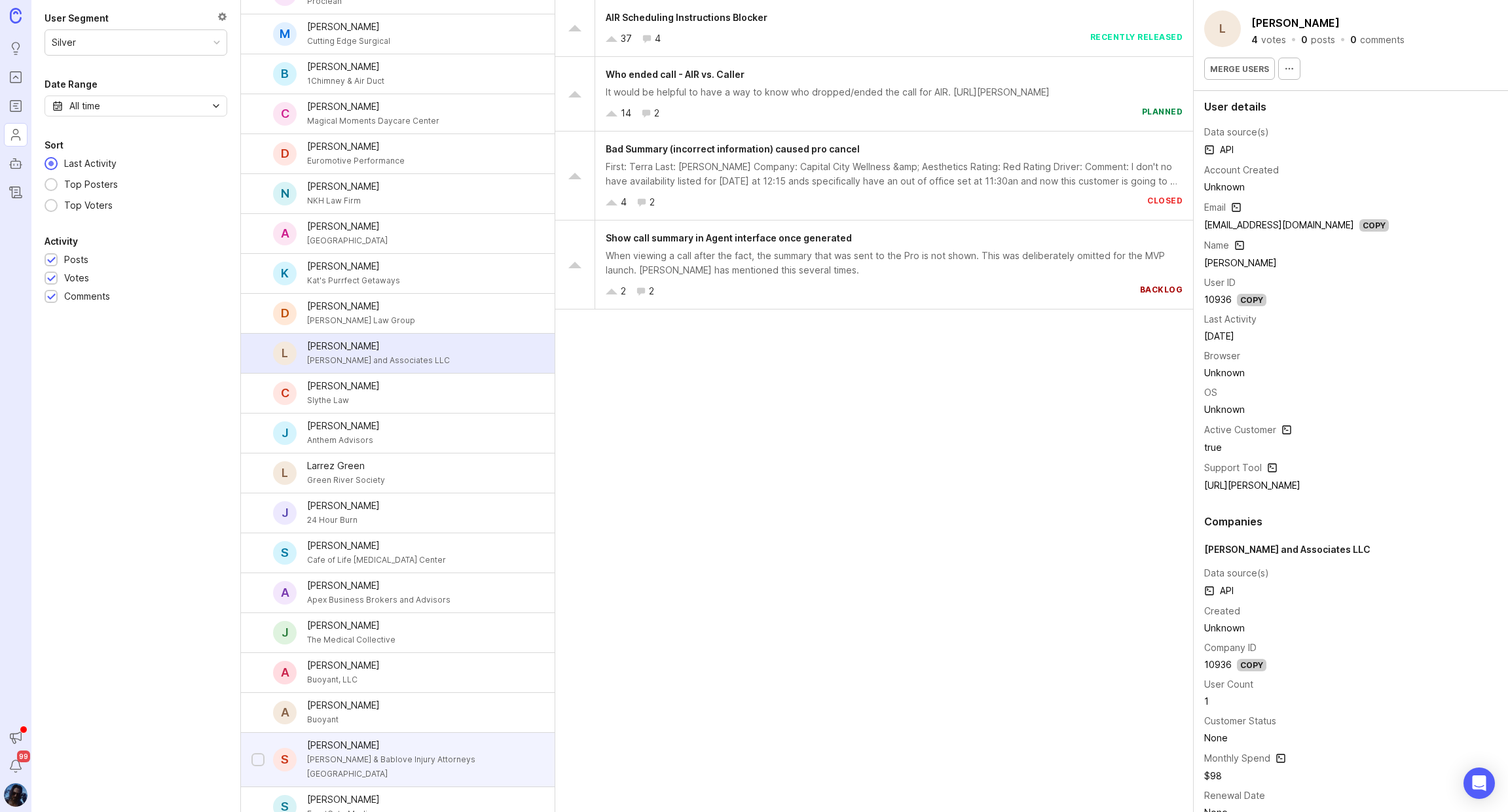
scroll to position [2871, 0]
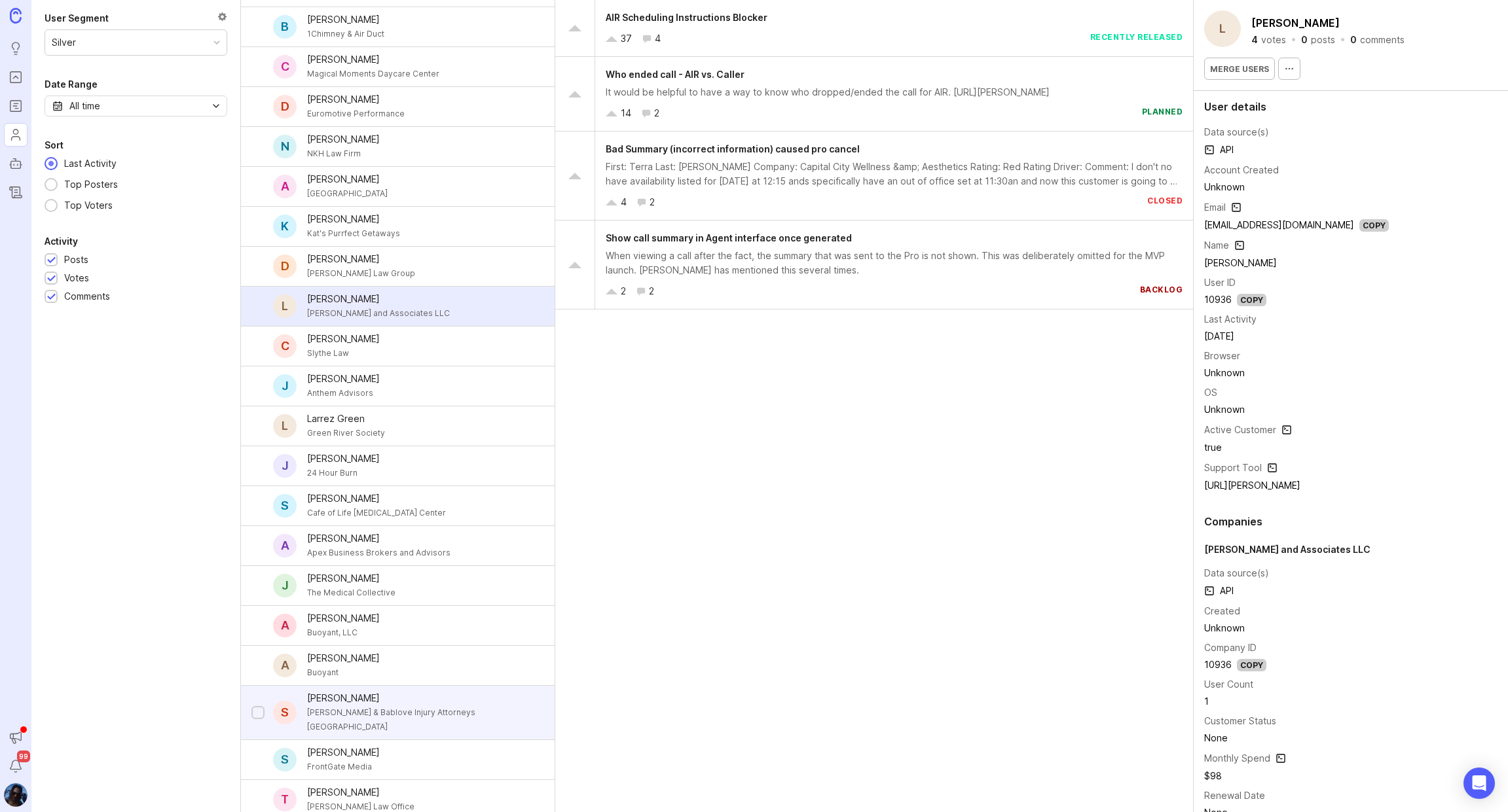
click at [367, 691] on div "Scott Cobett" at bounding box center [420, 699] width 226 height 15
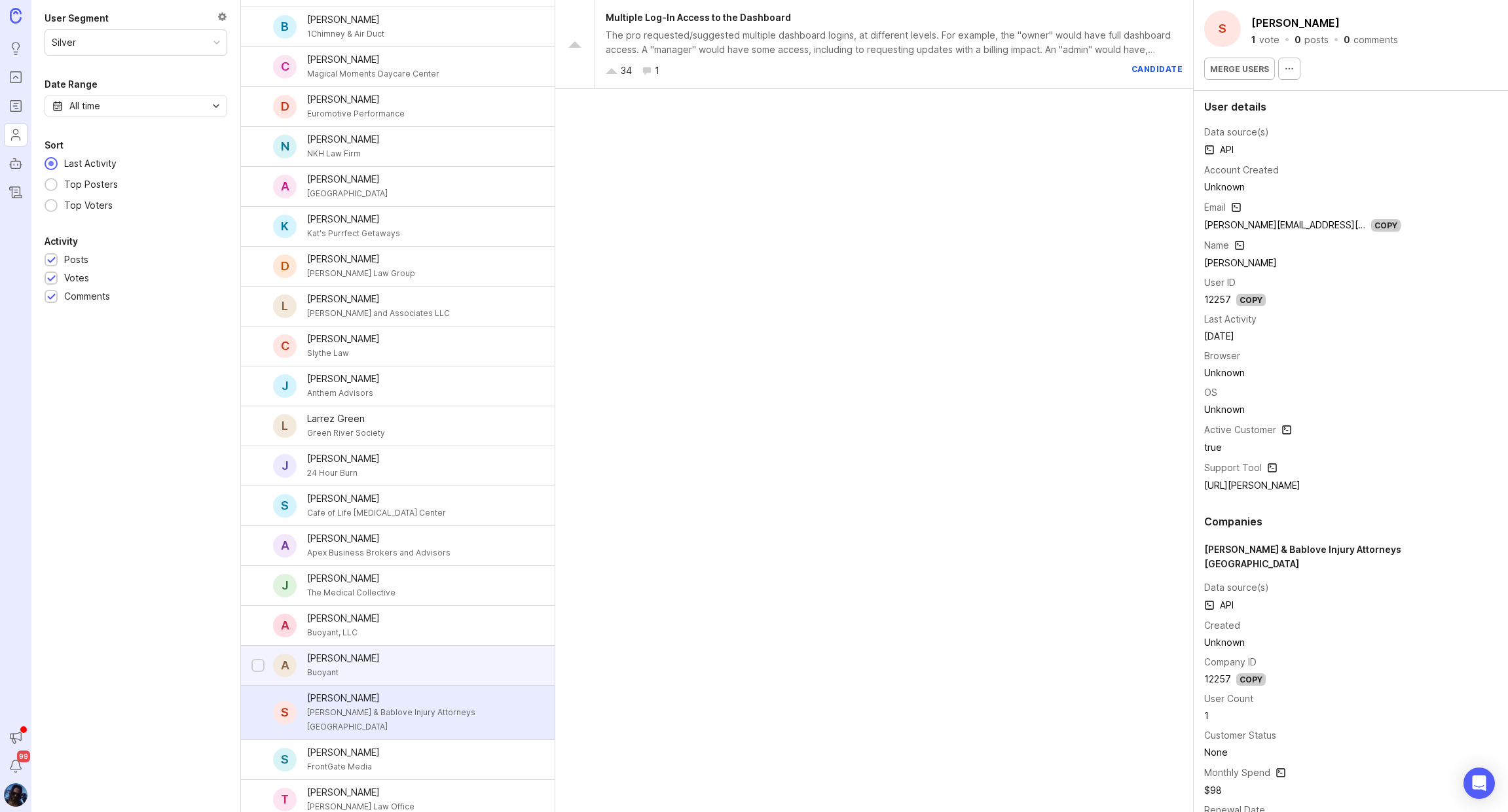
click at [373, 665] on div "Buoyant" at bounding box center [344, 673] width 73 height 15
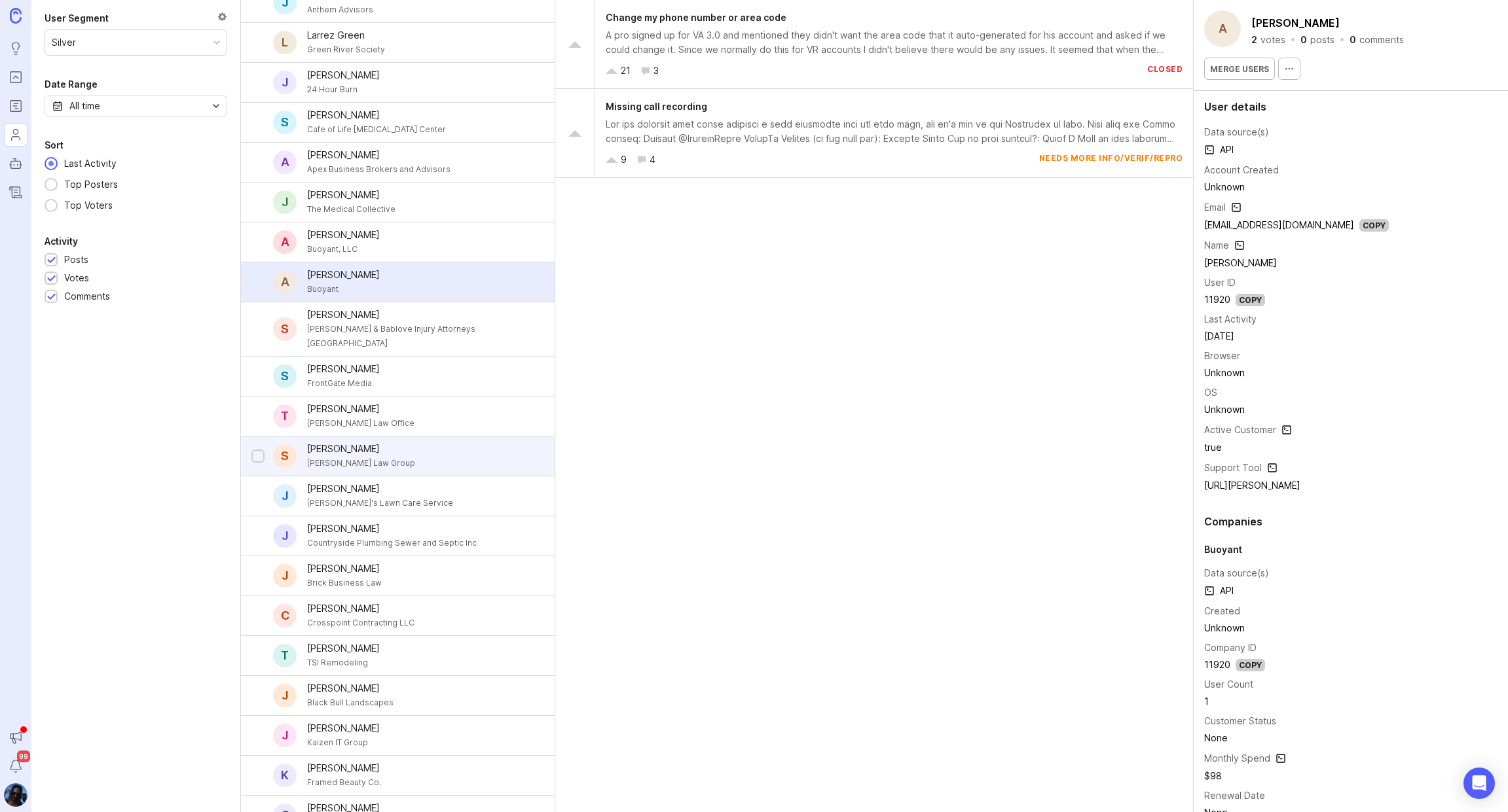
scroll to position [3284, 0]
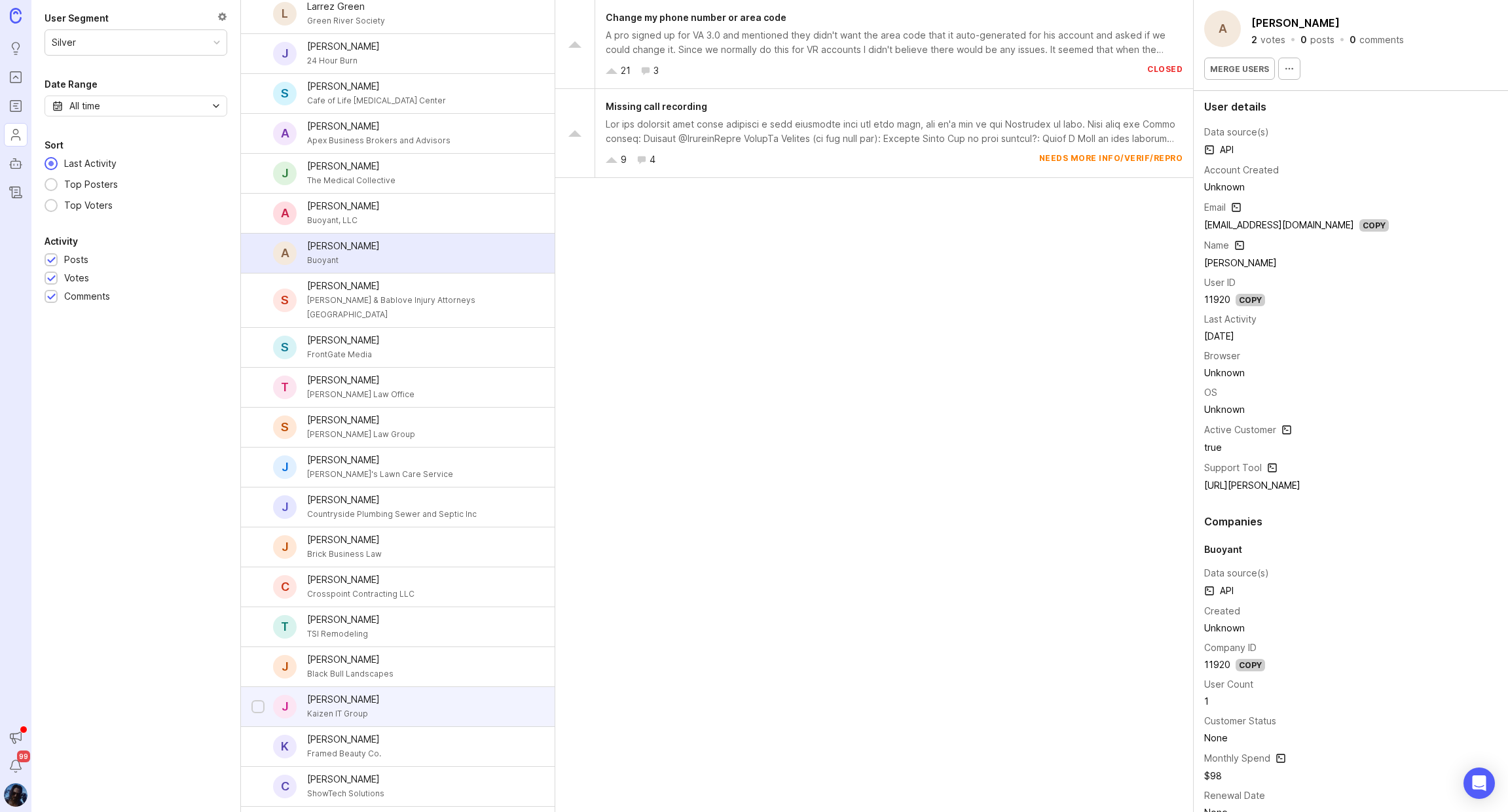
click at [367, 693] on div "Jason McAninch" at bounding box center [344, 700] width 73 height 15
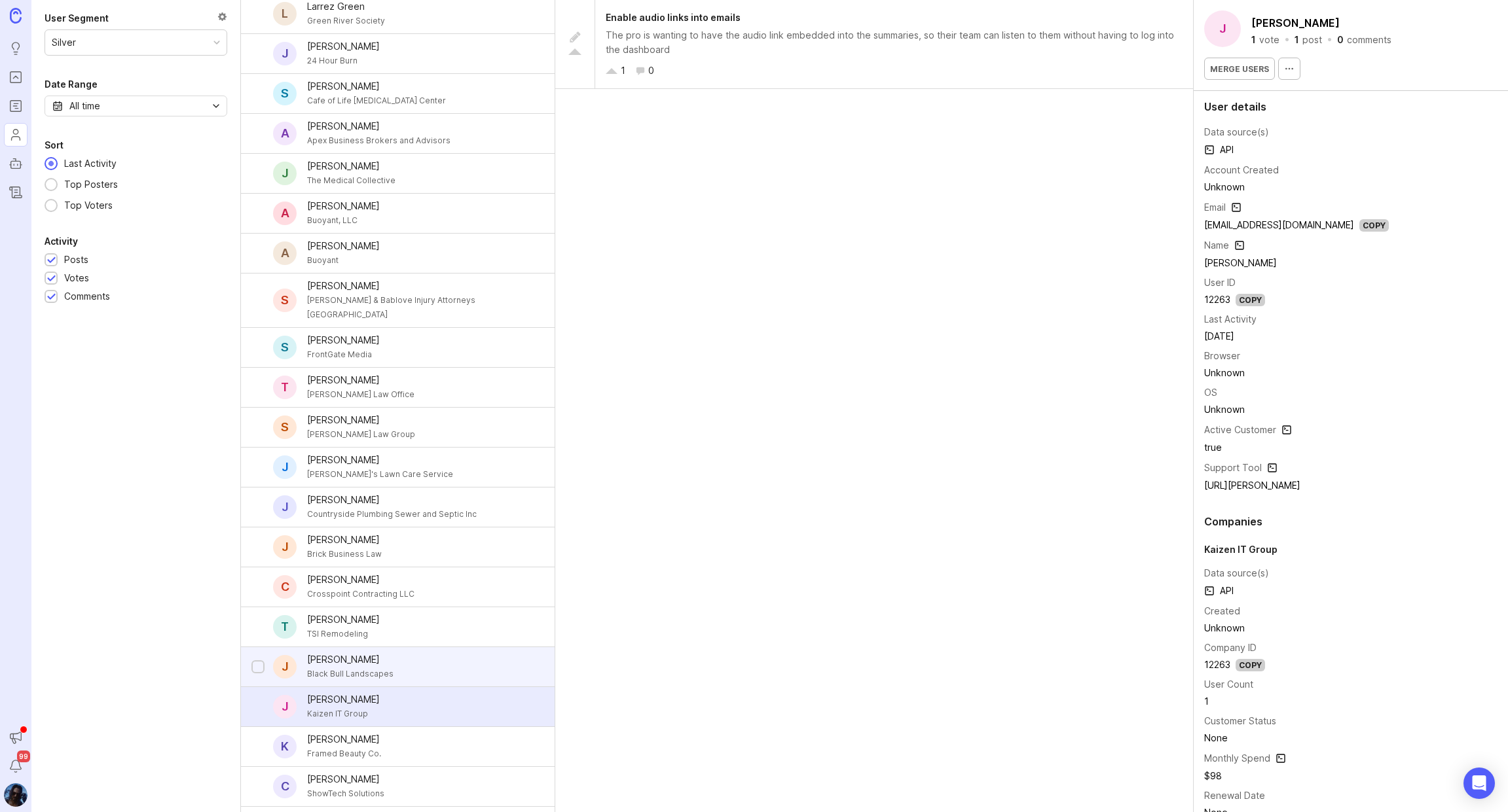
click at [375, 667] on div "Black Bull Landscapes" at bounding box center [350, 674] width 87 height 15
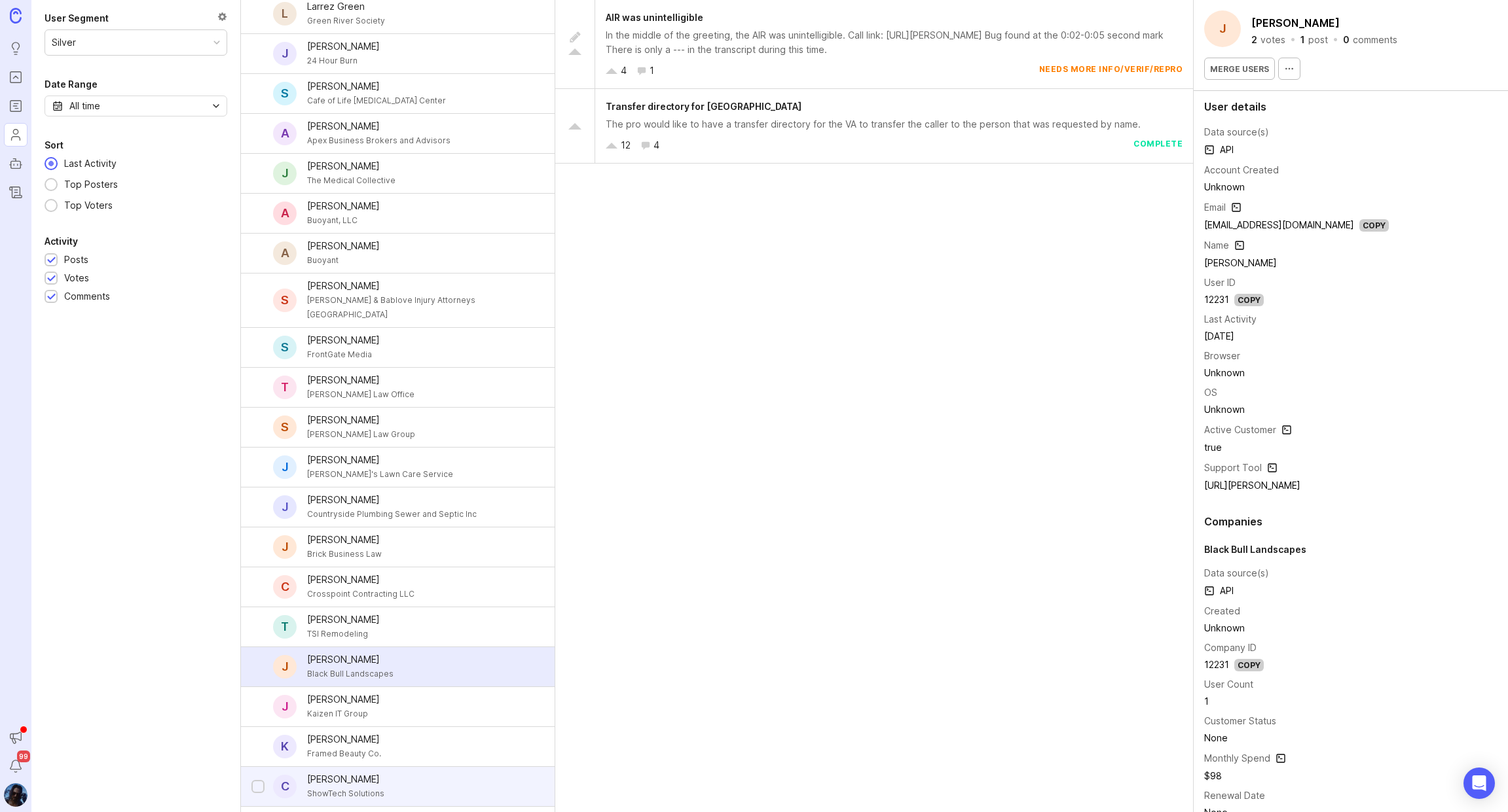
click at [357, 772] on div "[PERSON_NAME]" at bounding box center [345, 780] width 77 height 15
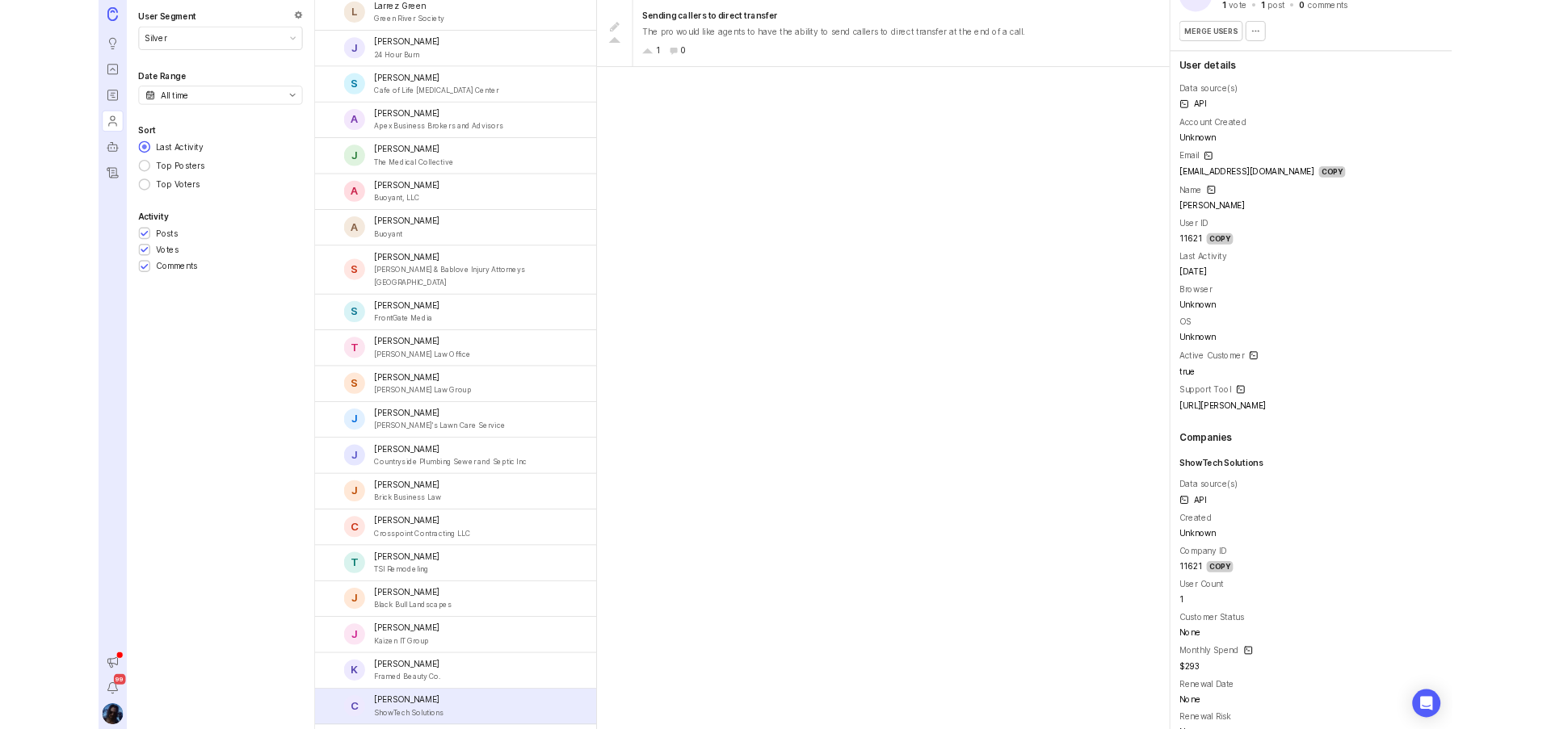
scroll to position [242, 0]
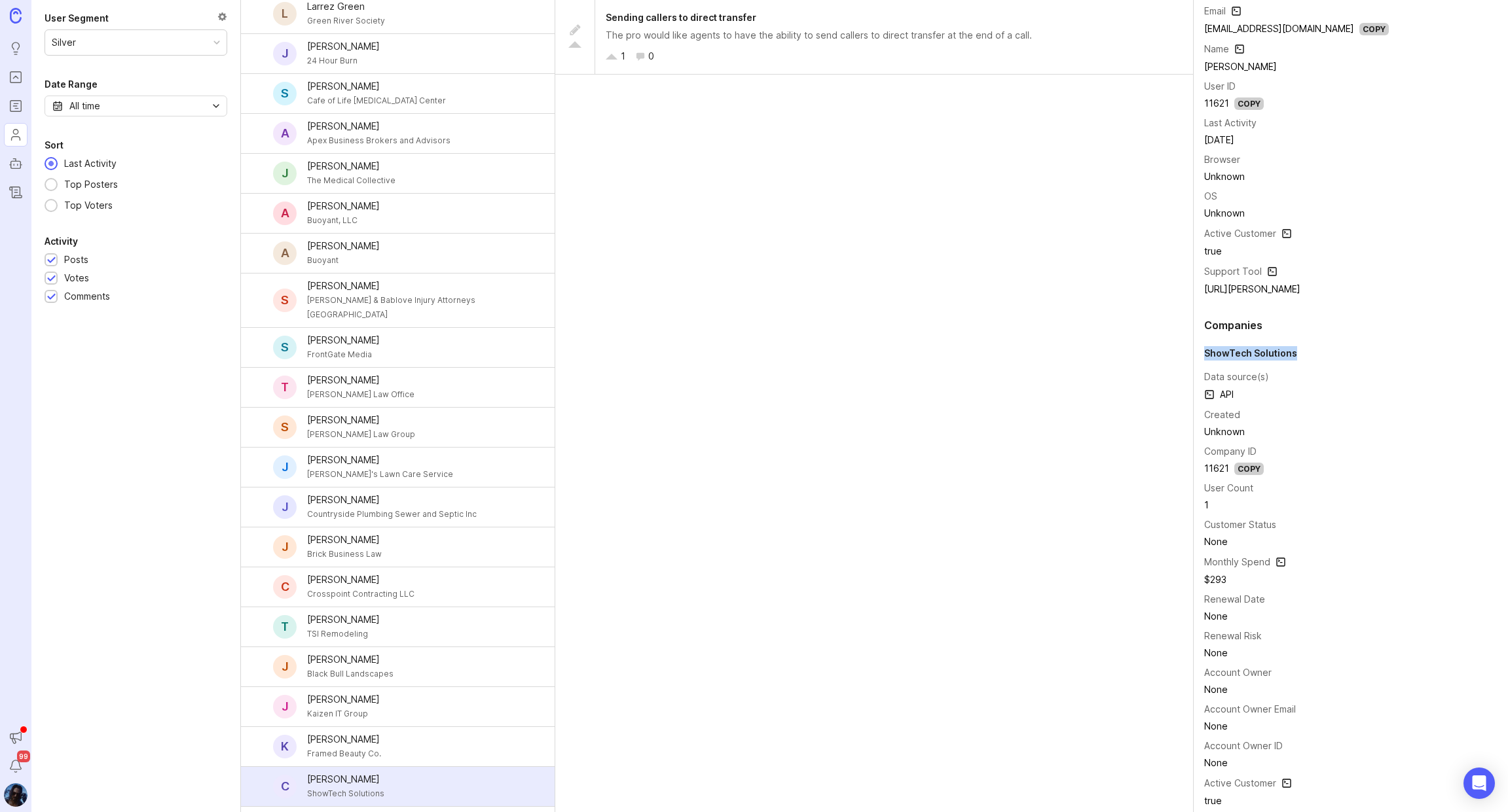
drag, startPoint x: 1303, startPoint y: 355, endPoint x: 1206, endPoint y: 356, distance: 97.0
click at [1206, 356] on div "ShowTech Solutions" at bounding box center [1351, 353] width 293 height 15
copy div "ShowTech Solutions"
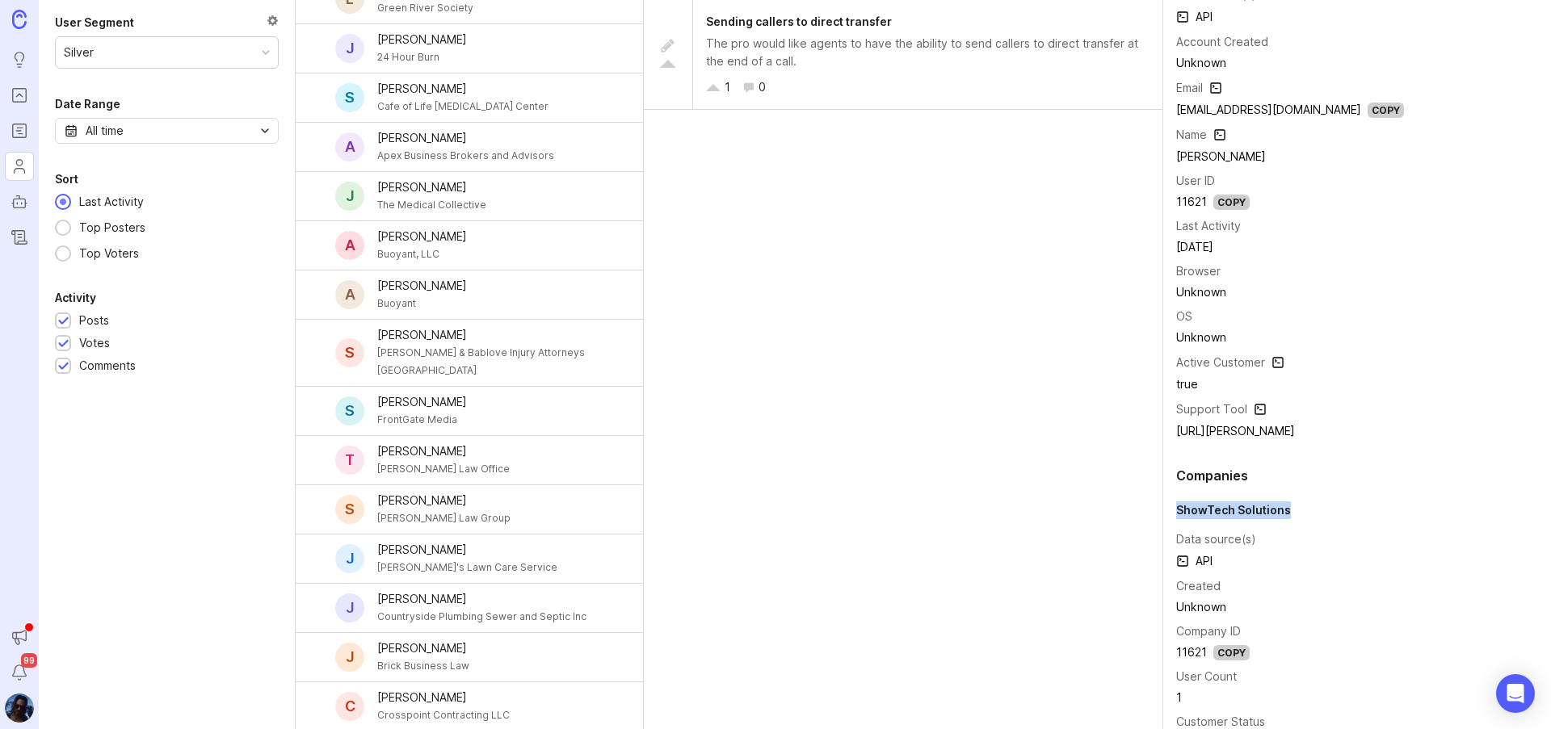
scroll to position [162, 0]
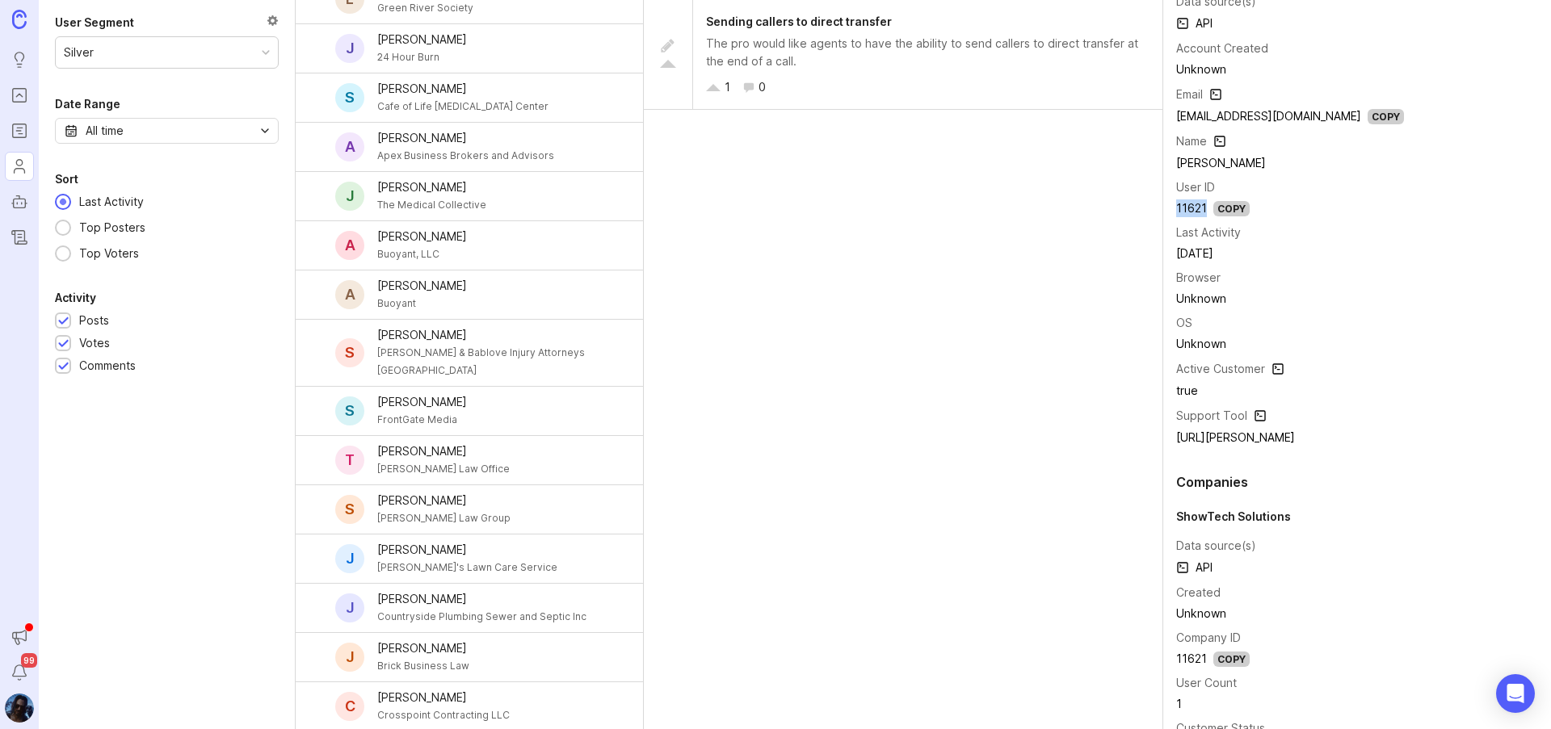
drag, startPoint x: 1178, startPoint y: 210, endPoint x: 1208, endPoint y: 211, distance: 29.9
click at [1208, 211] on div "11621 Copy" at bounding box center [1290, 209] width 228 height 18
copy div "11621"
drag, startPoint x: 1177, startPoint y: 515, endPoint x: 1310, endPoint y: 516, distance: 133.3
click at [1310, 516] on div "ShowTech Solutions" at bounding box center [1357, 517] width 362 height 18
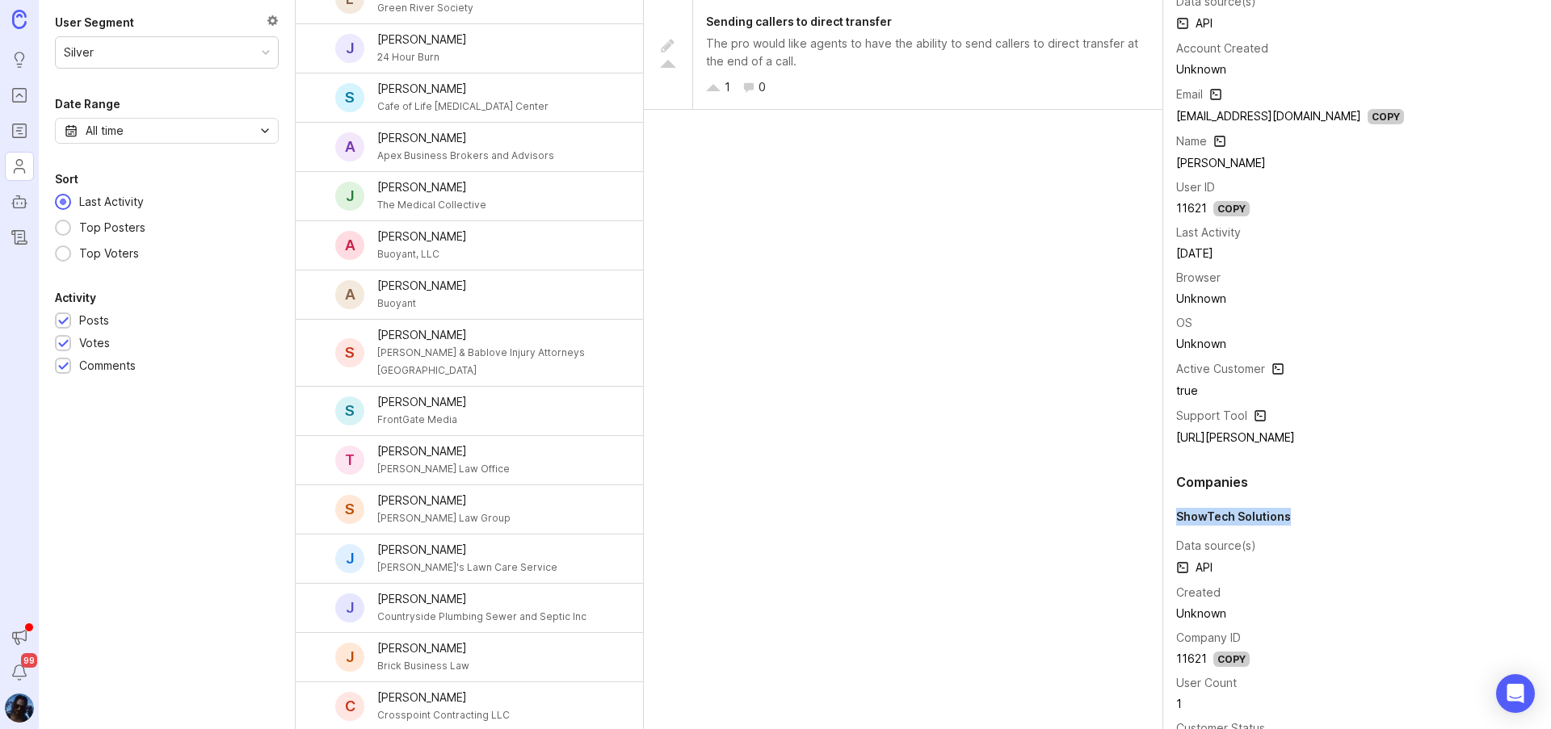
copy div "ShowTech Solutions"
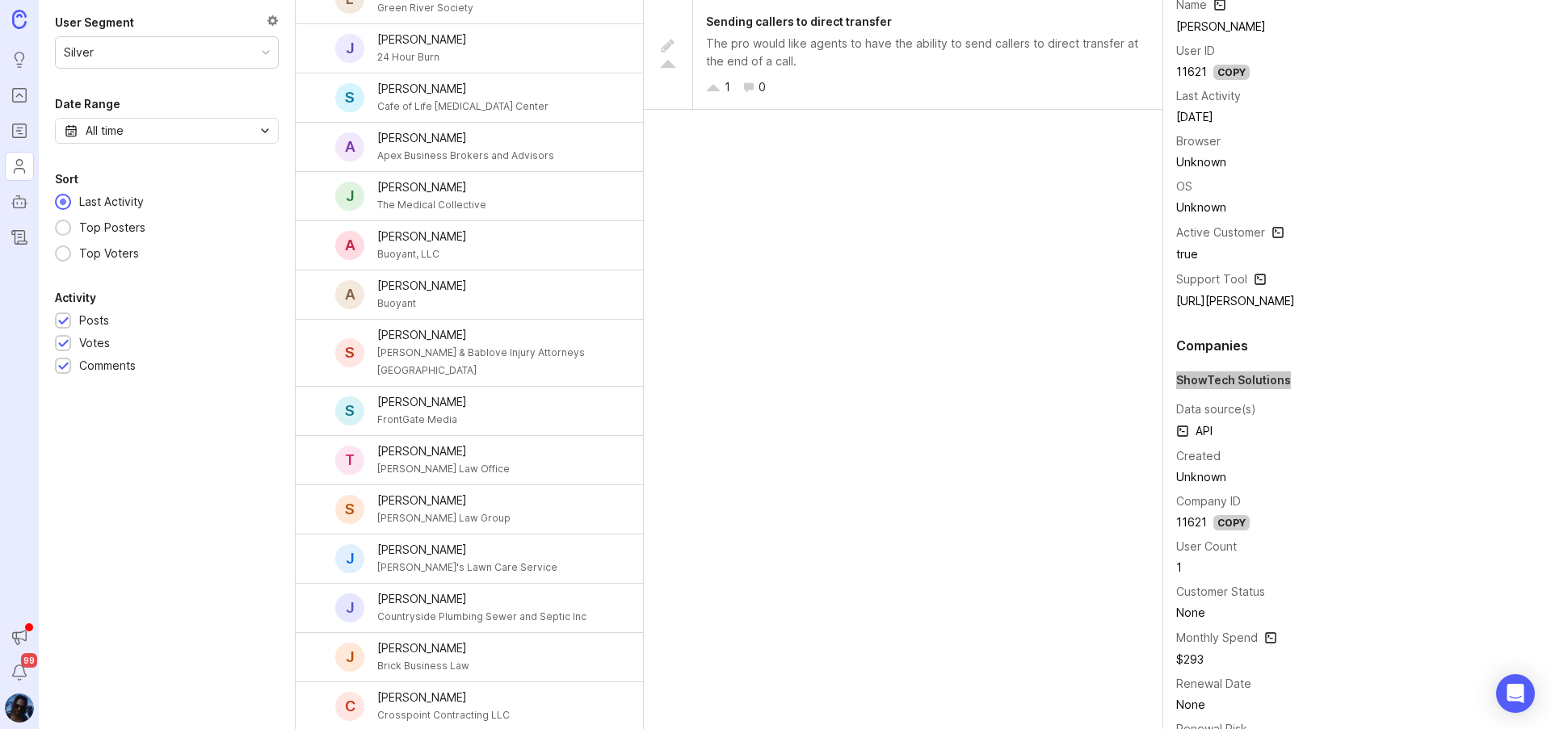
scroll to position [323, 0]
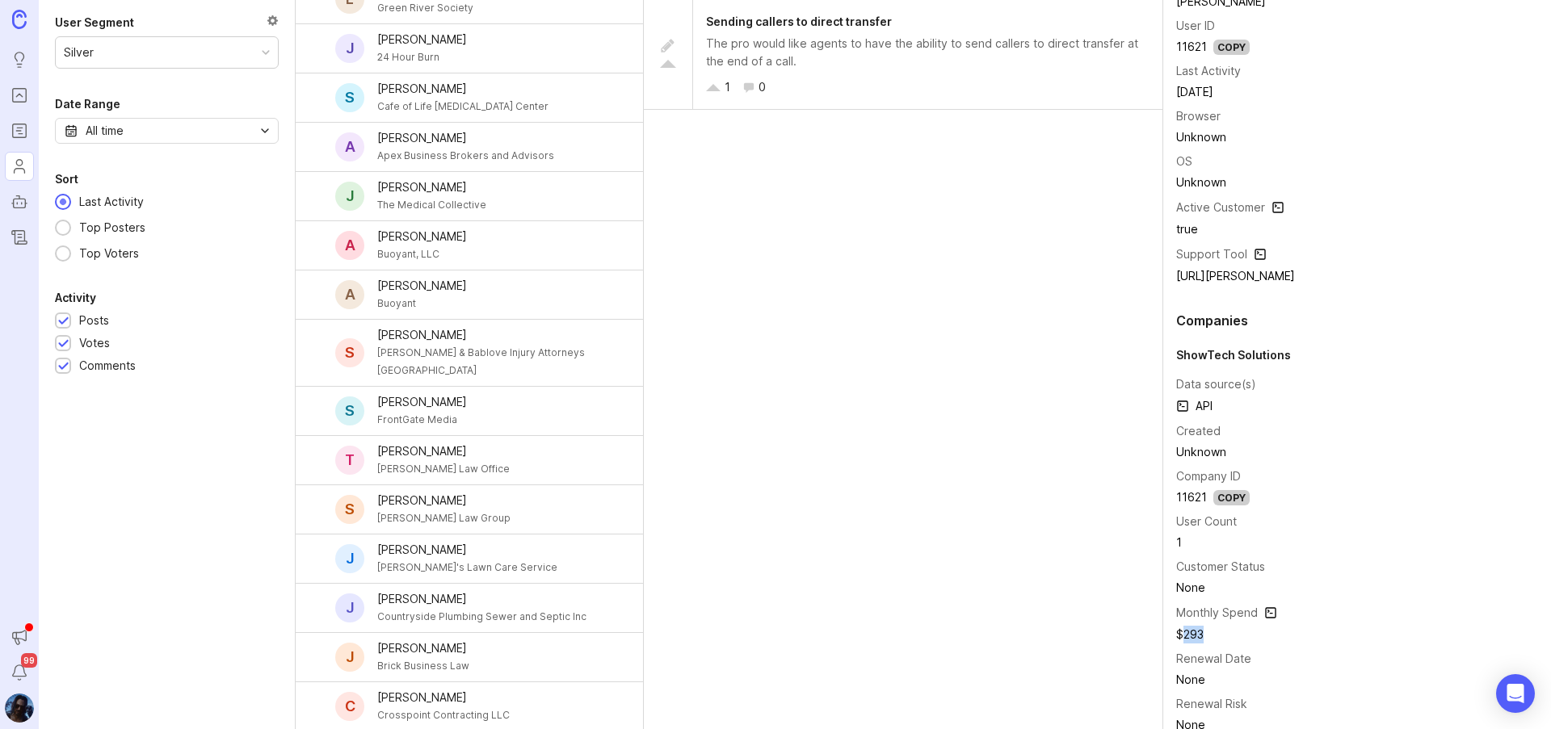
drag, startPoint x: 1203, startPoint y: 636, endPoint x: 1183, endPoint y: 637, distance: 19.4
click at [1183, 637] on td "$293" at bounding box center [1236, 634] width 120 height 21
copy td "293"
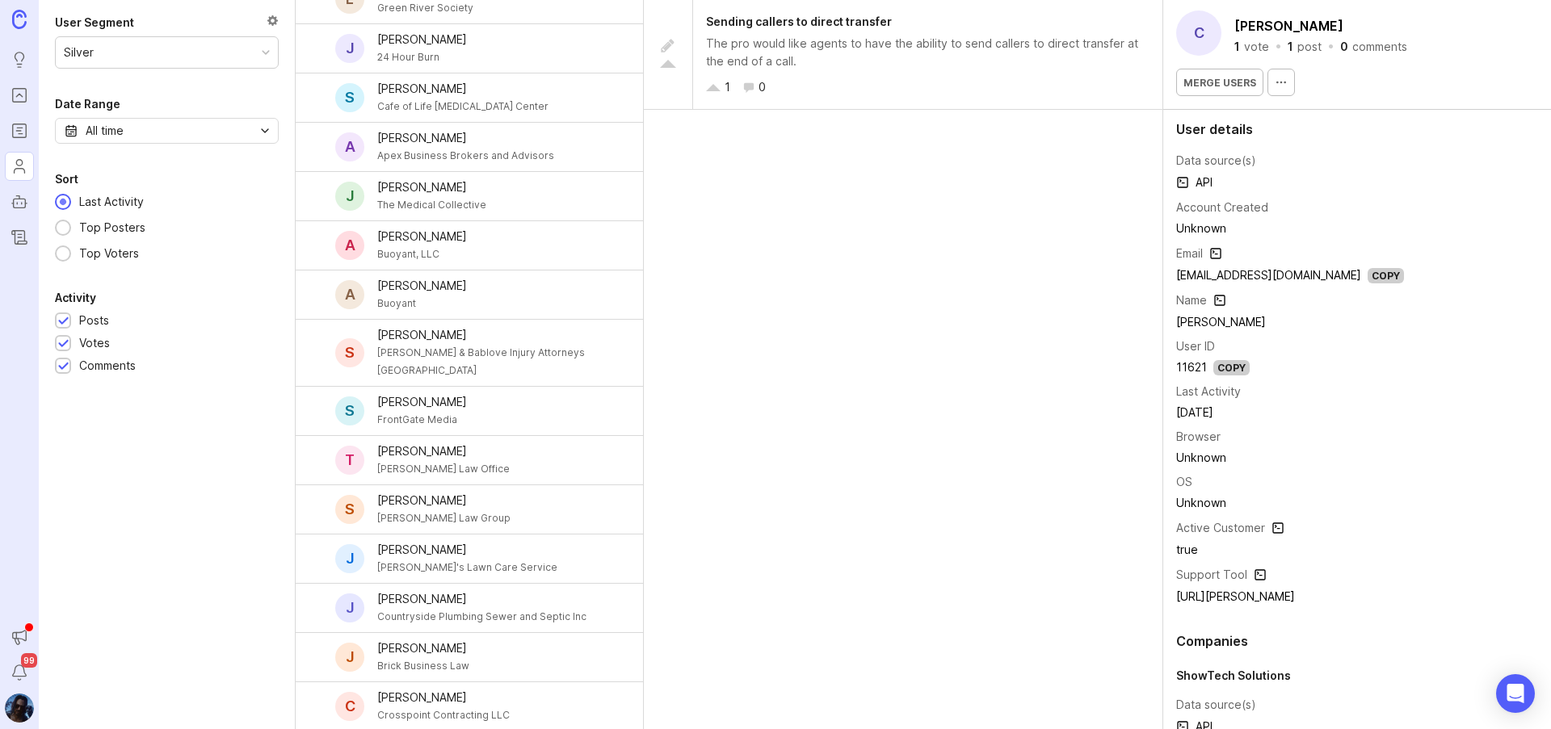
scroll to position [0, 0]
drag, startPoint x: 1179, startPoint y: 280, endPoint x: 1249, endPoint y: 280, distance: 69.5
click at [1247, 279] on div "User details Data source(s) API Account Created Unknown Email clove@showtechsol…" at bounding box center [1357, 368] width 388 height 512
click at [1367, 279] on div "Copy" at bounding box center [1385, 278] width 36 height 15
drag, startPoint x: 1395, startPoint y: 187, endPoint x: 1363, endPoint y: 193, distance: 32.0
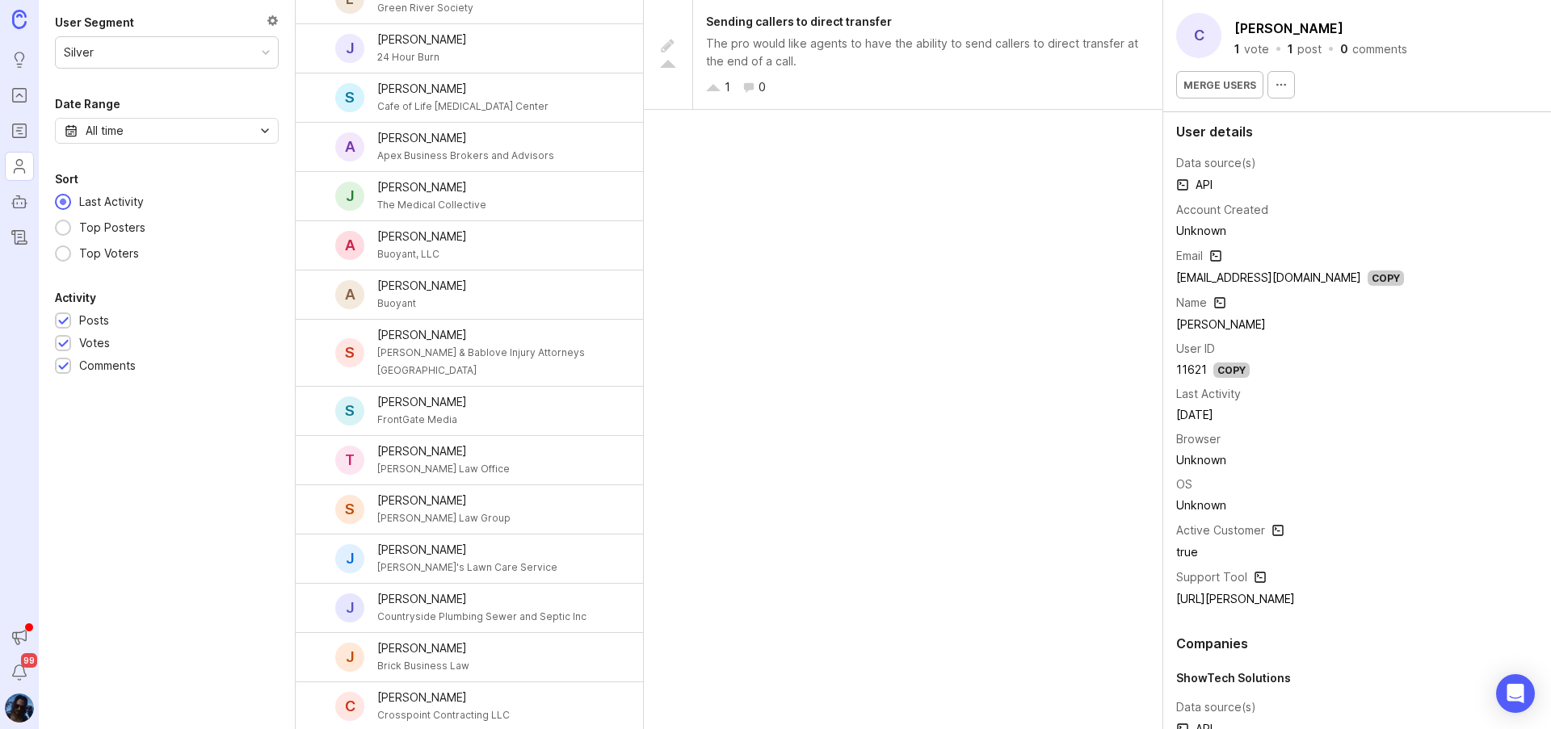
click at [1395, 187] on div "User details Data source(s) API Account Created Unknown Email clove@showtechsol…" at bounding box center [1357, 368] width 388 height 512
drag, startPoint x: 1177, startPoint y: 326, endPoint x: 1258, endPoint y: 324, distance: 81.6
click at [1258, 324] on td "[PERSON_NAME]" at bounding box center [1290, 324] width 228 height 21
copy td "[PERSON_NAME]"
click at [1238, 369] on div "Copy" at bounding box center [1231, 370] width 36 height 15
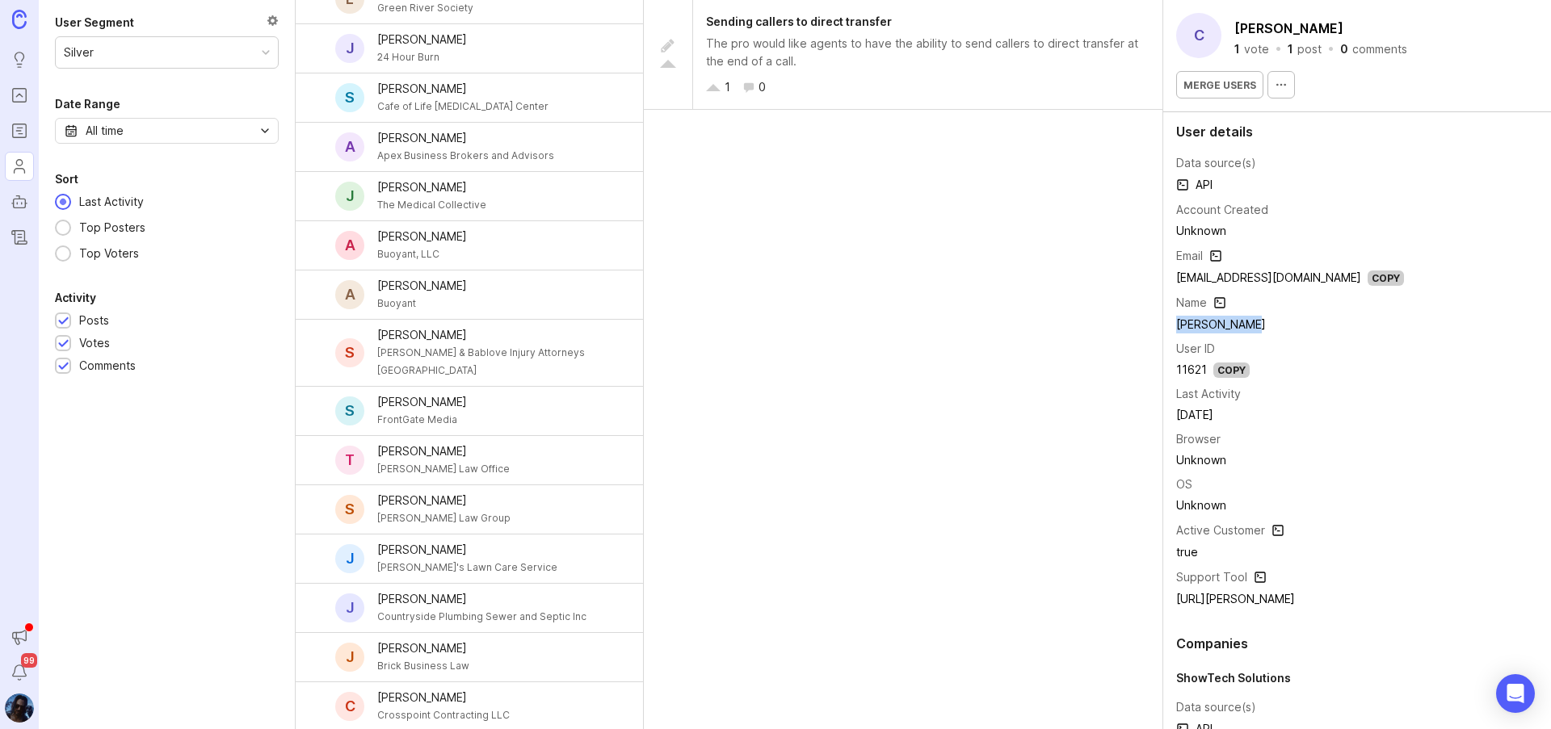
copy td "[PERSON_NAME]"
click at [1221, 371] on div "Copy" at bounding box center [1231, 370] width 36 height 15
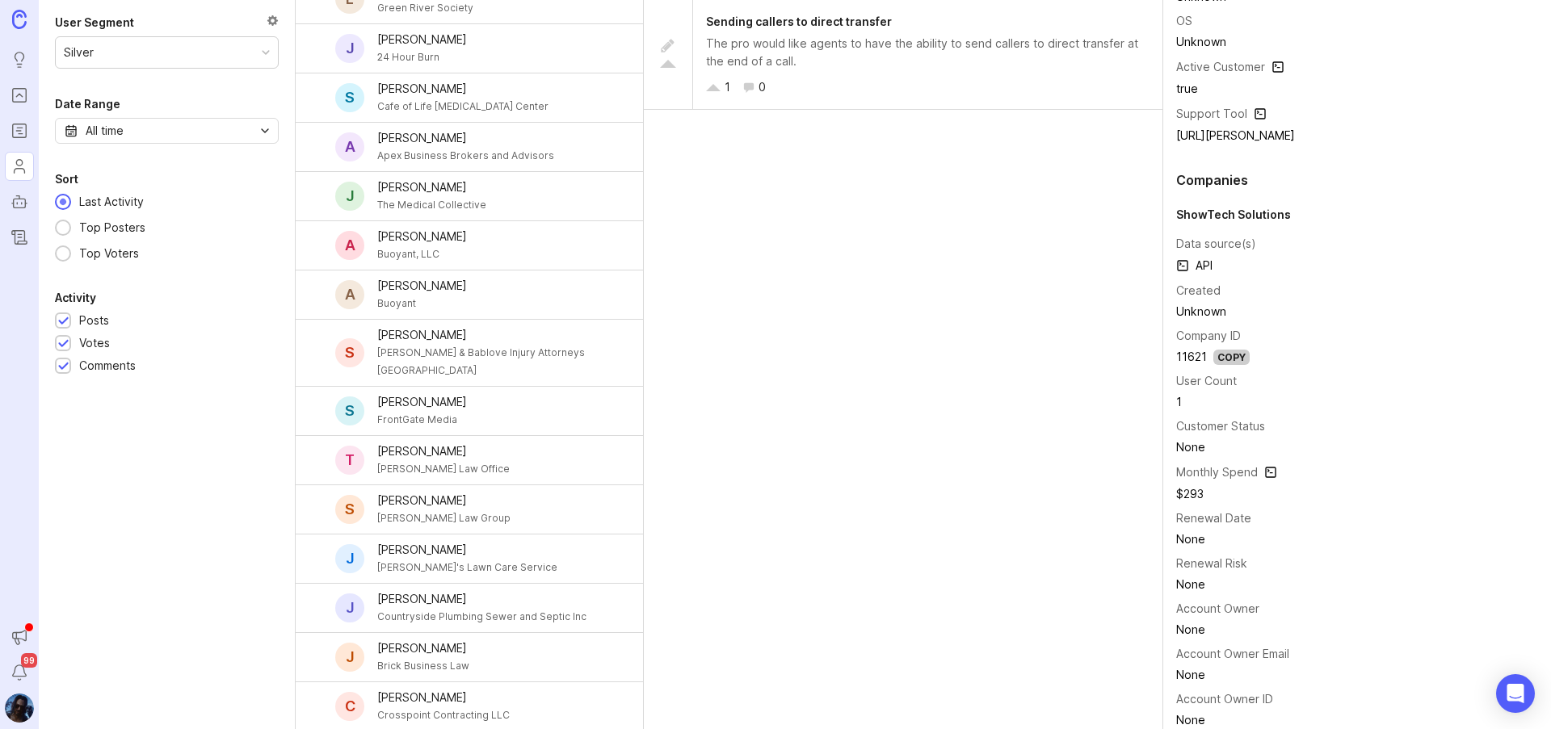
scroll to position [412, 0]
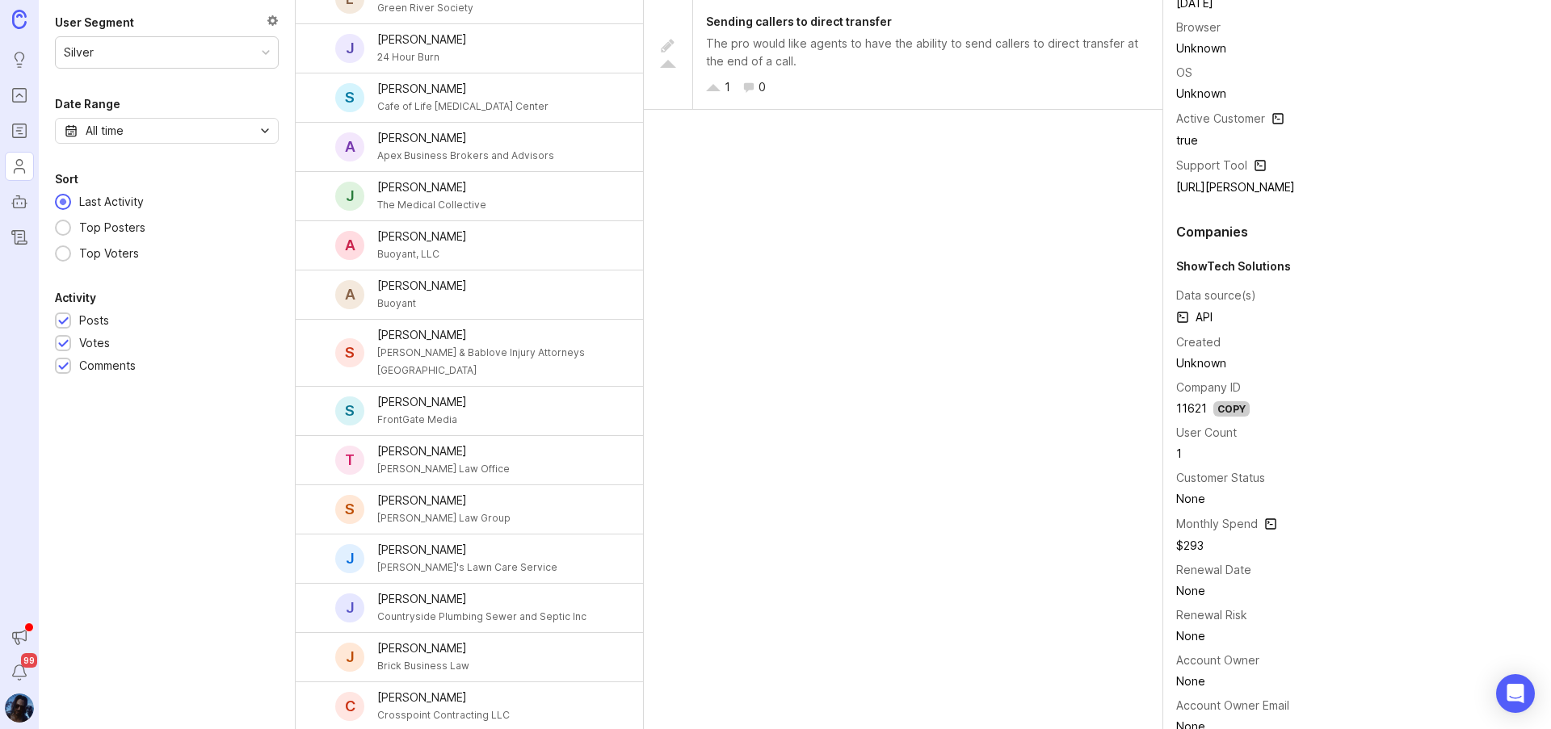
click at [1237, 267] on div "ShowTech Solutions" at bounding box center [1357, 267] width 362 height 18
copy div "Solutions"
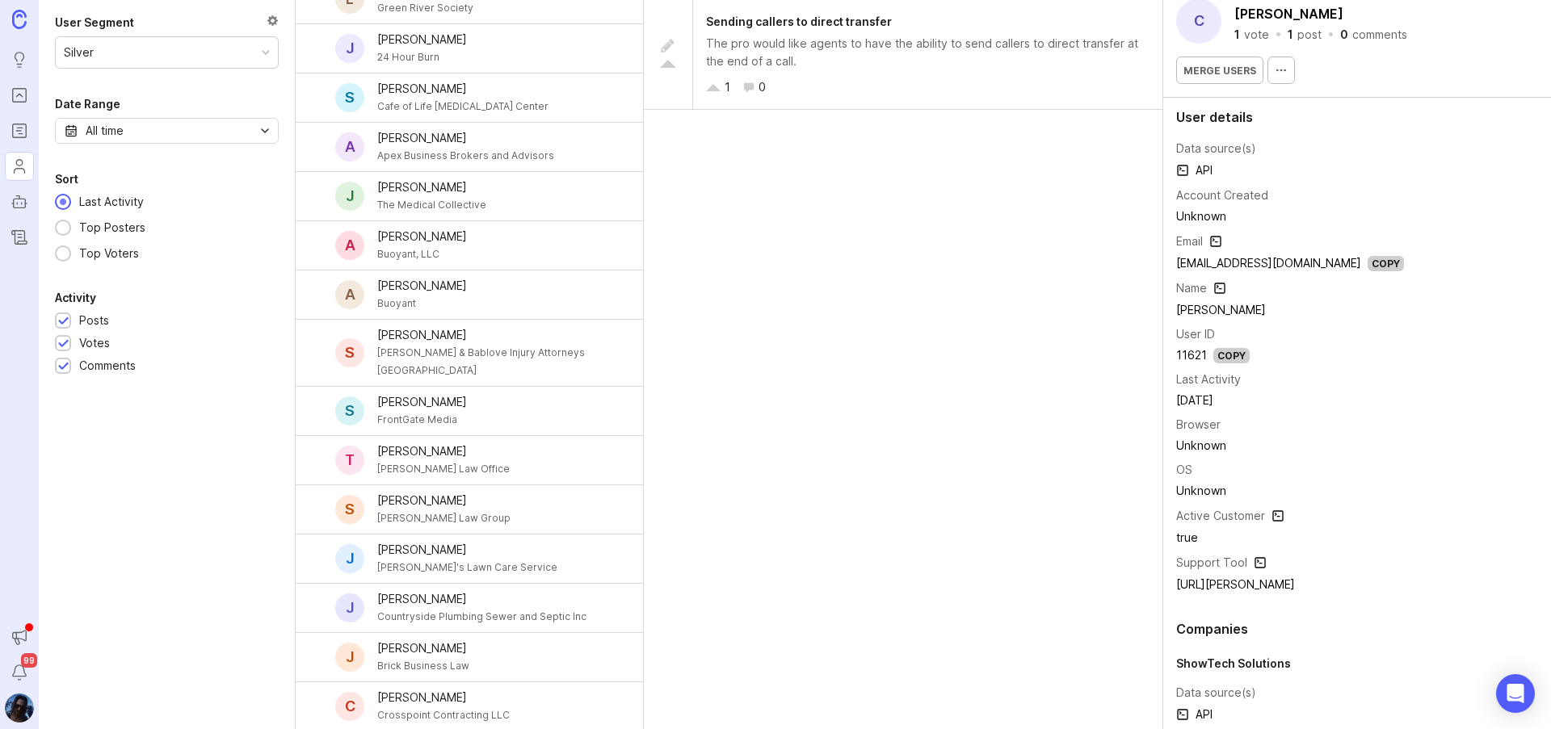
scroll to position [8, 0]
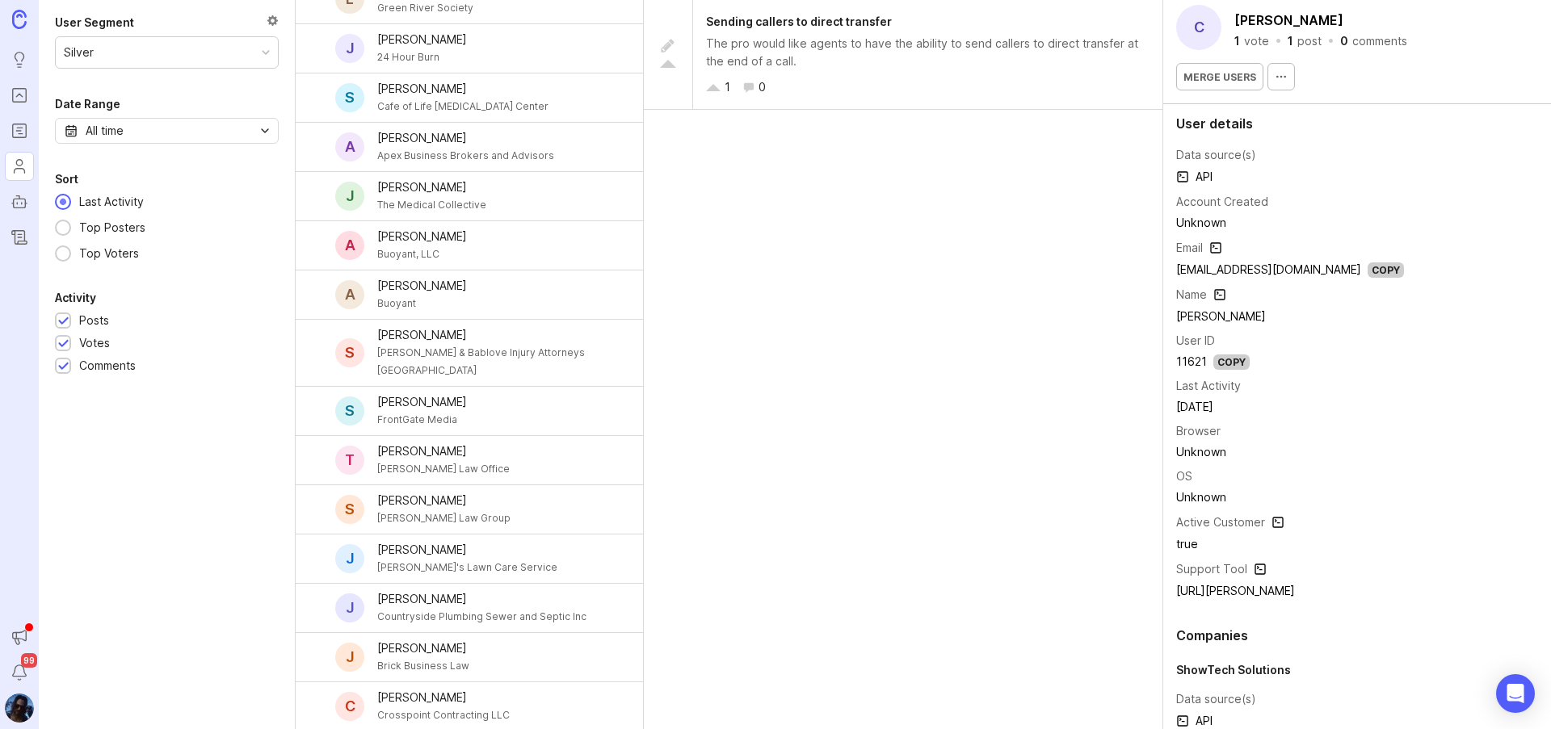
drag, startPoint x: 1361, startPoint y: 272, endPoint x: 1412, endPoint y: 284, distance: 52.3
click at [1367, 272] on div "Copy" at bounding box center [1385, 270] width 36 height 15
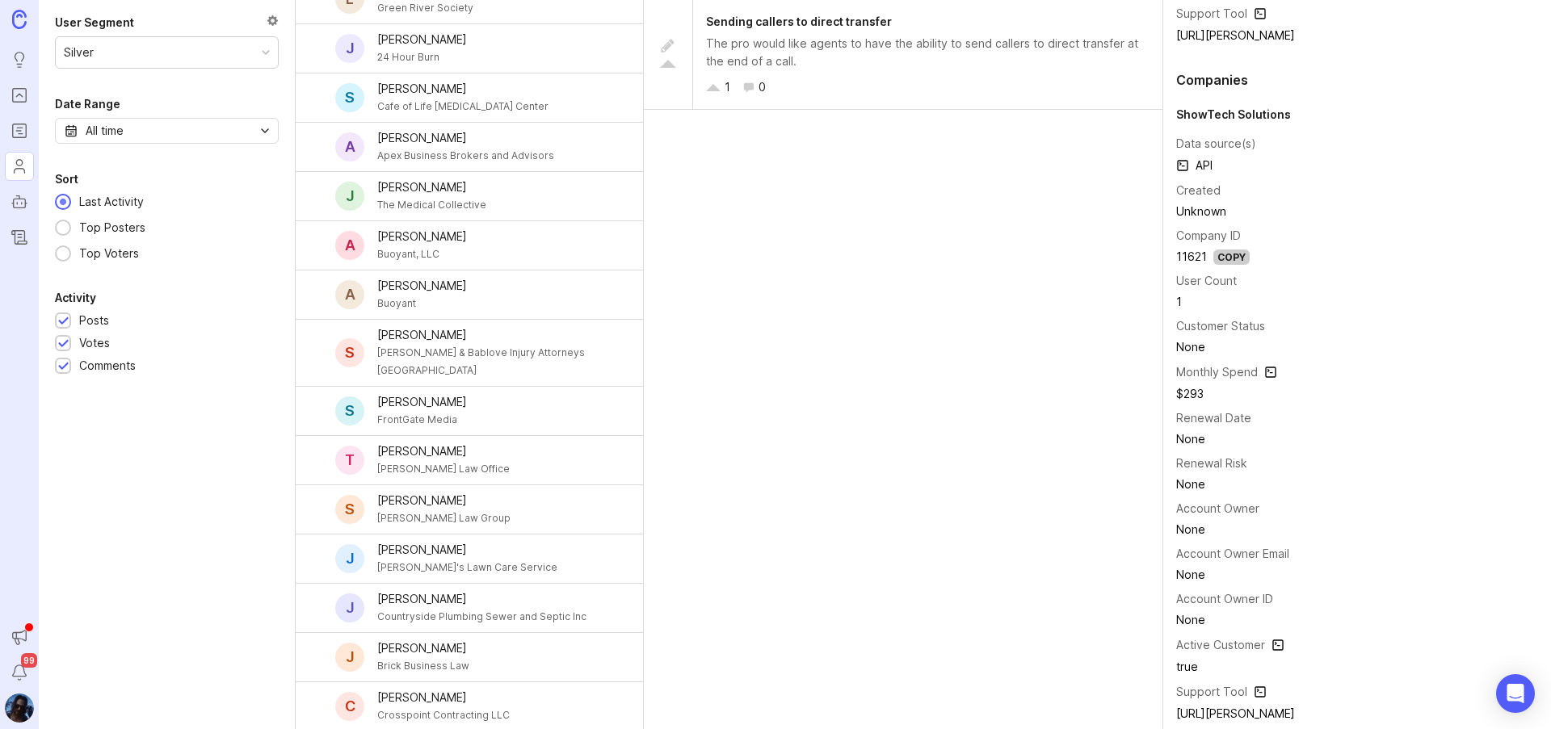
scroll to position [573, 0]
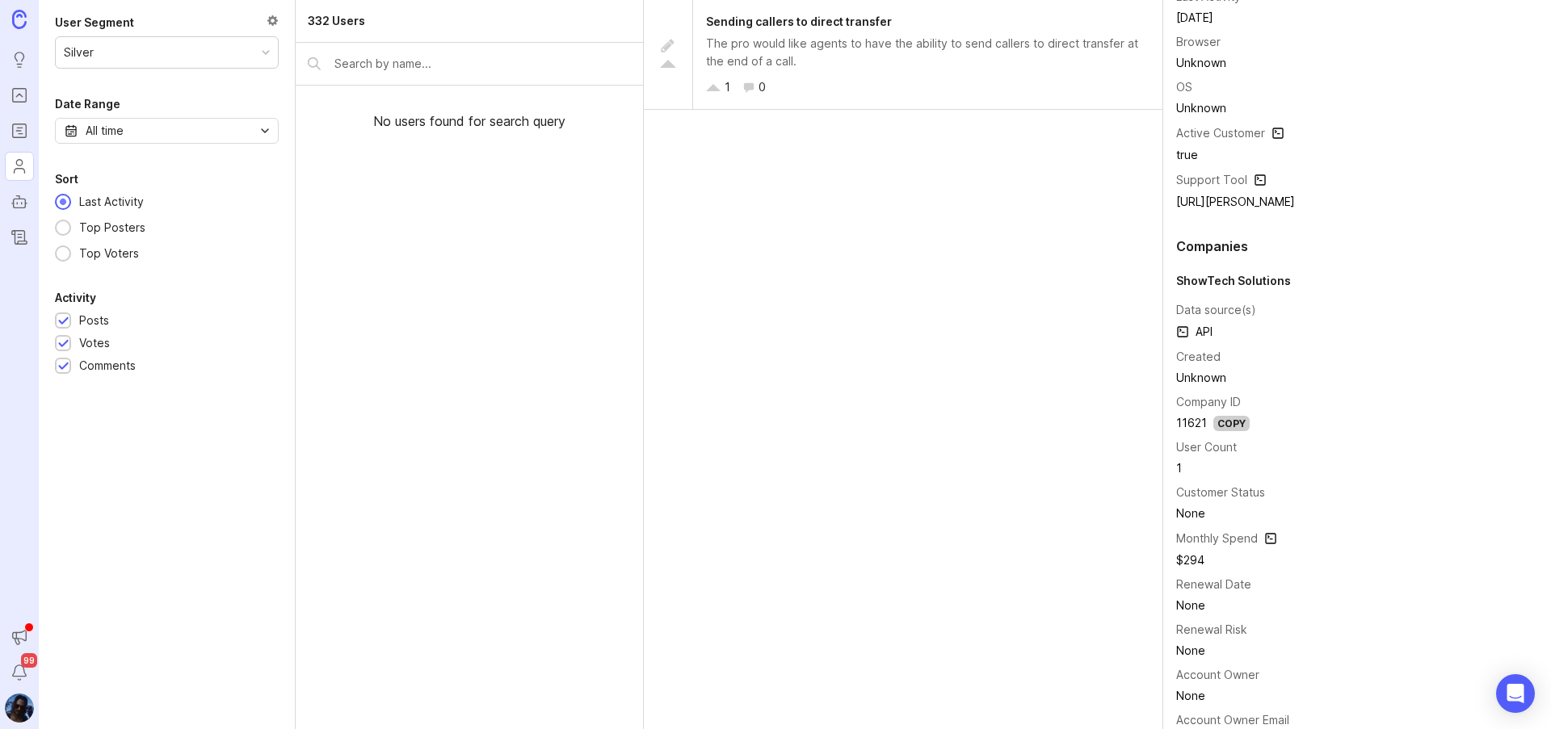
scroll to position [404, 0]
